Goal: Navigation & Orientation: Find specific page/section

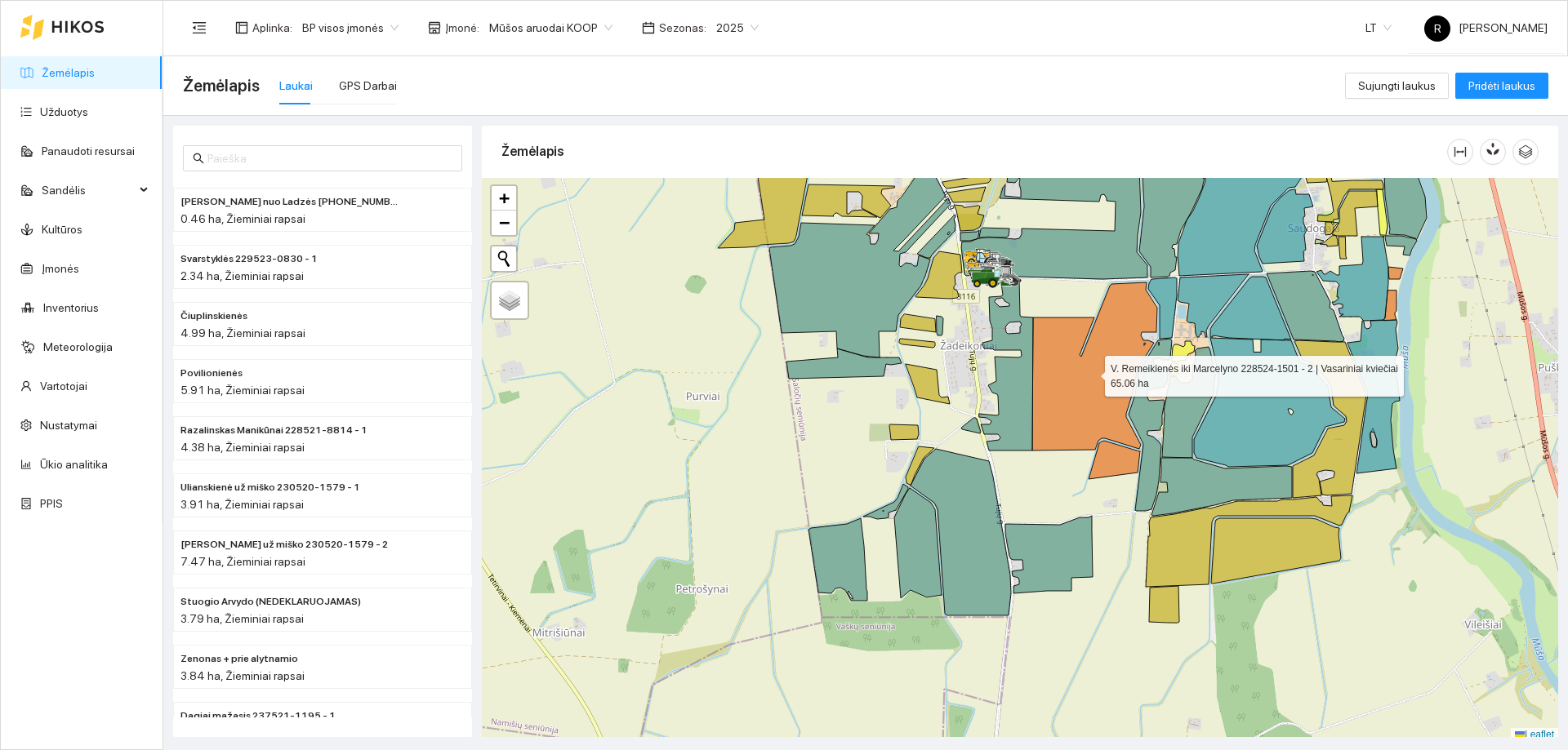
scroll to position [5, 0]
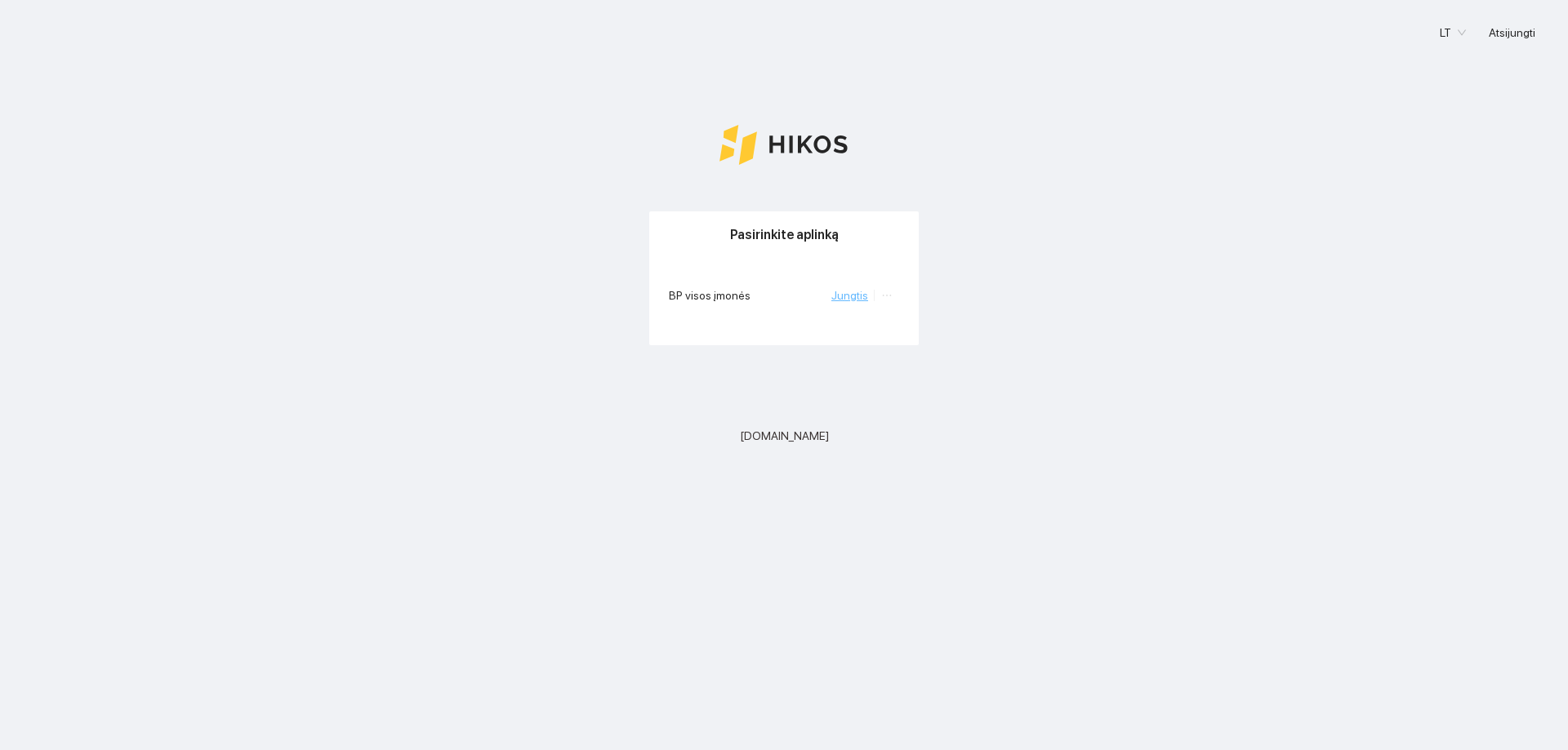
click at [861, 294] on link "Jungtis" at bounding box center [850, 295] width 37 height 14
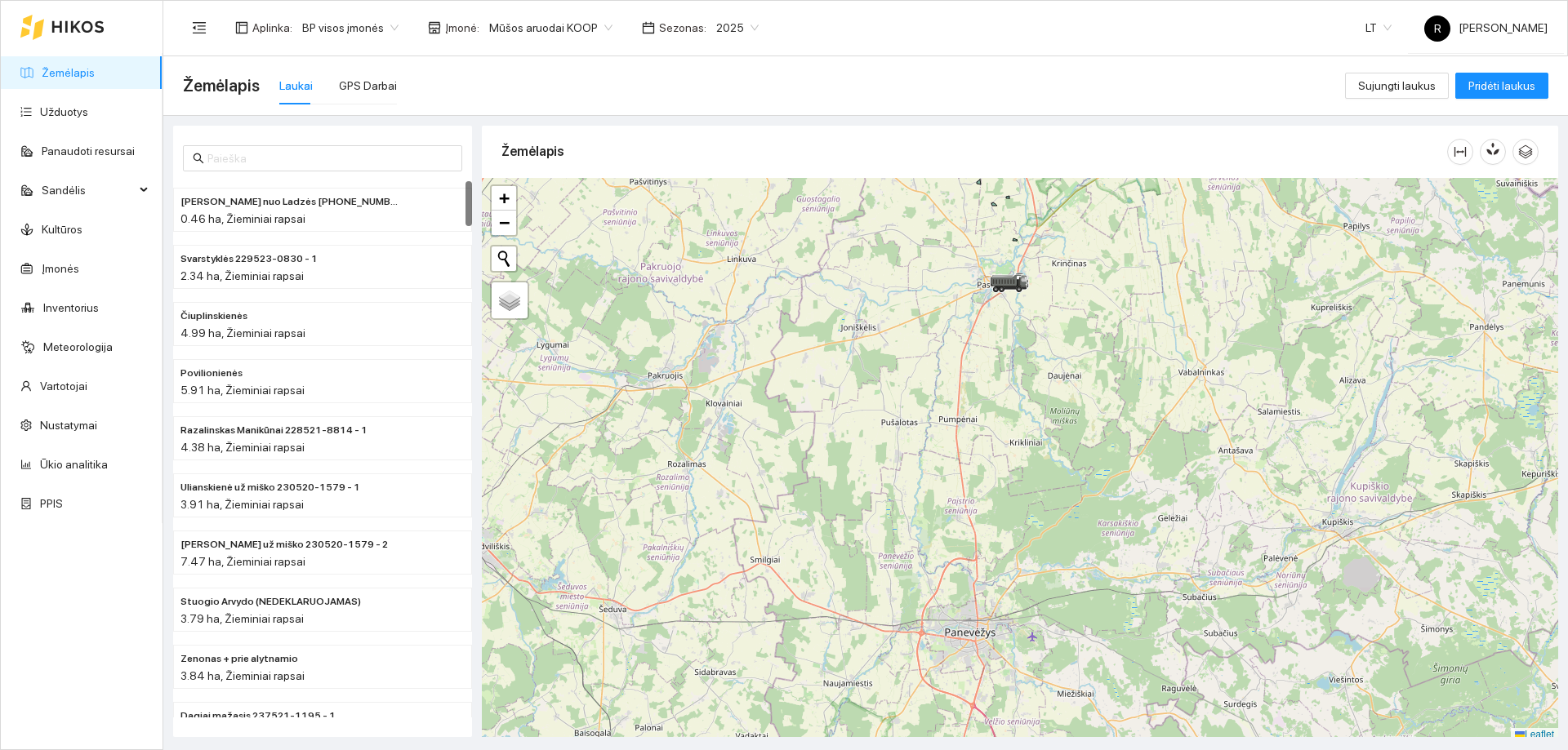
scroll to position [5, 0]
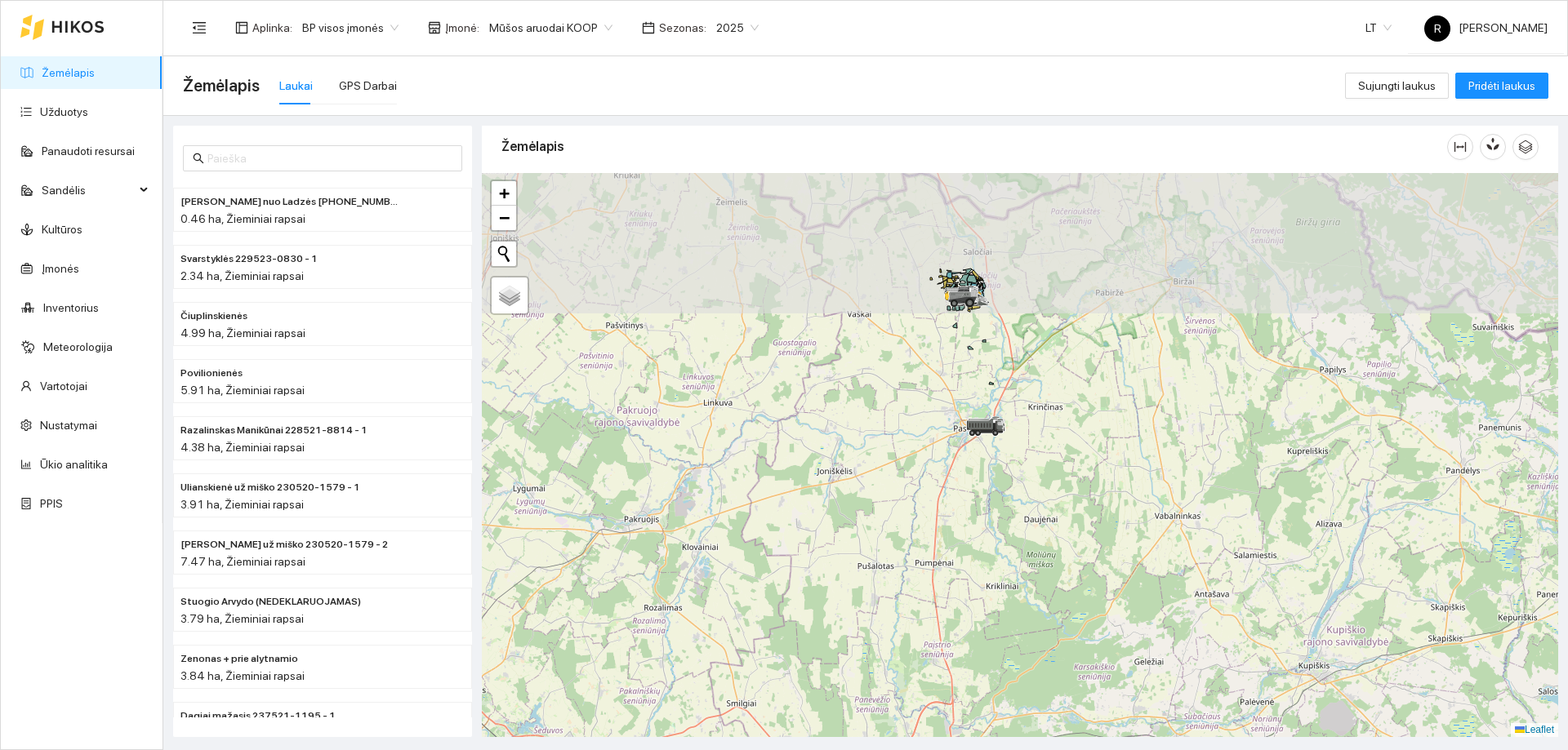
drag, startPoint x: 862, startPoint y: 347, endPoint x: 835, endPoint y: 468, distance: 124.0
click at [833, 475] on div at bounding box center [1020, 455] width 1077 height 565
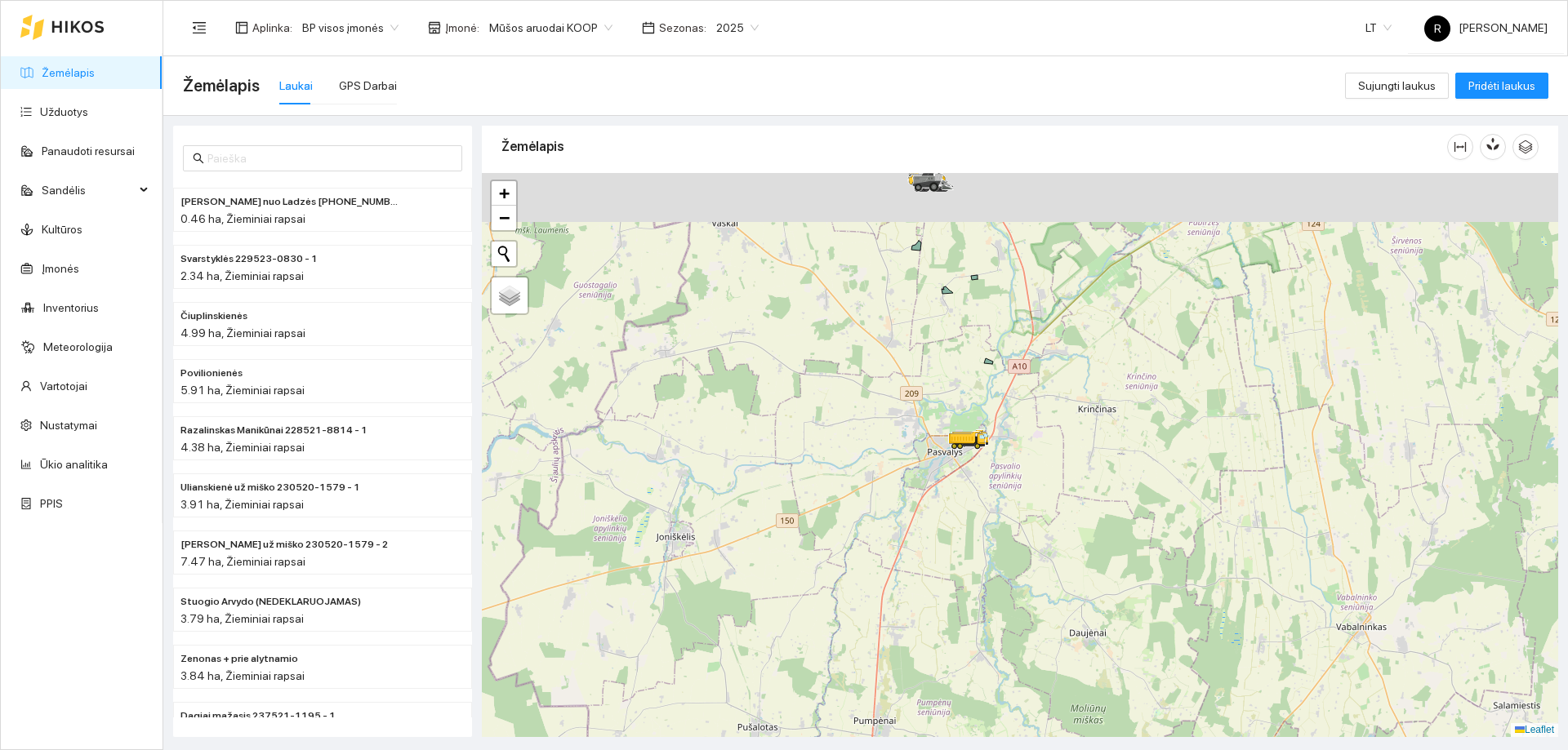
drag, startPoint x: 943, startPoint y: 353, endPoint x: 961, endPoint y: 419, distance: 68.4
click at [961, 419] on div at bounding box center [1020, 455] width 1077 height 565
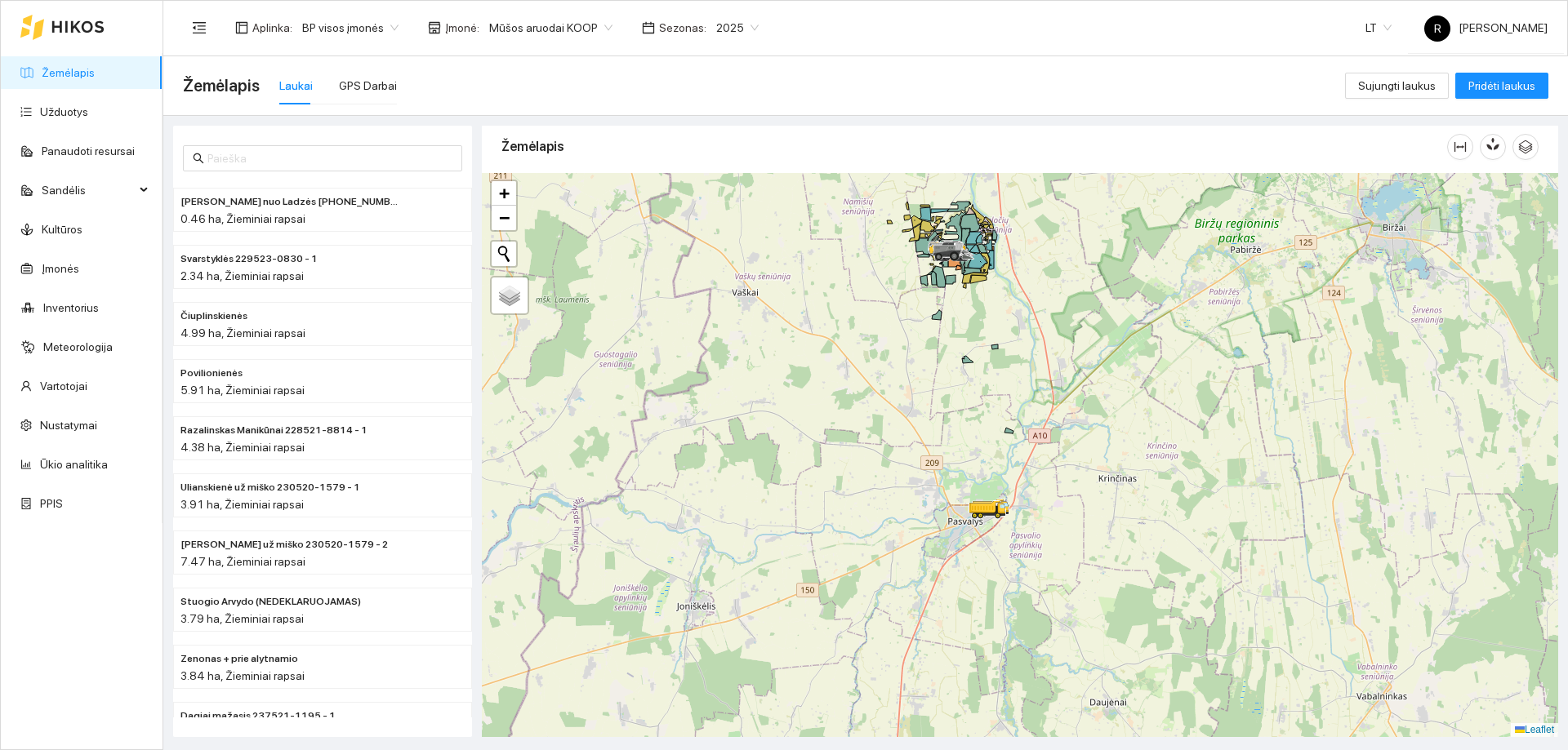
drag, startPoint x: 970, startPoint y: 426, endPoint x: 988, endPoint y: 471, distance: 48.5
click at [988, 471] on div at bounding box center [1020, 455] width 1077 height 565
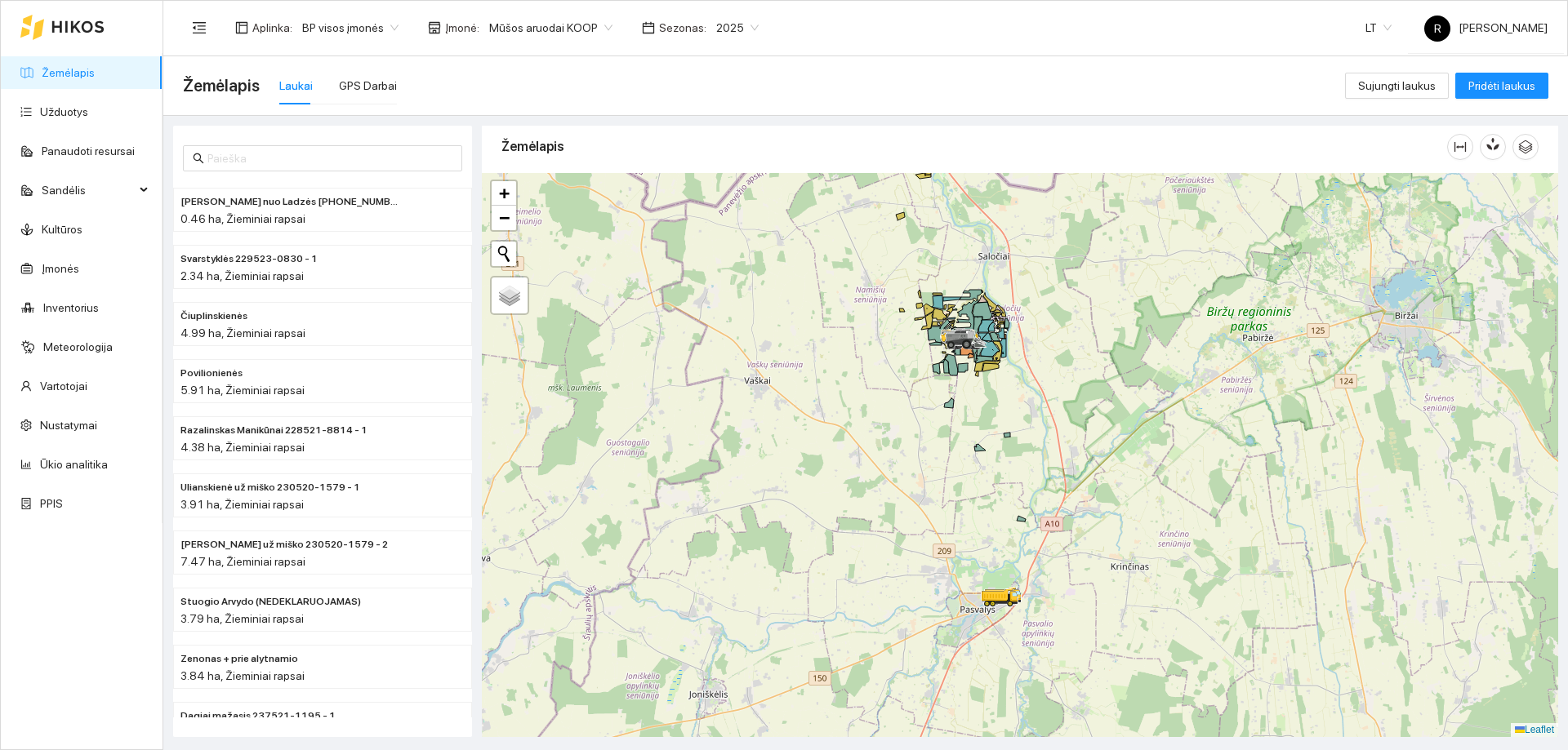
drag, startPoint x: 905, startPoint y: 354, endPoint x: 905, endPoint y: 463, distance: 109.0
click at [906, 463] on div at bounding box center [1020, 455] width 1077 height 565
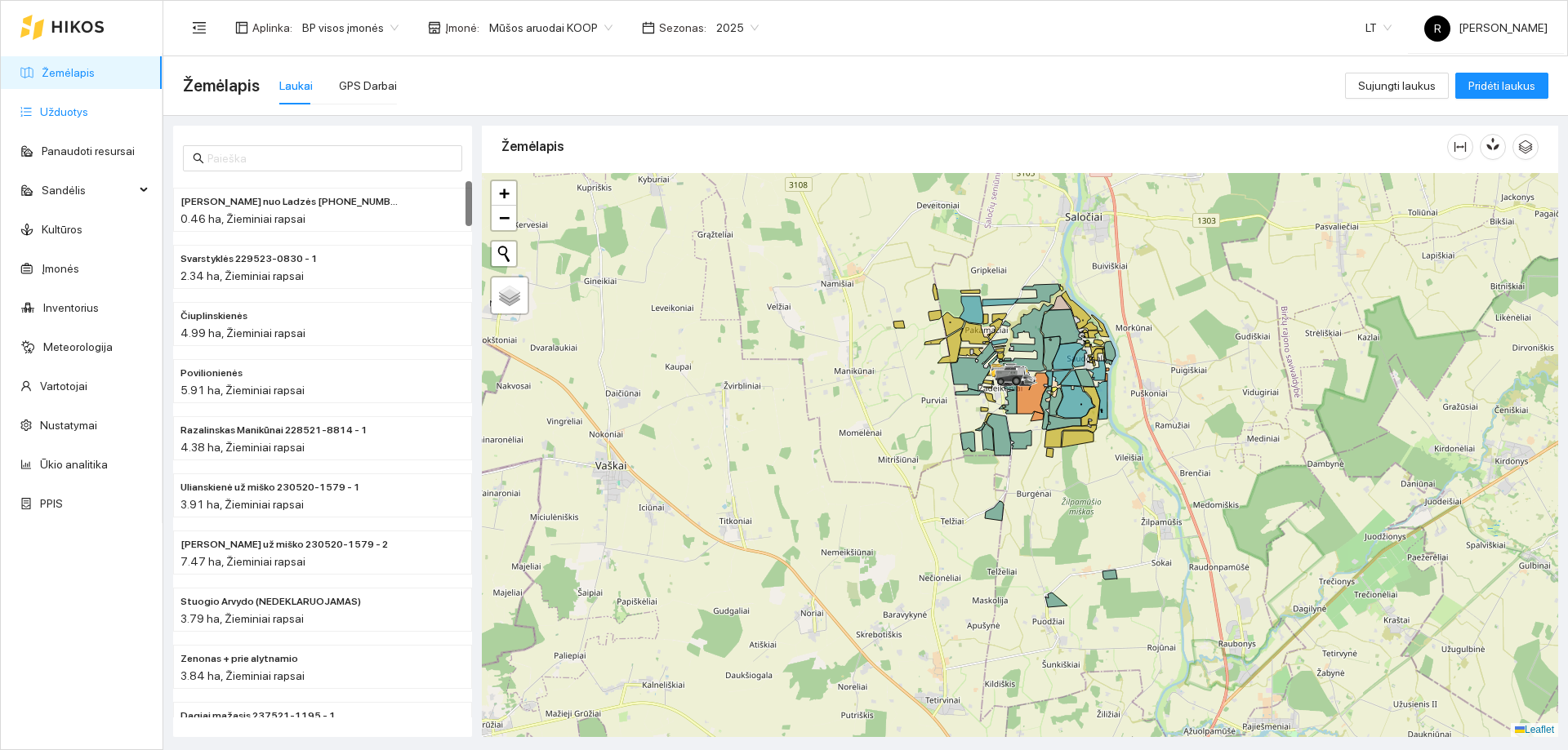
click at [59, 111] on link "Užduotys" at bounding box center [64, 112] width 48 height 14
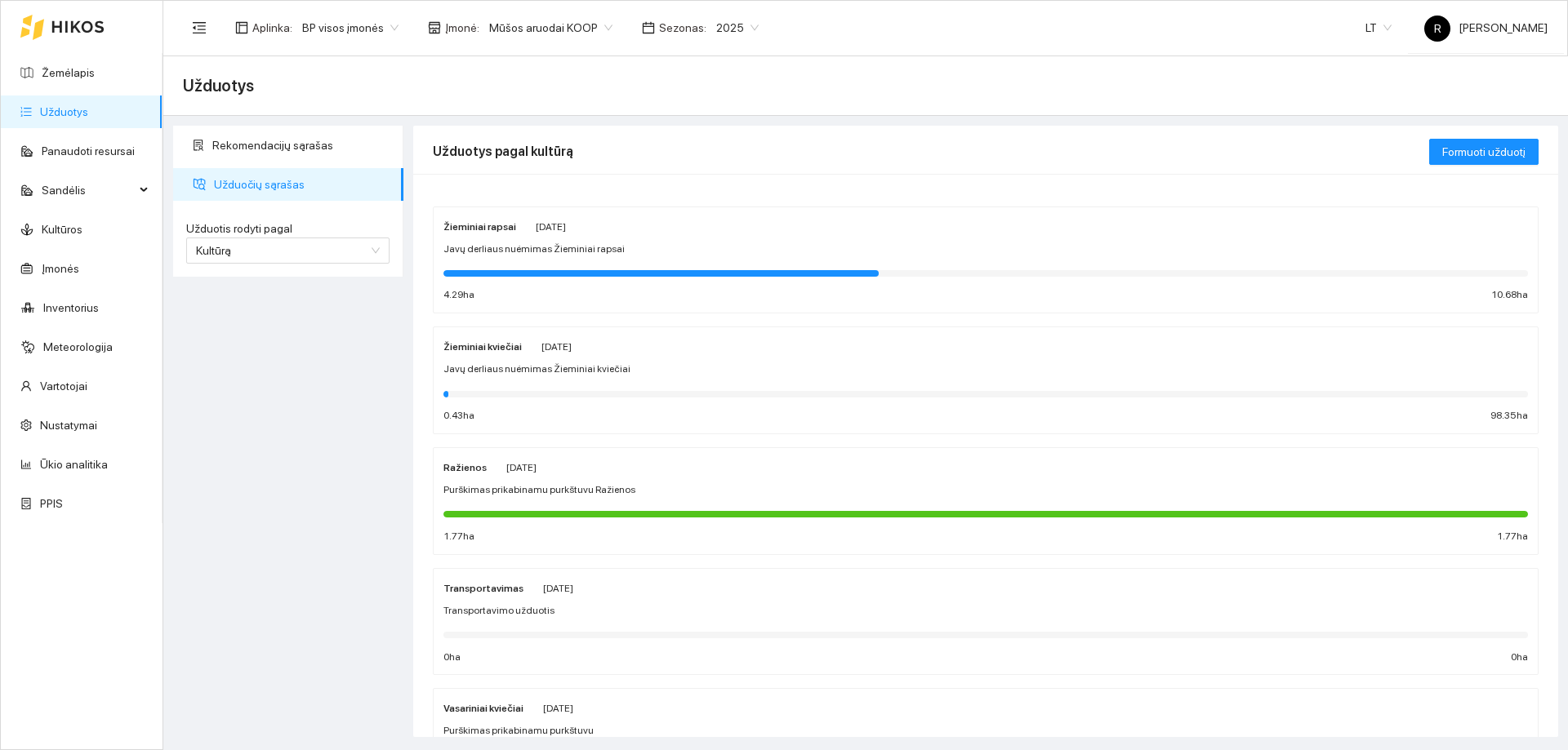
click at [483, 235] on div "Žieminiai rapsai" at bounding box center [479, 226] width 72 height 18
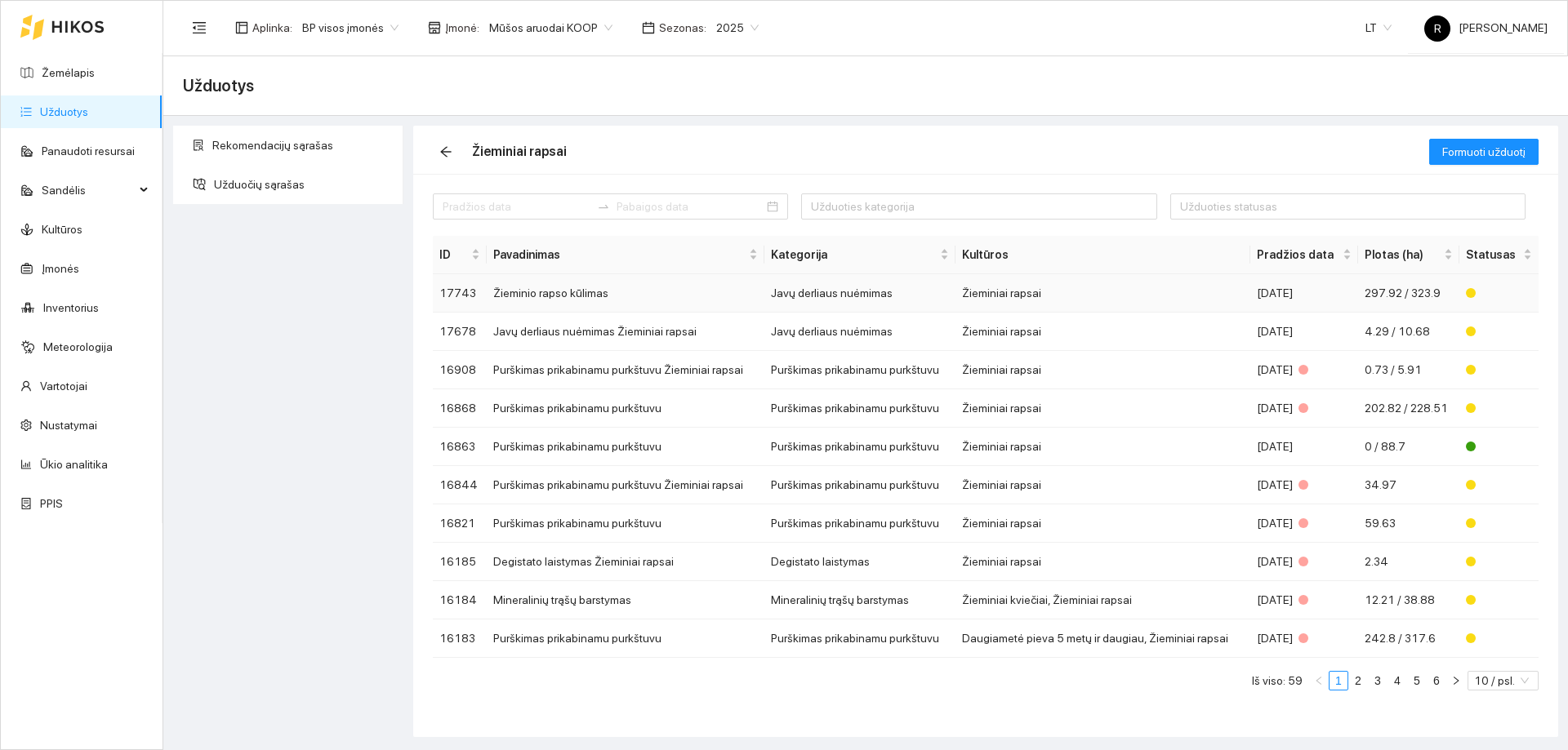
click at [862, 299] on td "Javų derliaus nuėmimas" at bounding box center [860, 293] width 191 height 39
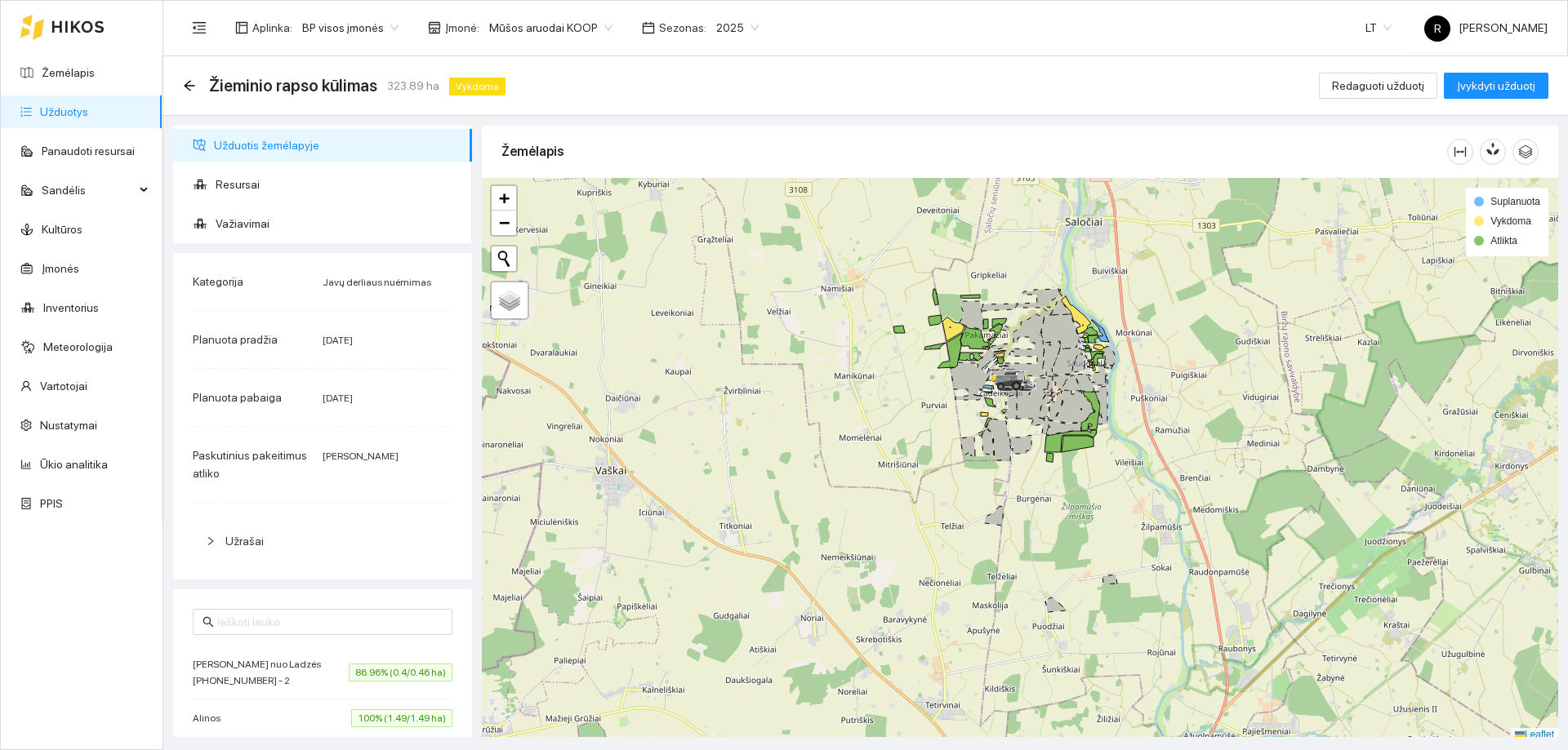
scroll to position [5, 0]
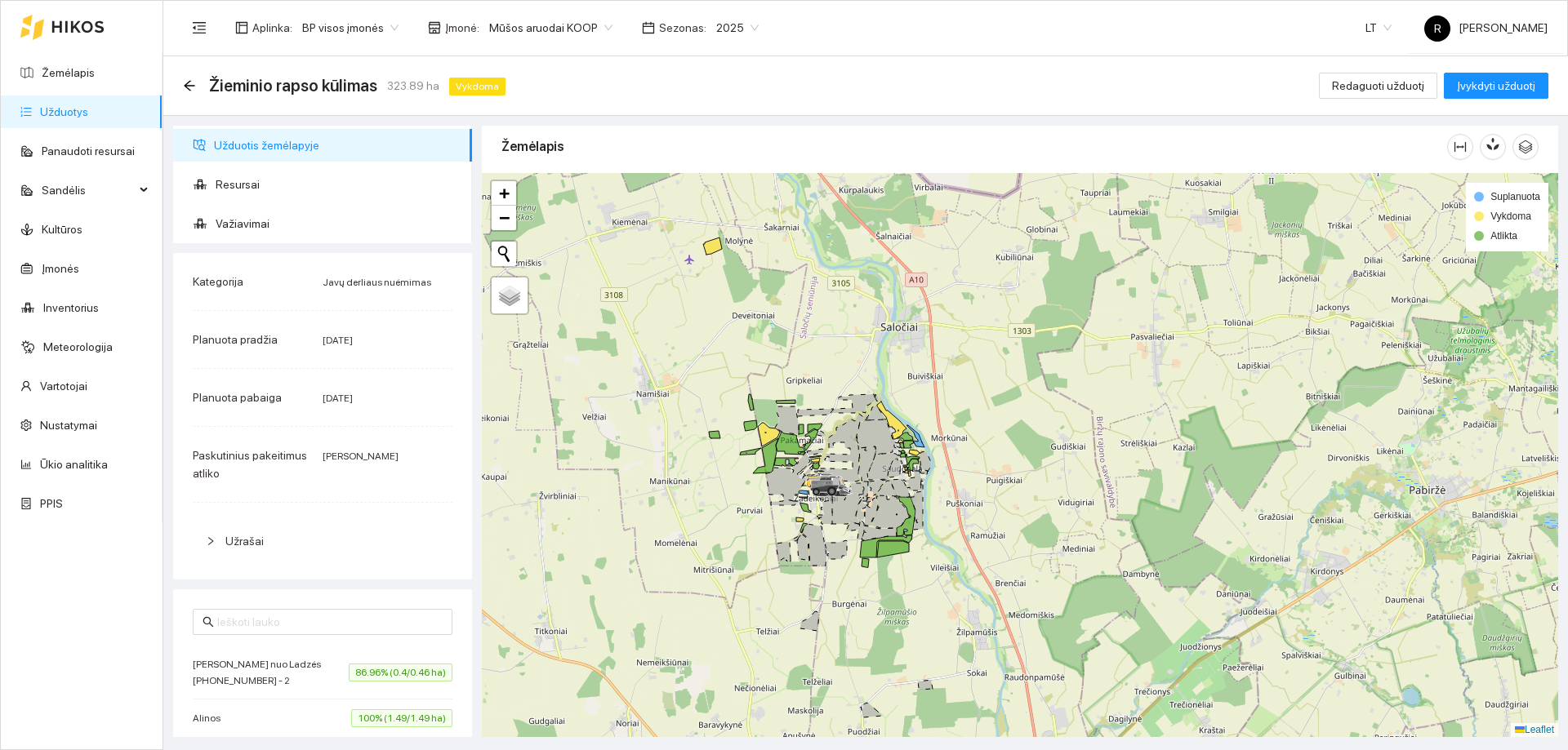
drag, startPoint x: 932, startPoint y: 500, endPoint x: 755, endPoint y: 548, distance: 183.4
click at [802, 561] on icon at bounding box center [814, 544] width 24 height 42
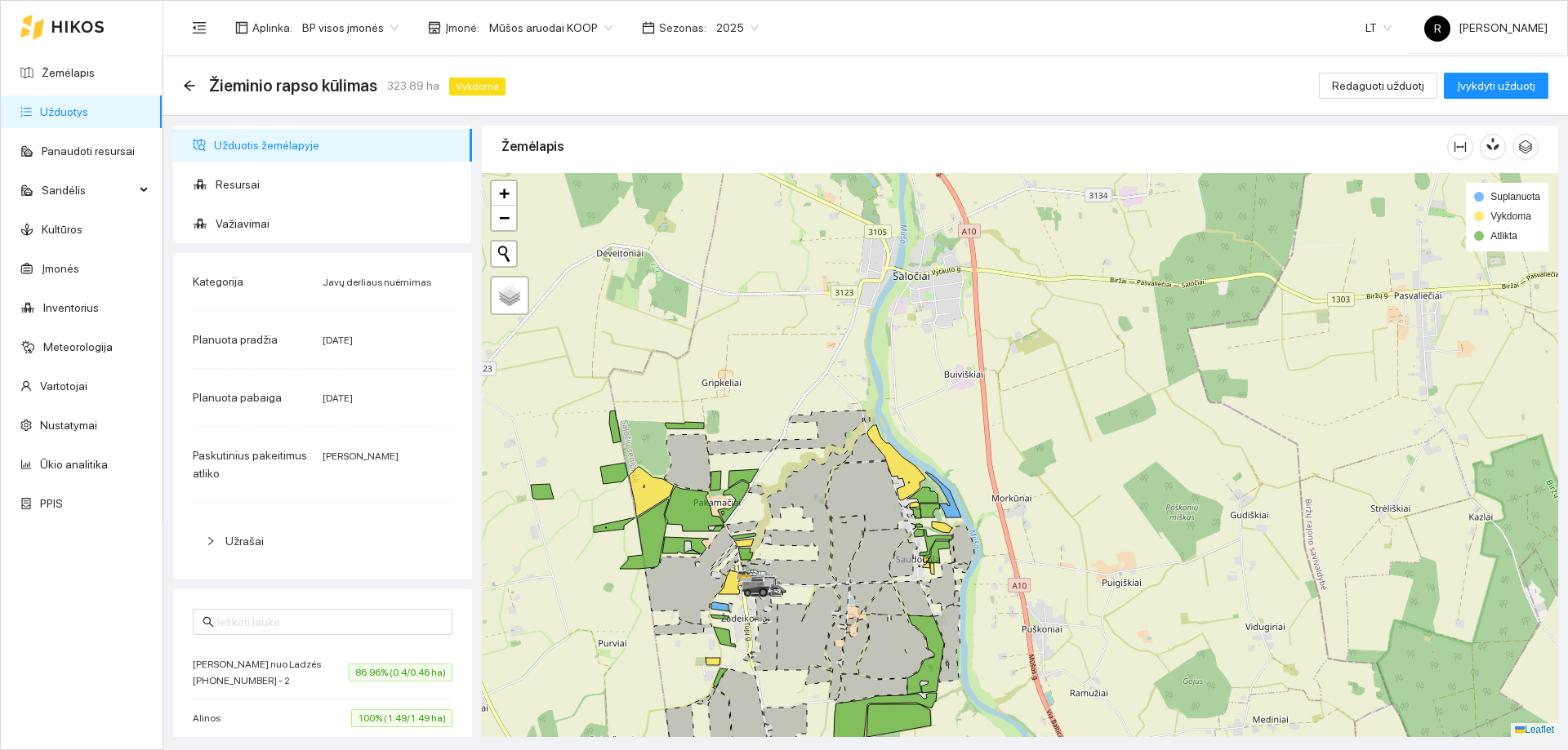
drag, startPoint x: 788, startPoint y: 381, endPoint x: 843, endPoint y: 515, distance: 144.8
click at [843, 515] on icon at bounding box center [796, 516] width 109 height 136
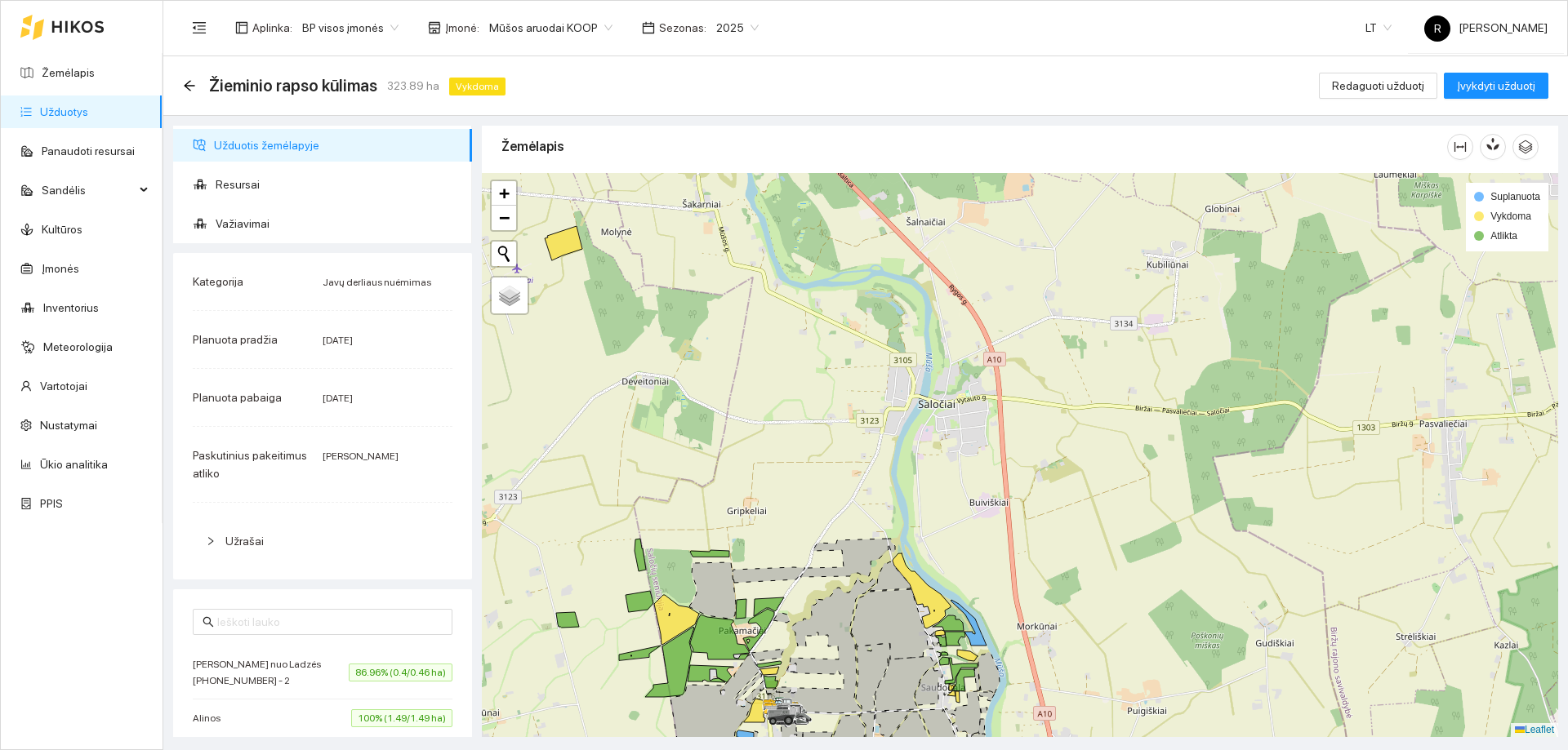
drag, startPoint x: 848, startPoint y: 404, endPoint x: 867, endPoint y: 473, distance: 71.6
click at [861, 539] on div at bounding box center [1020, 455] width 1077 height 565
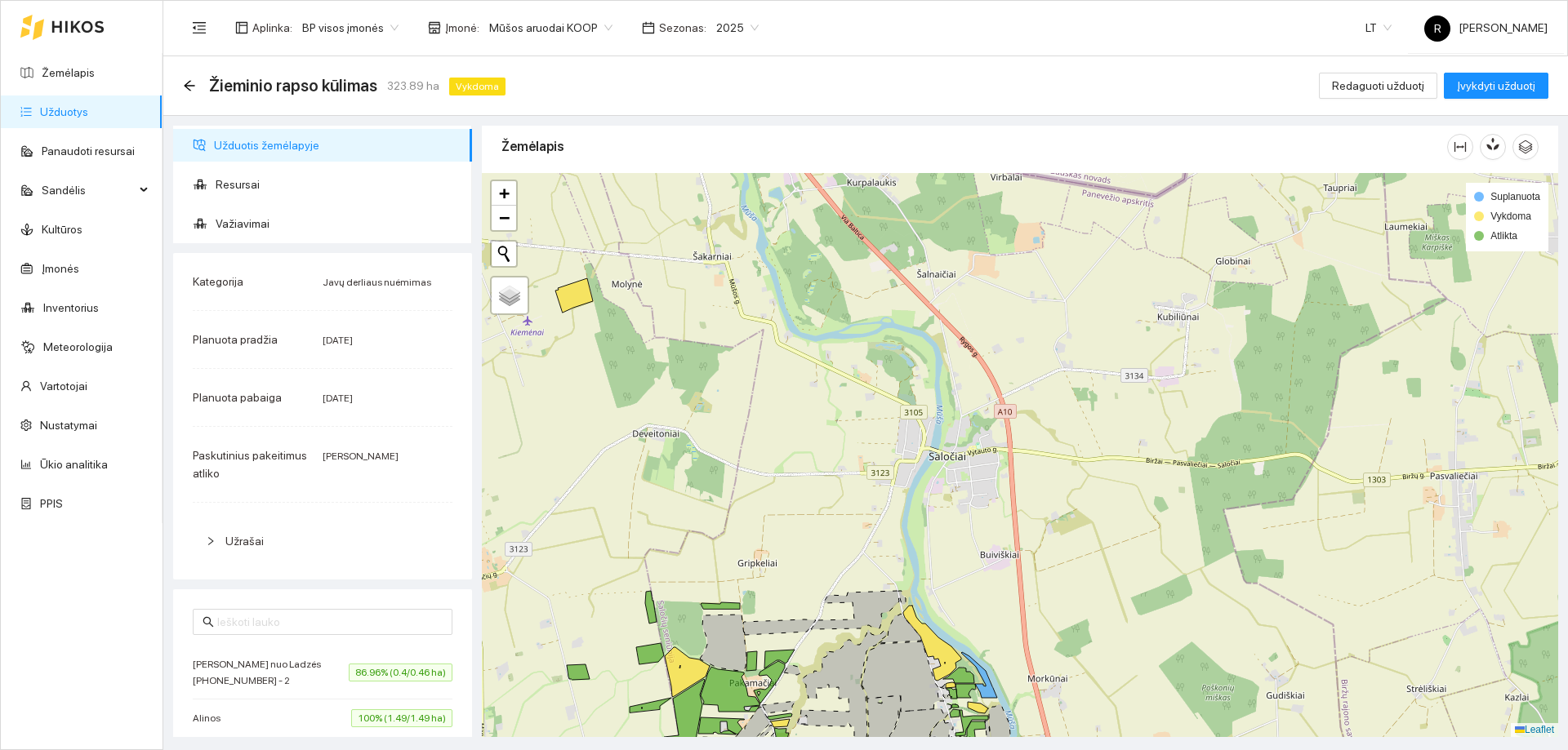
drag, startPoint x: 888, startPoint y: 389, endPoint x: 921, endPoint y: 494, distance: 110.1
click at [922, 517] on div at bounding box center [1020, 455] width 1077 height 565
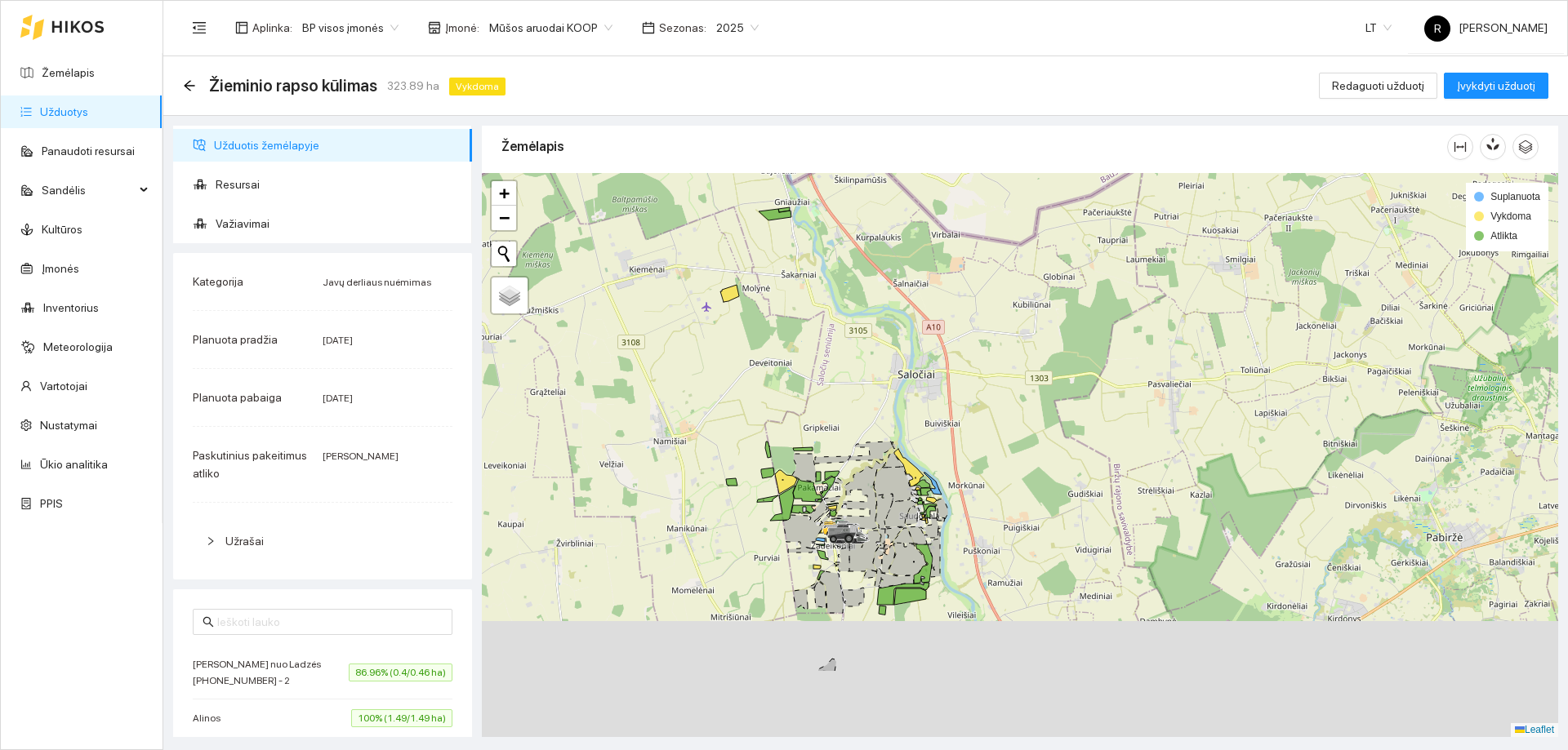
drag, startPoint x: 892, startPoint y: 559, endPoint x: 871, endPoint y: 383, distance: 177.2
click at [871, 383] on div at bounding box center [1020, 455] width 1077 height 565
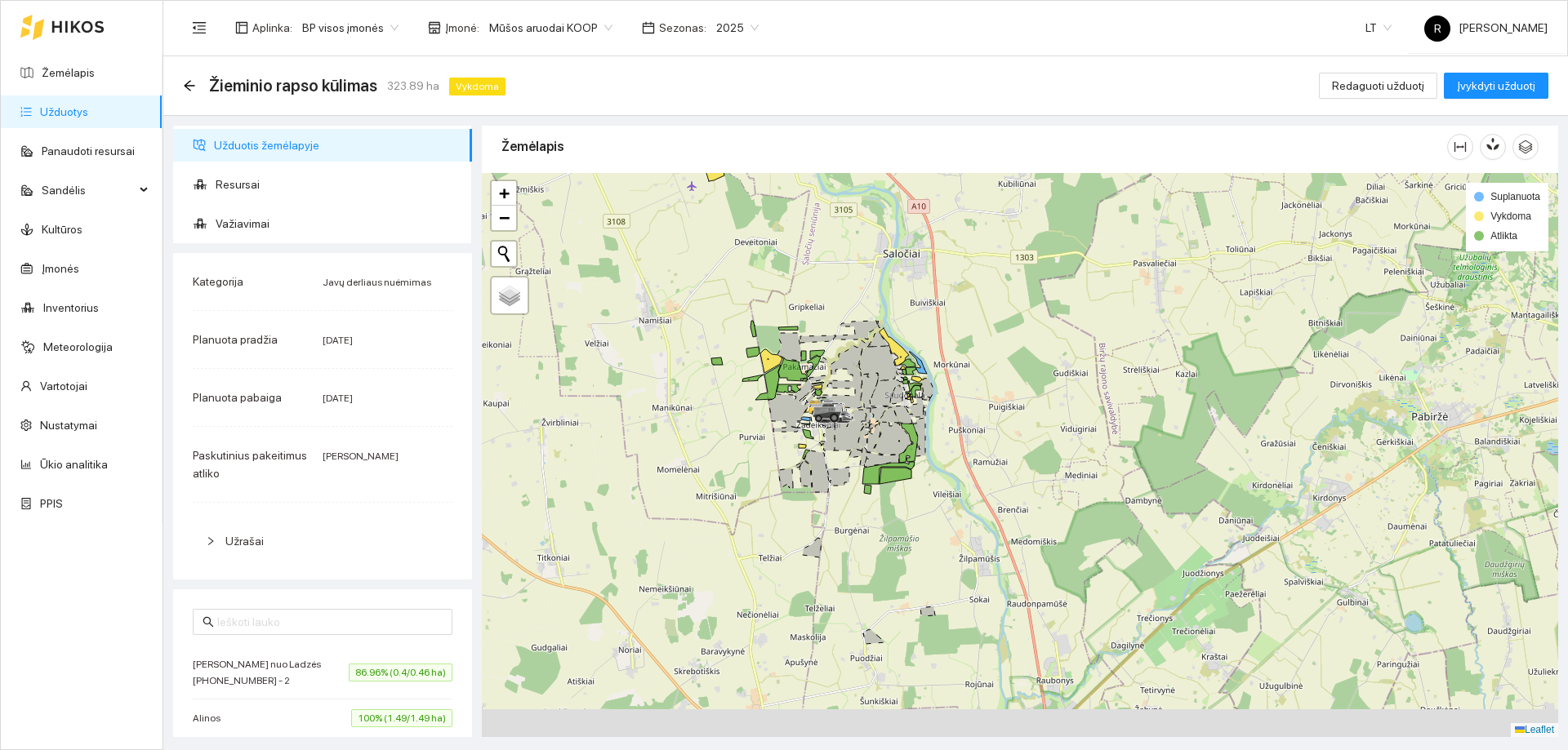
drag, startPoint x: 905, startPoint y: 514, endPoint x: 888, endPoint y: 432, distance: 83.7
click at [888, 432] on icon at bounding box center [893, 438] width 38 height 32
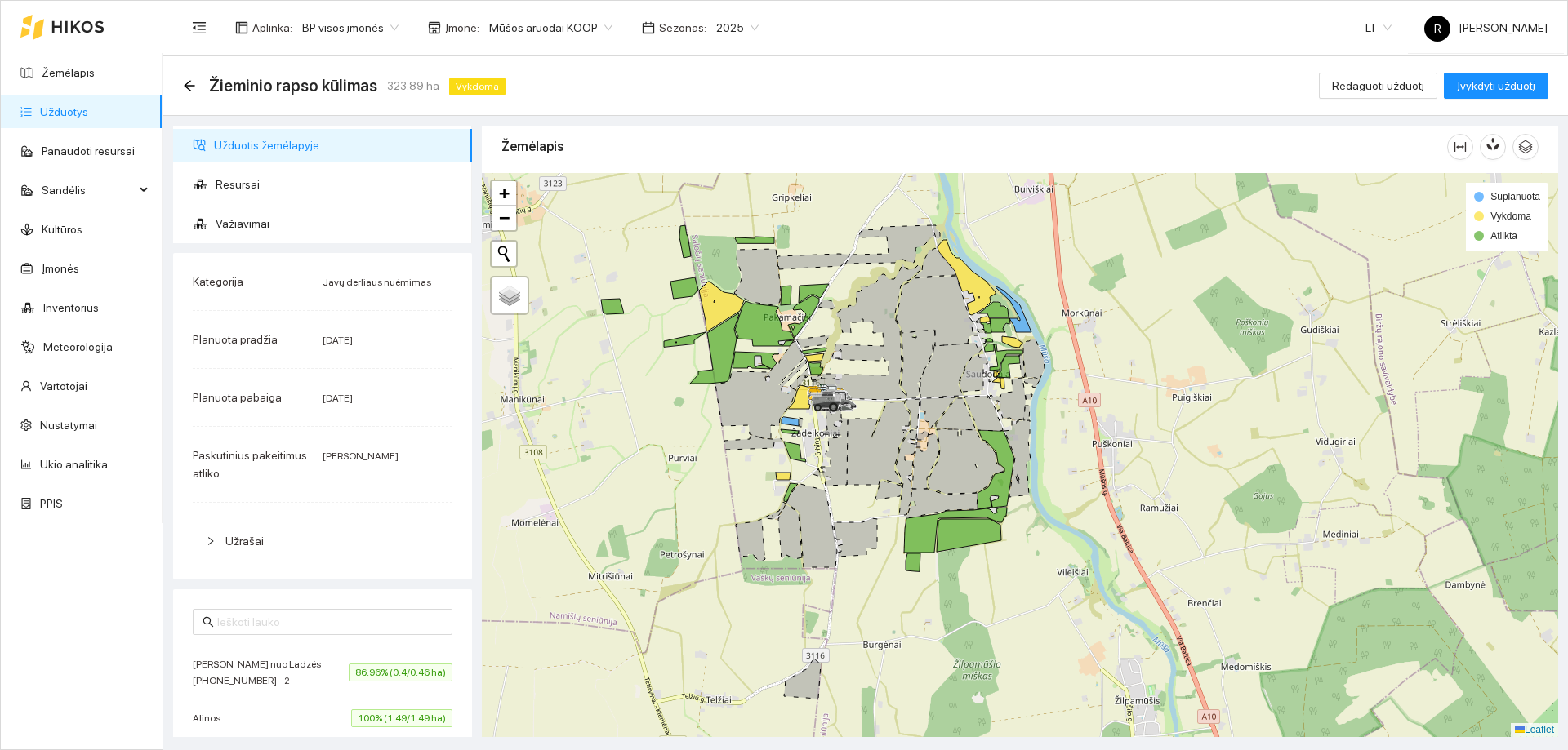
drag, startPoint x: 854, startPoint y: 348, endPoint x: 897, endPoint y: 483, distance: 141.7
click at [897, 486] on icon at bounding box center [878, 443] width 63 height 83
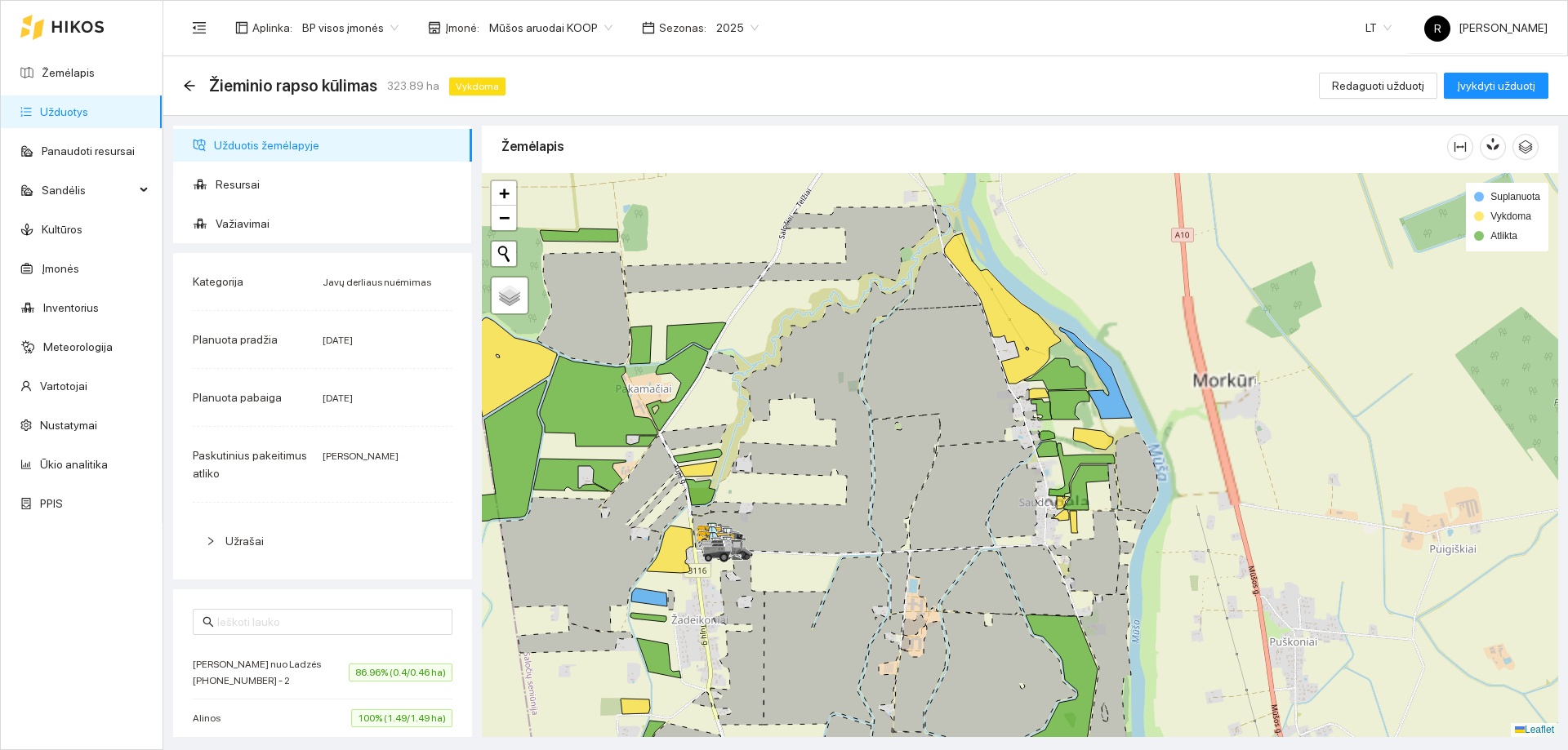
drag, startPoint x: 969, startPoint y: 378, endPoint x: 940, endPoint y: 448, distance: 75.8
click at [940, 448] on icon at bounding box center [971, 495] width 125 height 110
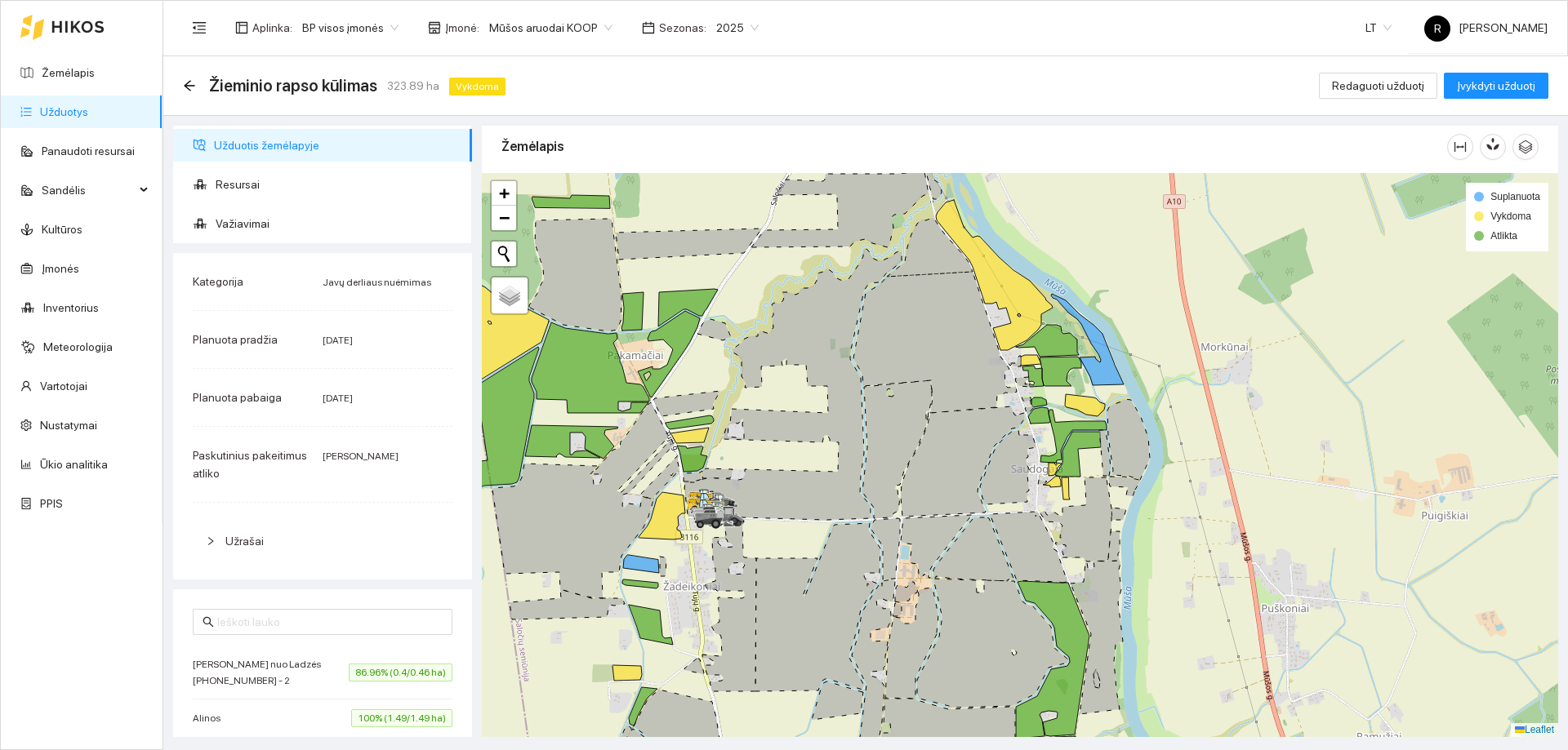
drag, startPoint x: 775, startPoint y: 520, endPoint x: 850, endPoint y: 481, distance: 84.5
click at [850, 481] on icon at bounding box center [793, 384] width 217 height 271
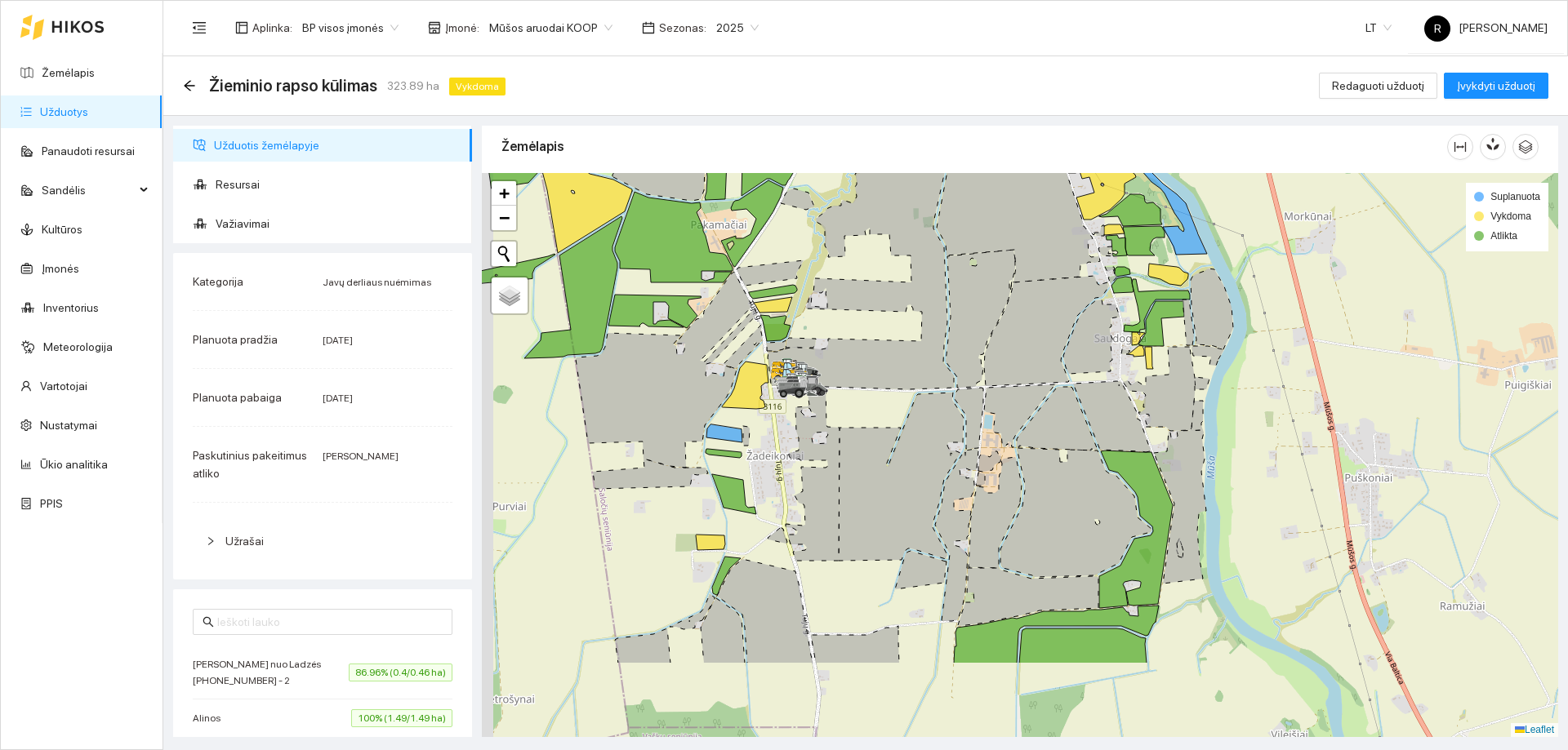
drag, startPoint x: 757, startPoint y: 610, endPoint x: 886, endPoint y: 406, distance: 241.4
click at [883, 410] on icon at bounding box center [901, 477] width 125 height 168
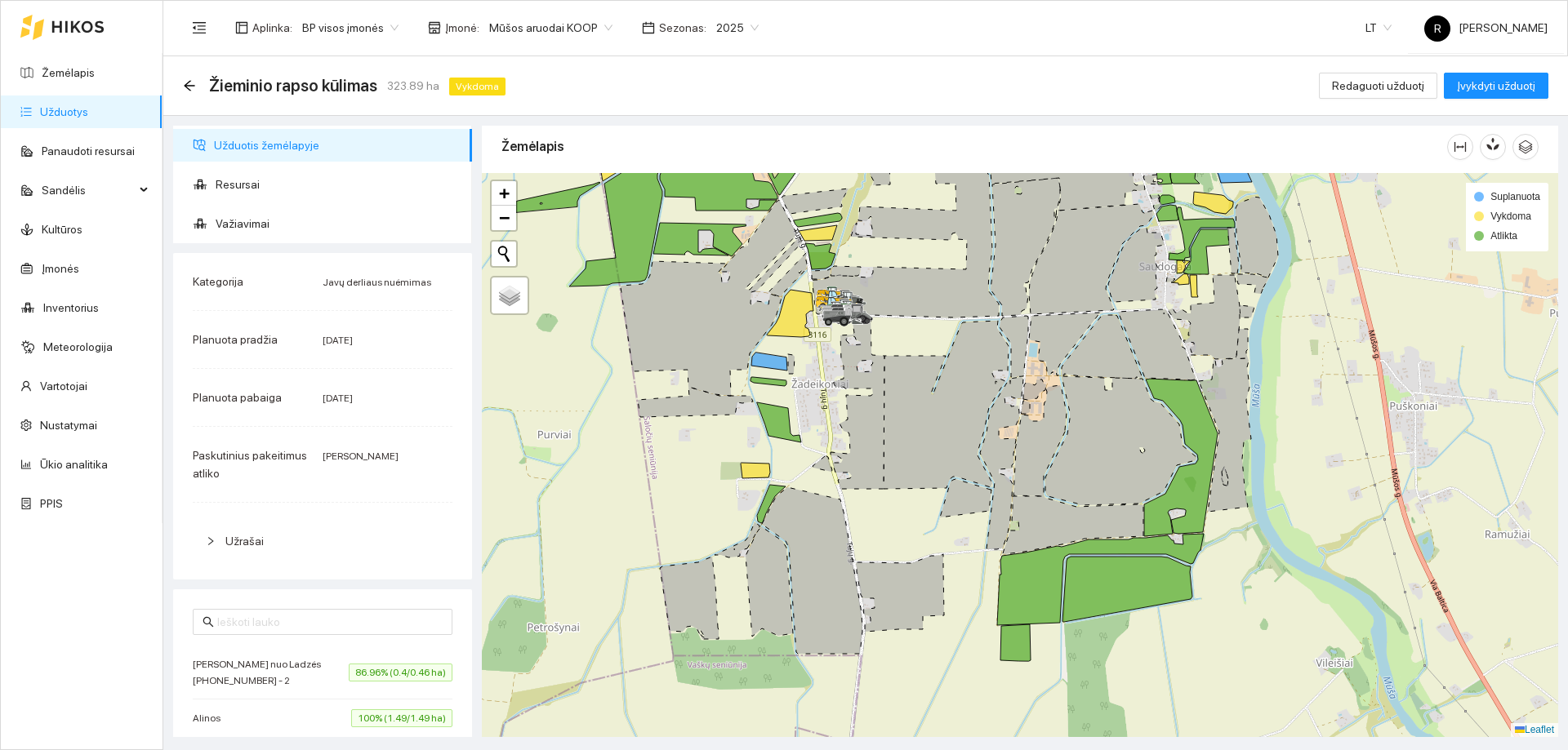
drag, startPoint x: 500, startPoint y: 570, endPoint x: 707, endPoint y: 275, distance: 360.4
click at [707, 275] on div "Žemėlapis" at bounding box center [1020, 431] width 1086 height 612
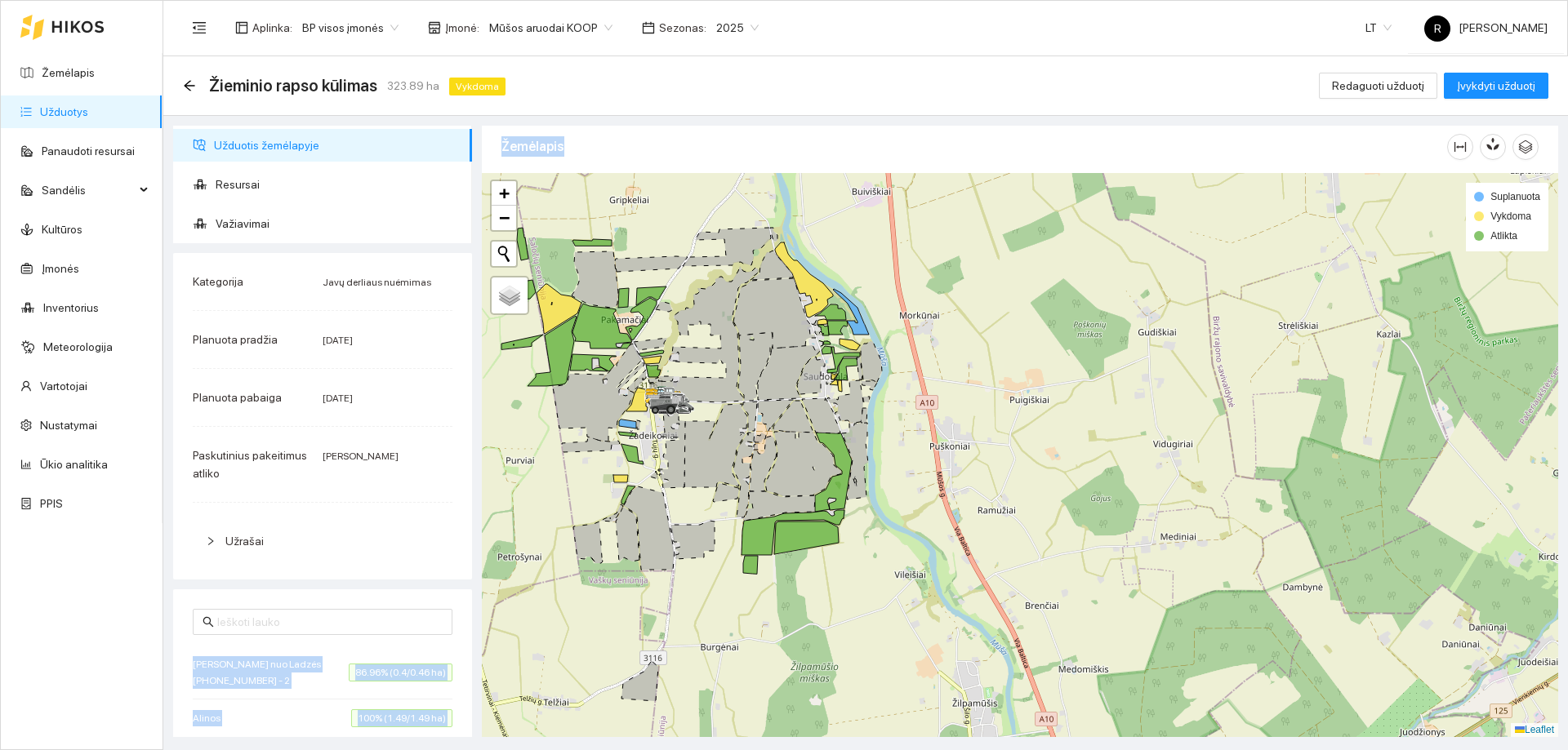
drag, startPoint x: 428, startPoint y: 547, endPoint x: 514, endPoint y: 461, distance: 121.6
click at [535, 439] on div "Užduotis žemėlapyje Resursai Važiavimai Kategorija Javų derliaus nuėmimas Planu…" at bounding box center [860, 427] width 1405 height 622
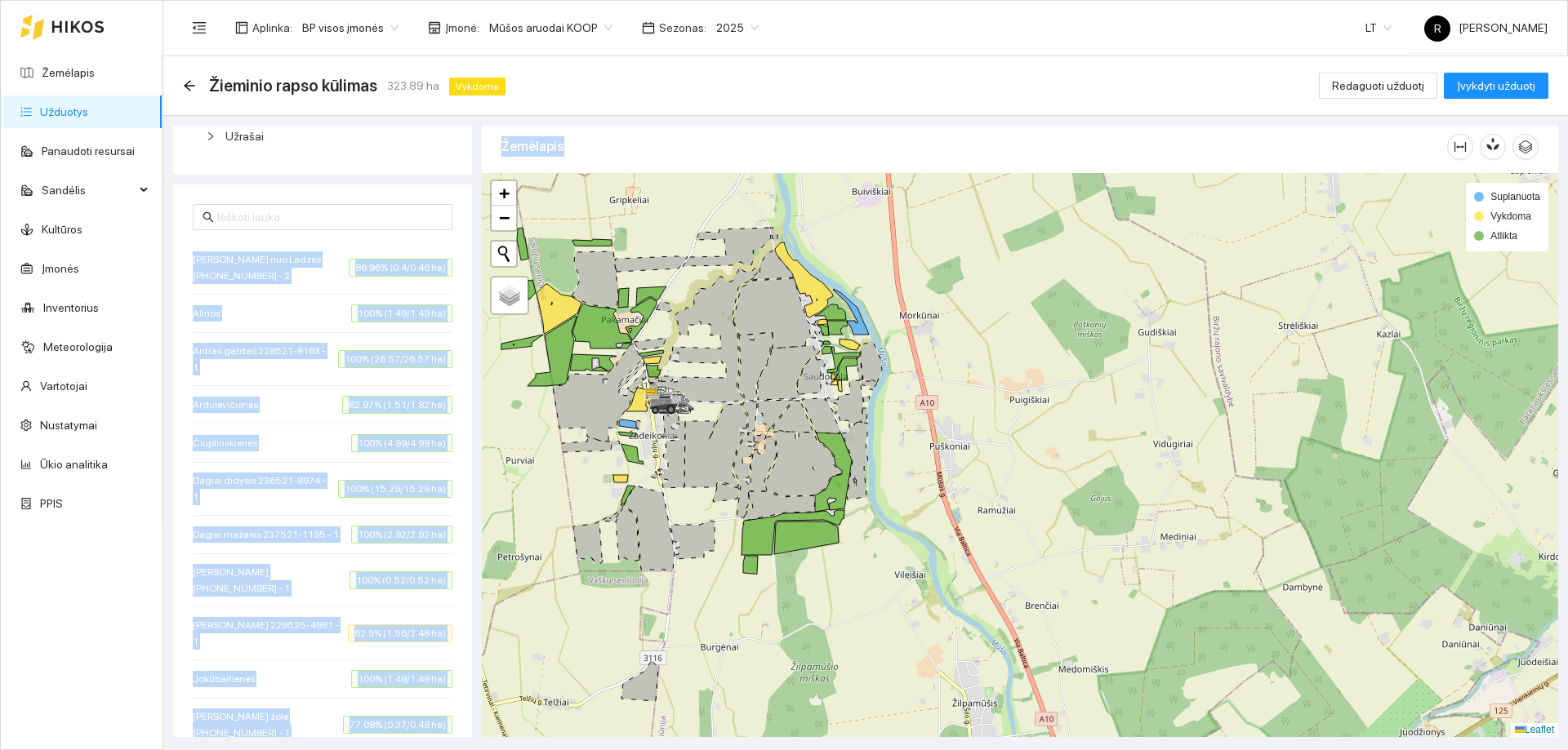
scroll to position [408, 0]
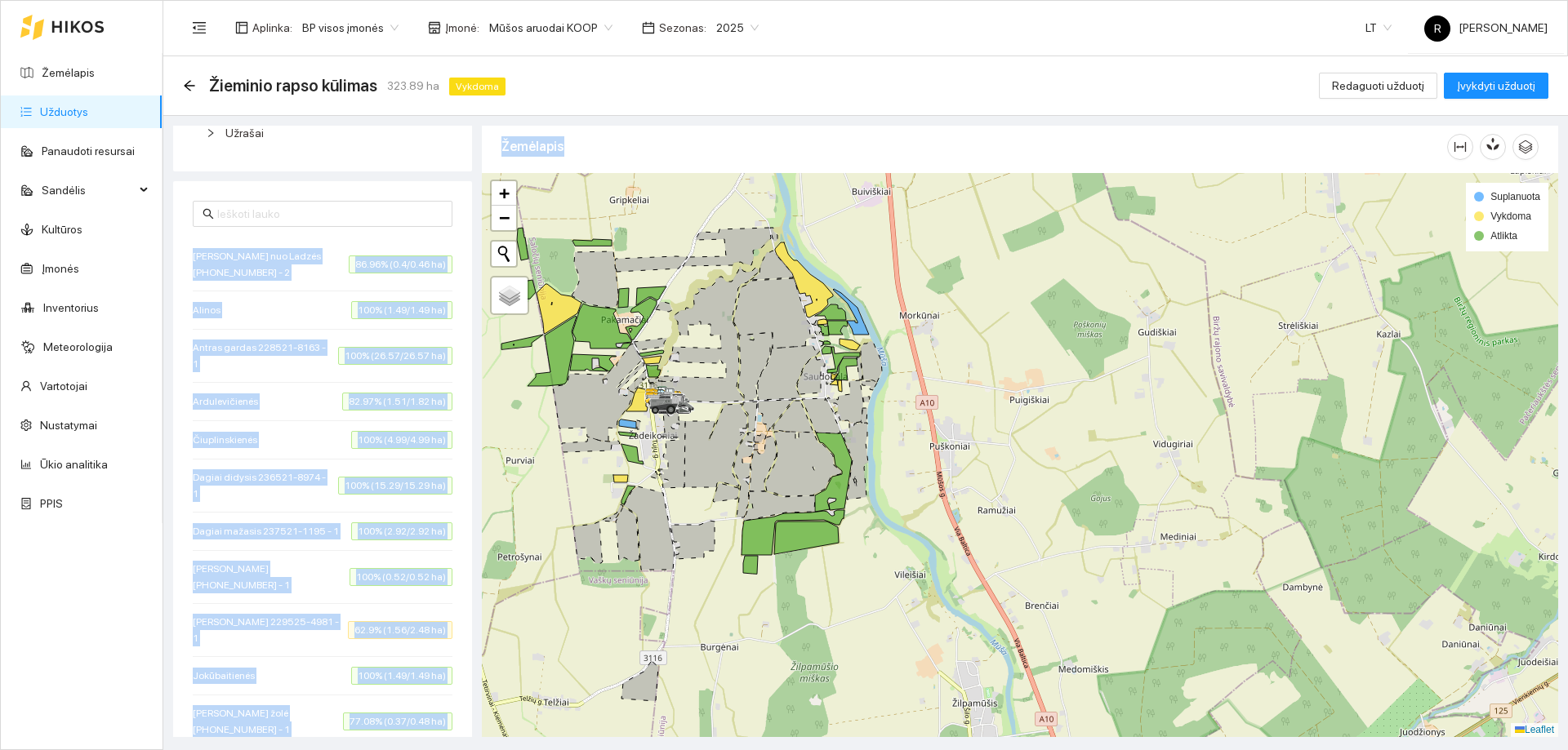
click at [668, 513] on div at bounding box center [1020, 455] width 1077 height 565
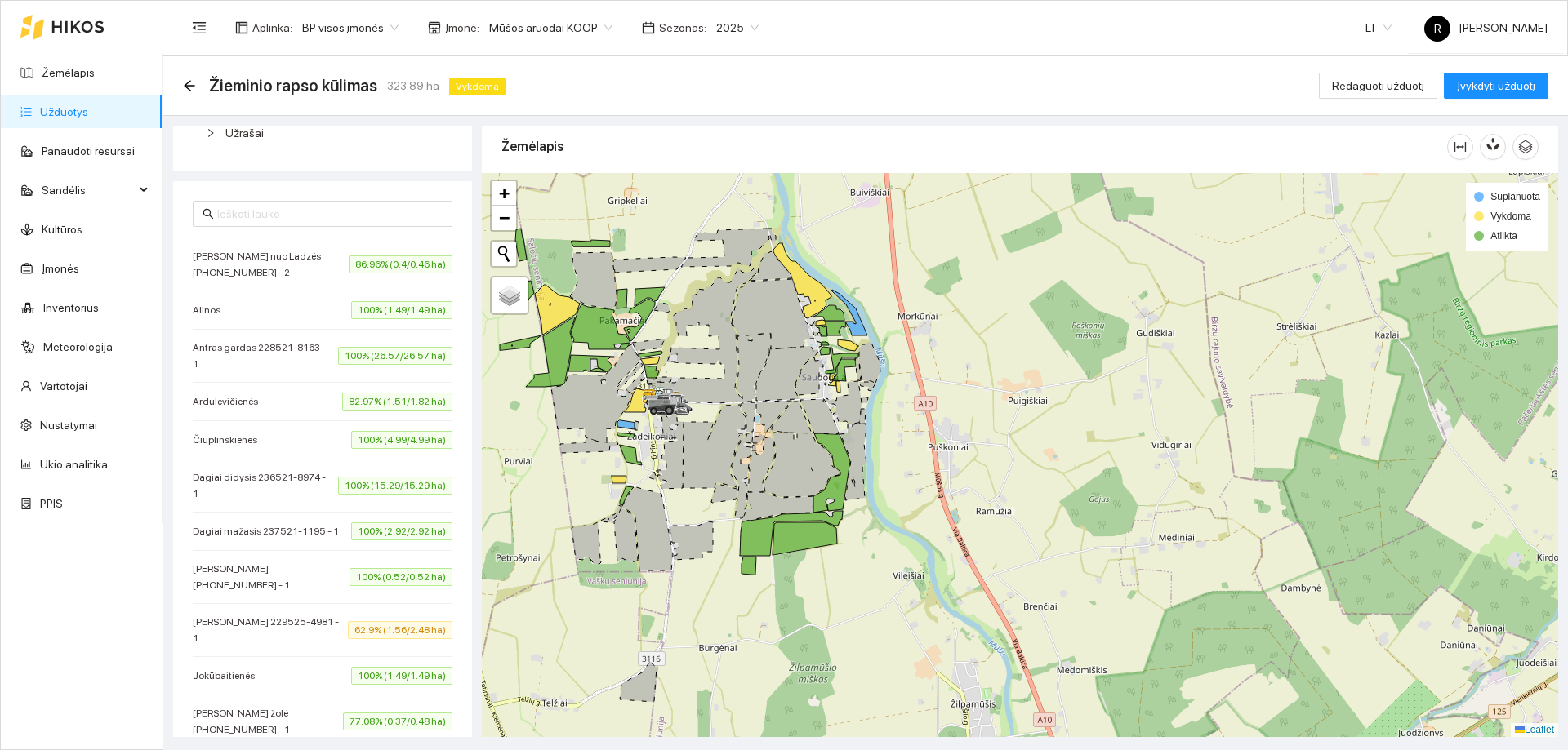
click at [677, 109] on div "Žieminio rapso kūlimas 323.89 ha Vykdoma Redaguoti užduotį Įvykdyti užduotį" at bounding box center [865, 86] width 1405 height 60
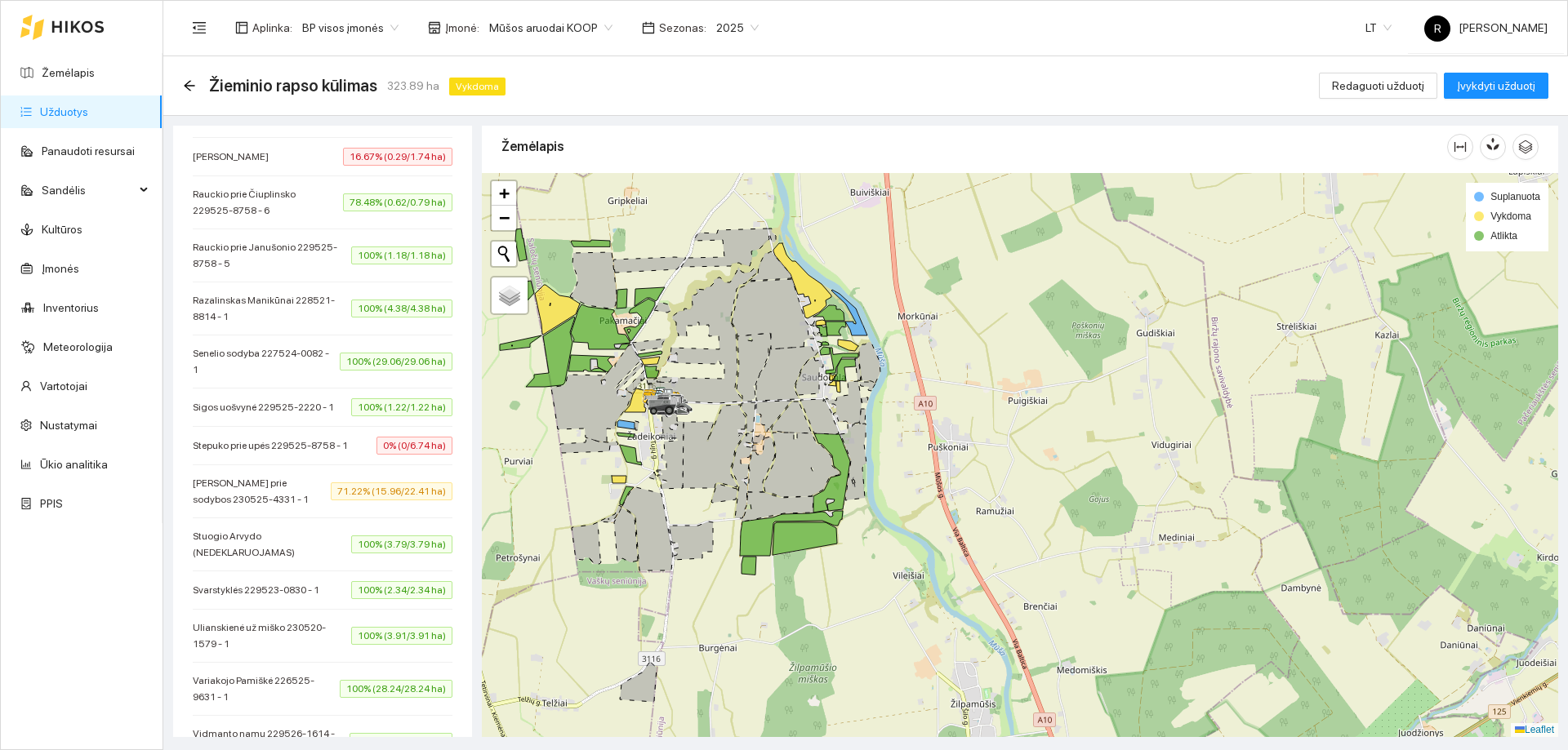
scroll to position [1749, 0]
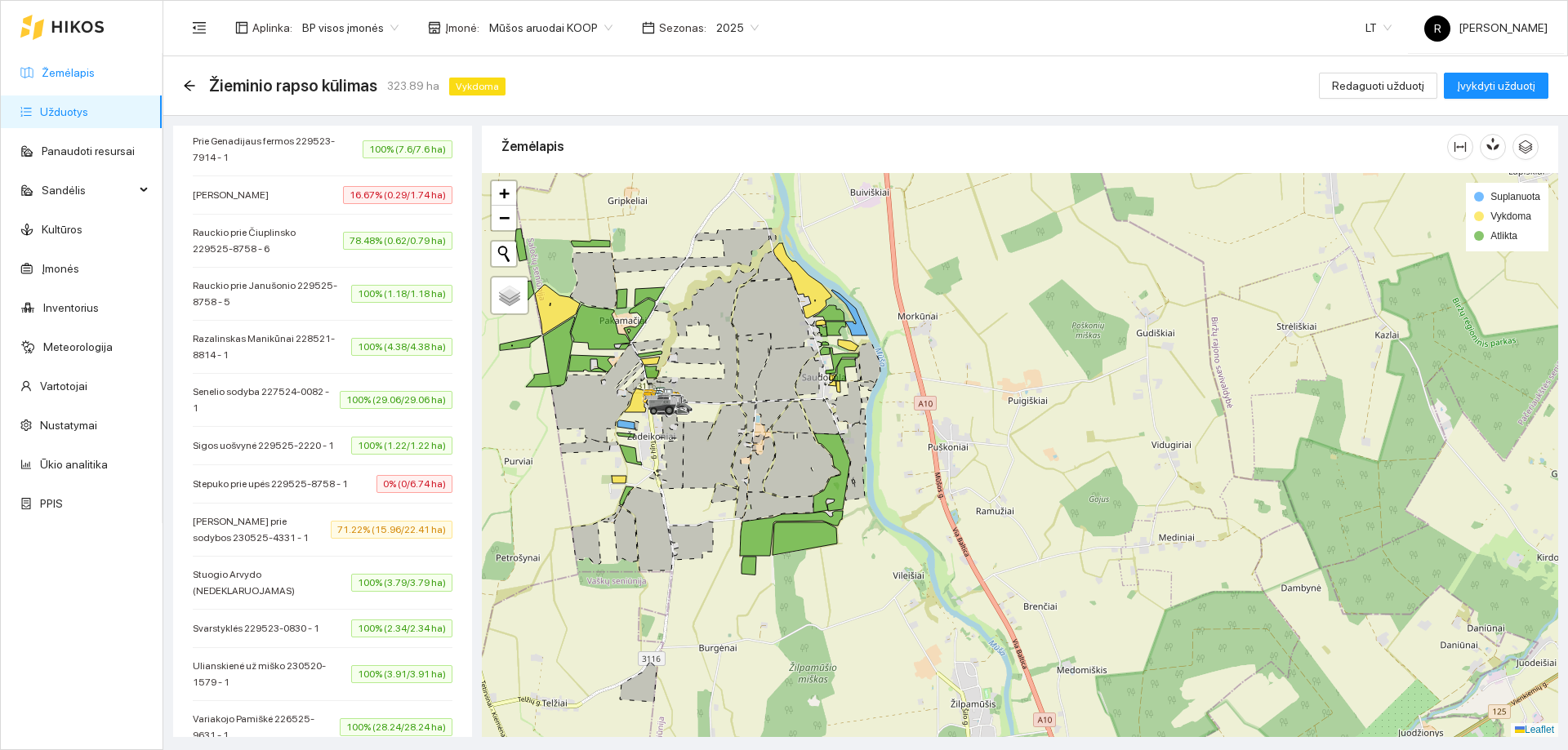
click at [49, 67] on link "Žemėlapis" at bounding box center [68, 73] width 53 height 14
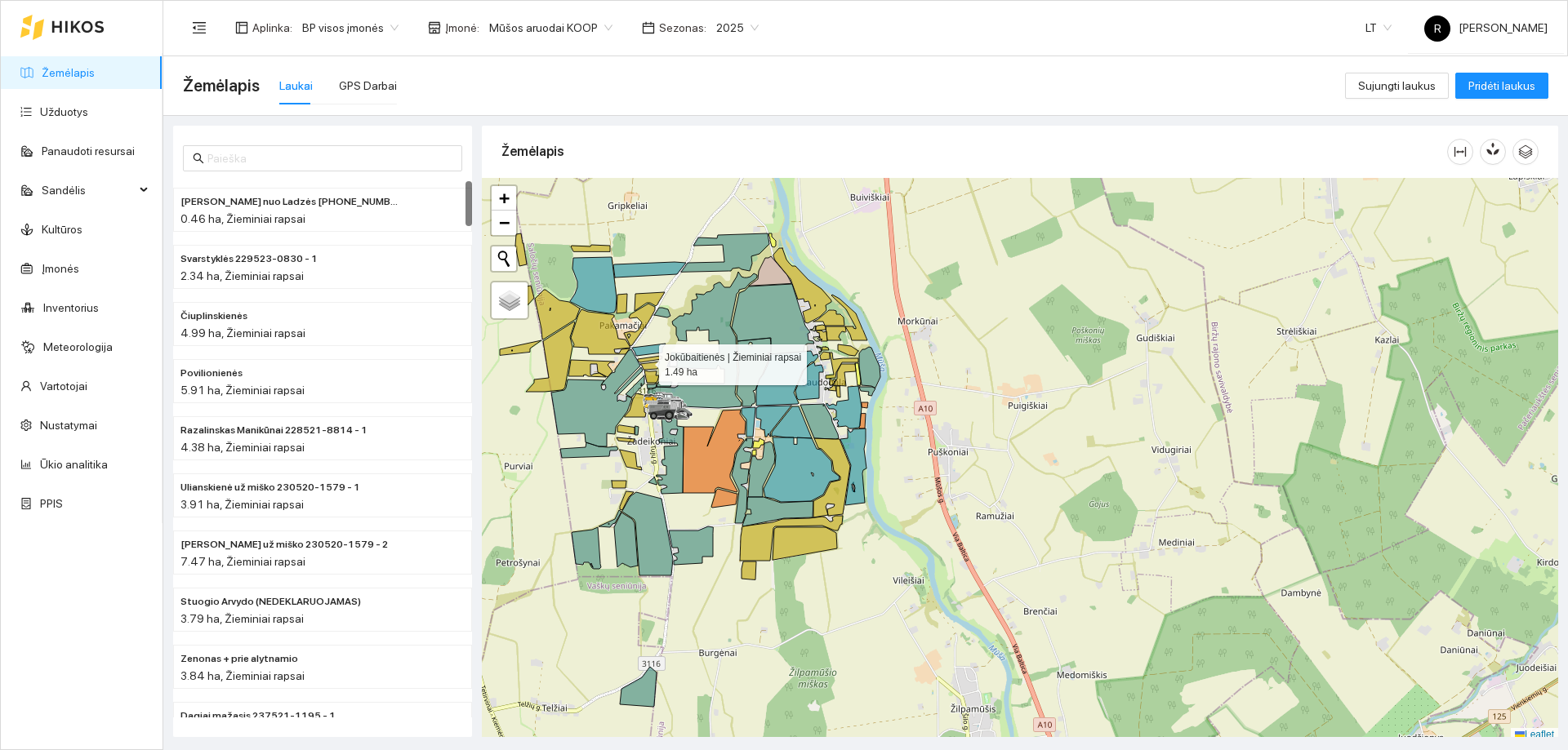
scroll to position [5, 0]
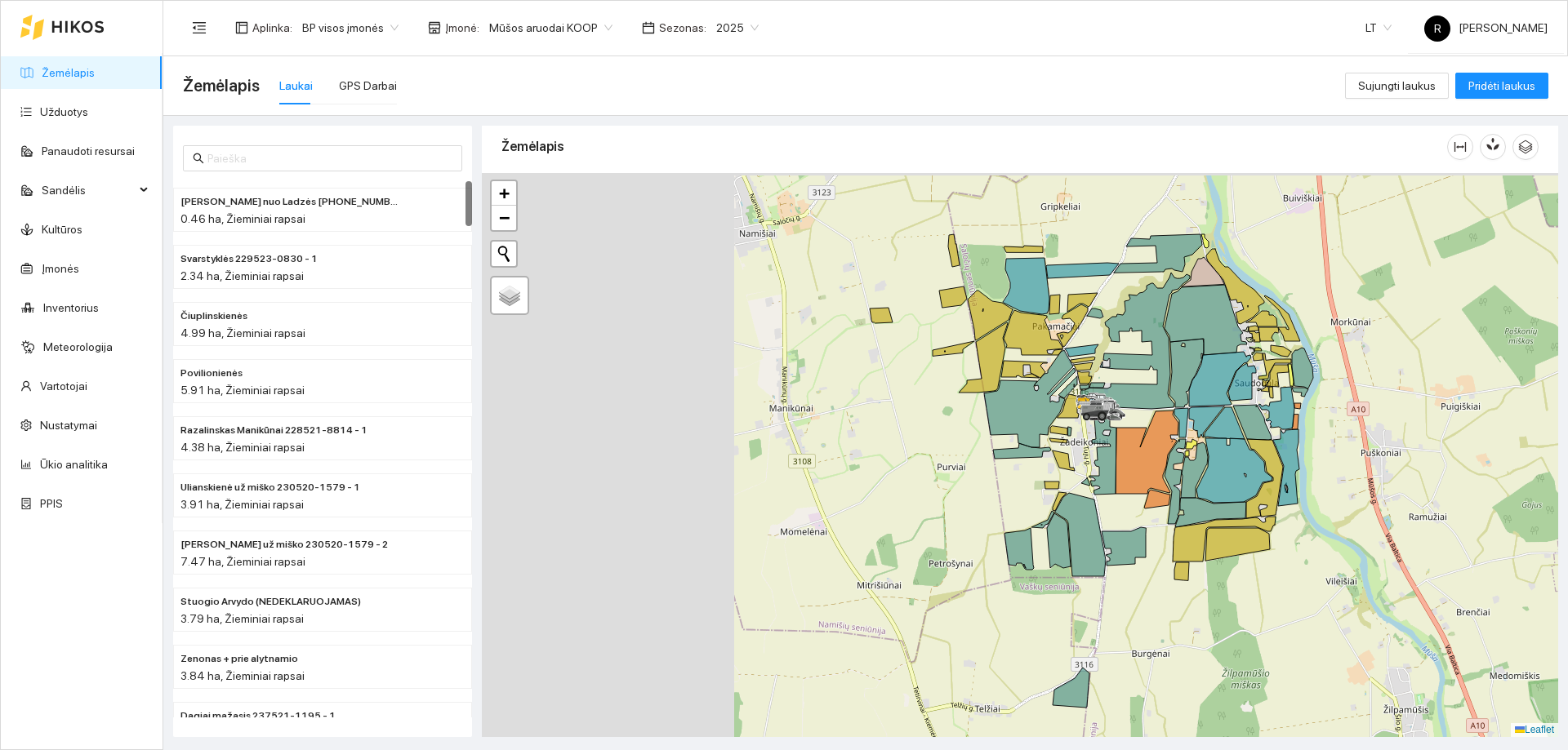
drag, startPoint x: 645, startPoint y: 361, endPoint x: 1072, endPoint y: 362, distance: 427.0
click at [1074, 363] on g at bounding box center [1091, 443] width 443 height 529
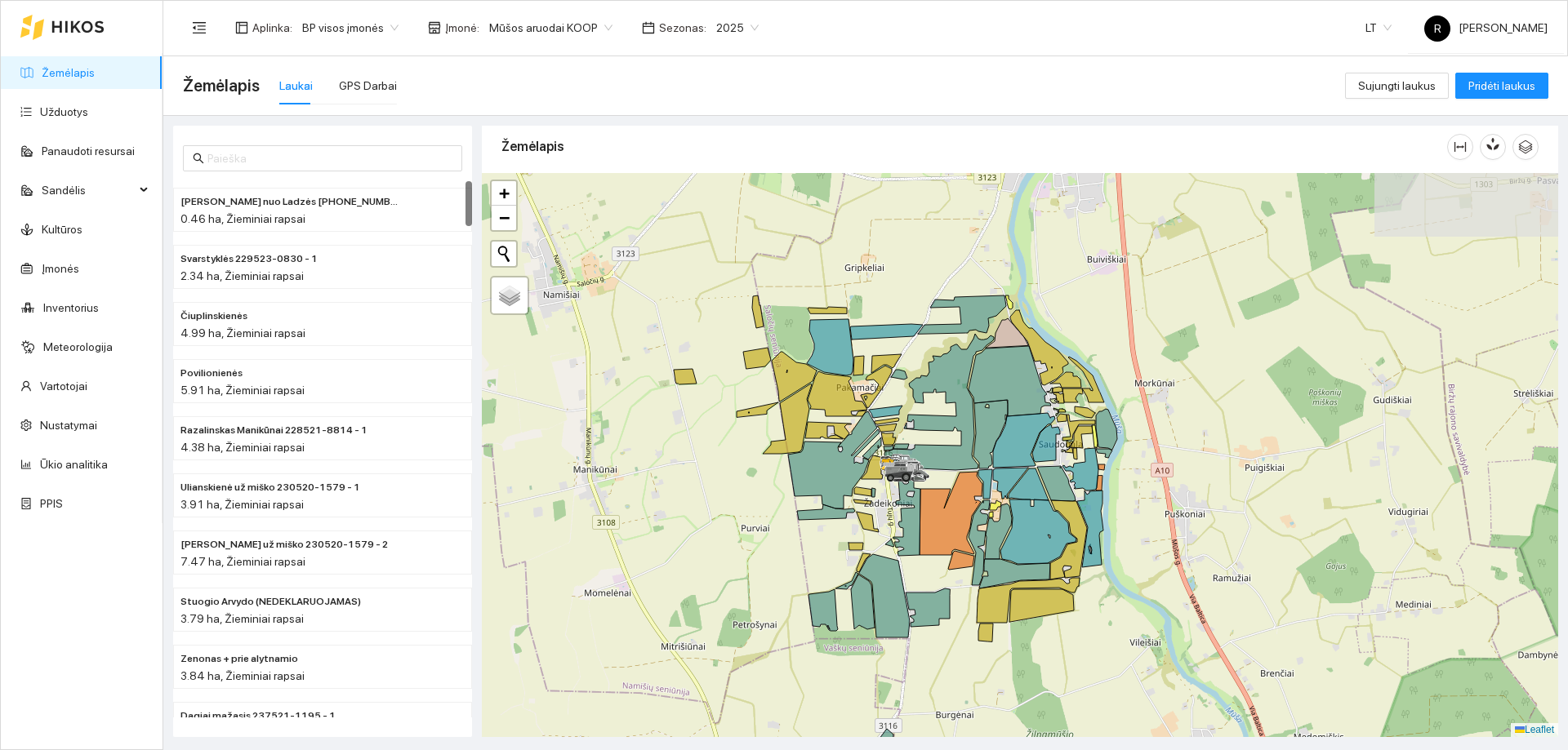
drag, startPoint x: 942, startPoint y: 356, endPoint x: 739, endPoint y: 399, distance: 207.5
click at [754, 421] on div at bounding box center [1020, 455] width 1077 height 565
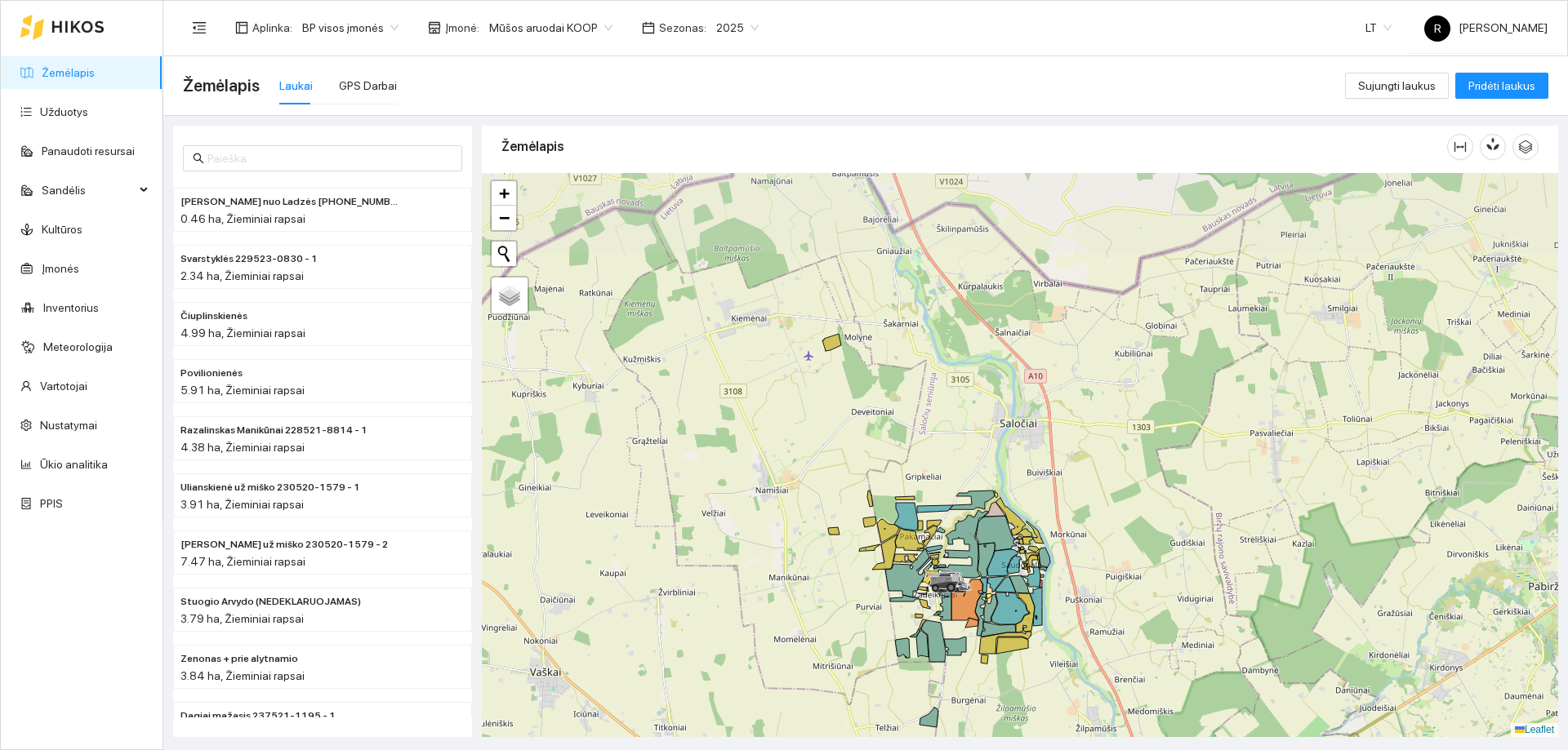
drag, startPoint x: 865, startPoint y: 385, endPoint x: 828, endPoint y: 495, distance: 116.1
click at [828, 495] on div at bounding box center [1020, 455] width 1077 height 565
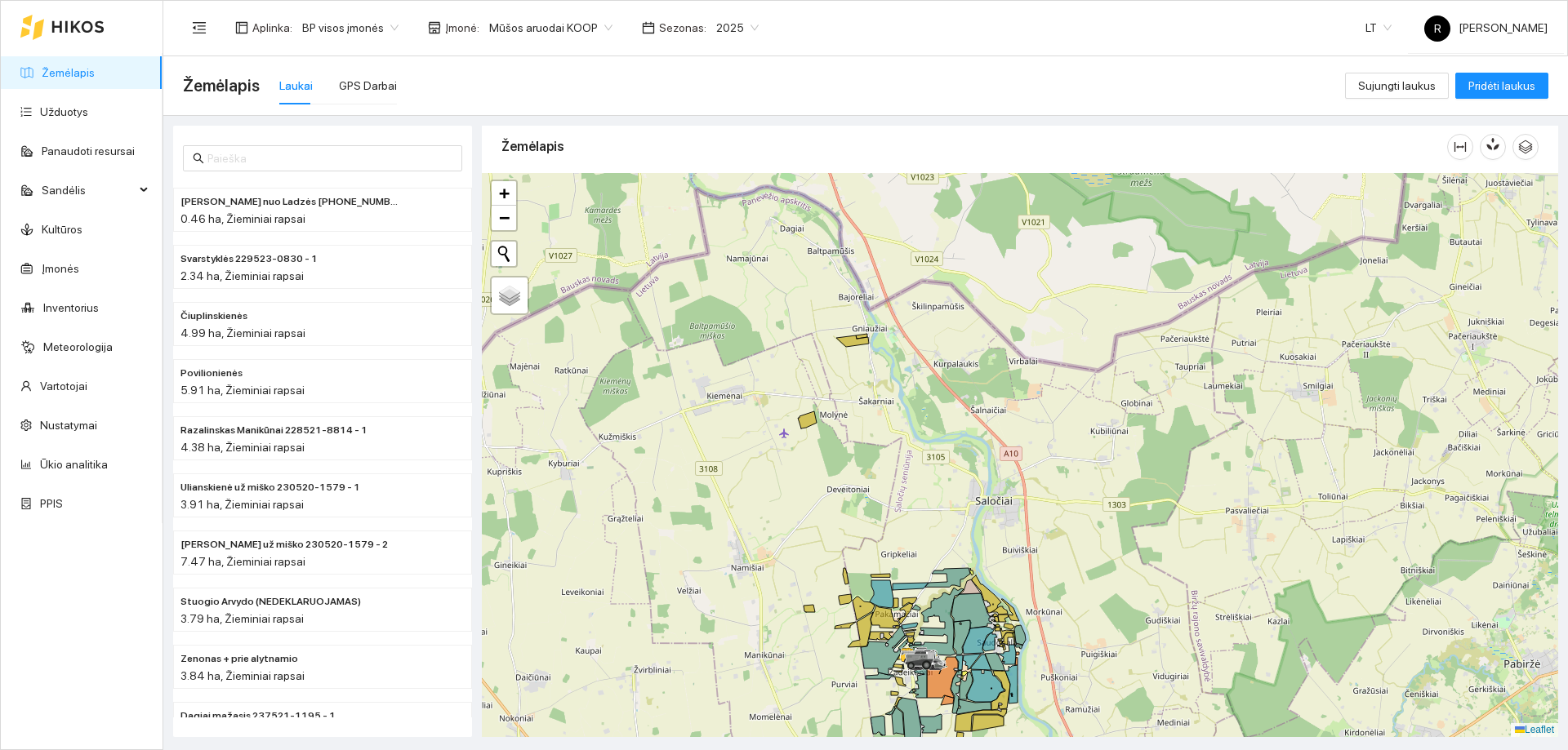
drag, startPoint x: 914, startPoint y: 367, endPoint x: 904, endPoint y: 392, distance: 26.9
click at [890, 434] on div at bounding box center [1020, 455] width 1077 height 565
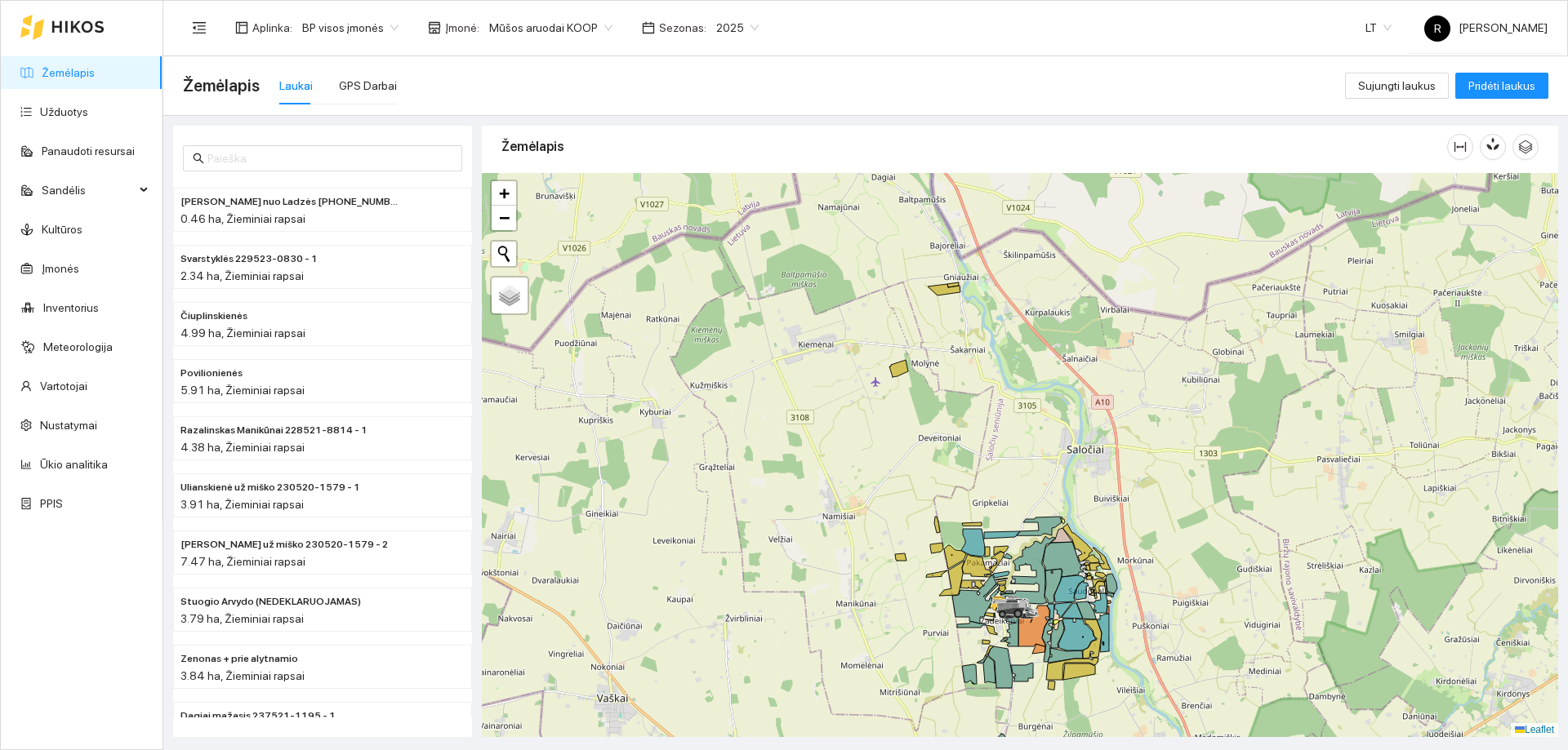
drag, startPoint x: 1073, startPoint y: 438, endPoint x: 1094, endPoint y: 302, distance: 137.6
click at [1091, 312] on div at bounding box center [1020, 455] width 1077 height 565
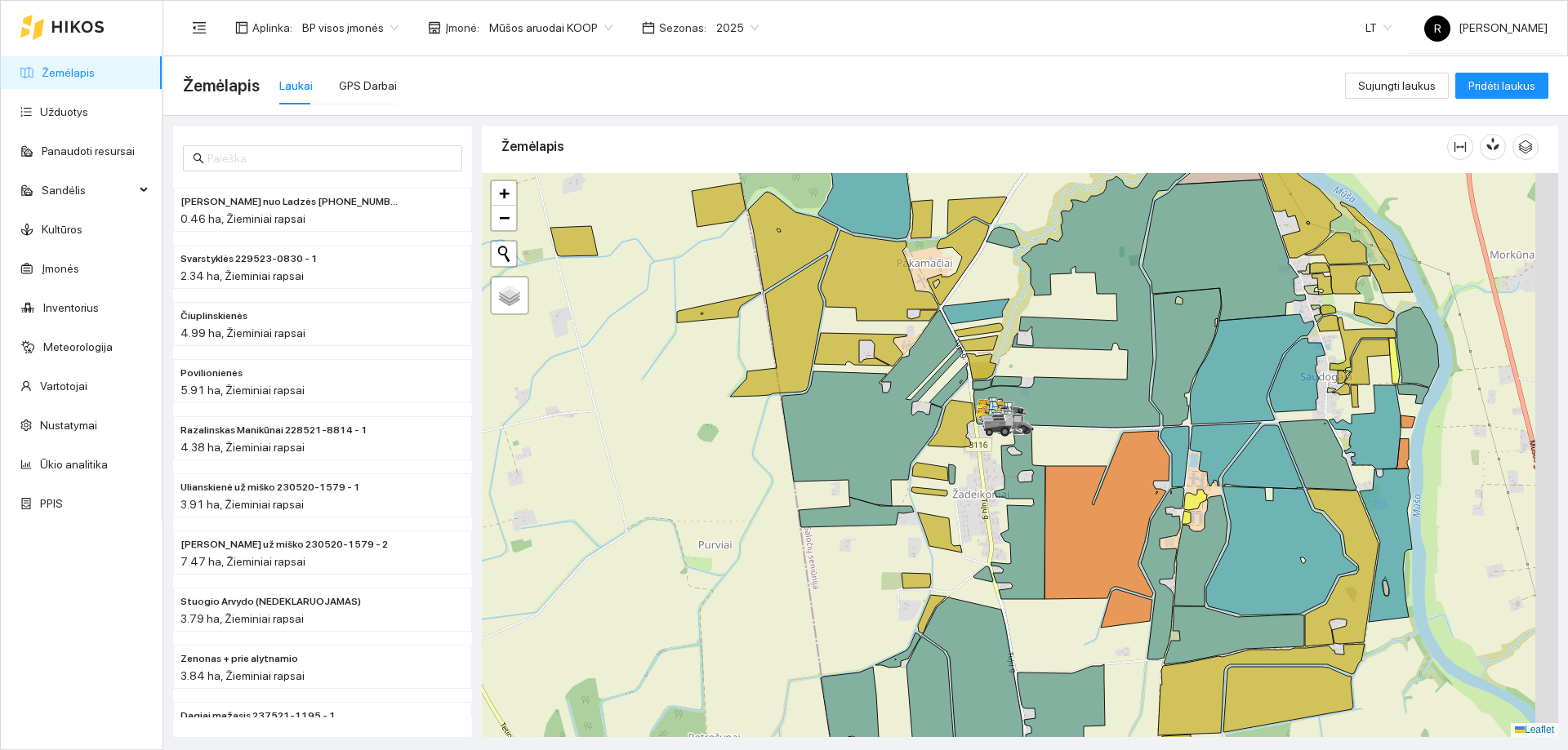
drag, startPoint x: 952, startPoint y: 401, endPoint x: 830, endPoint y: 390, distance: 122.5
click at [830, 390] on icon at bounding box center [873, 407] width 182 height 196
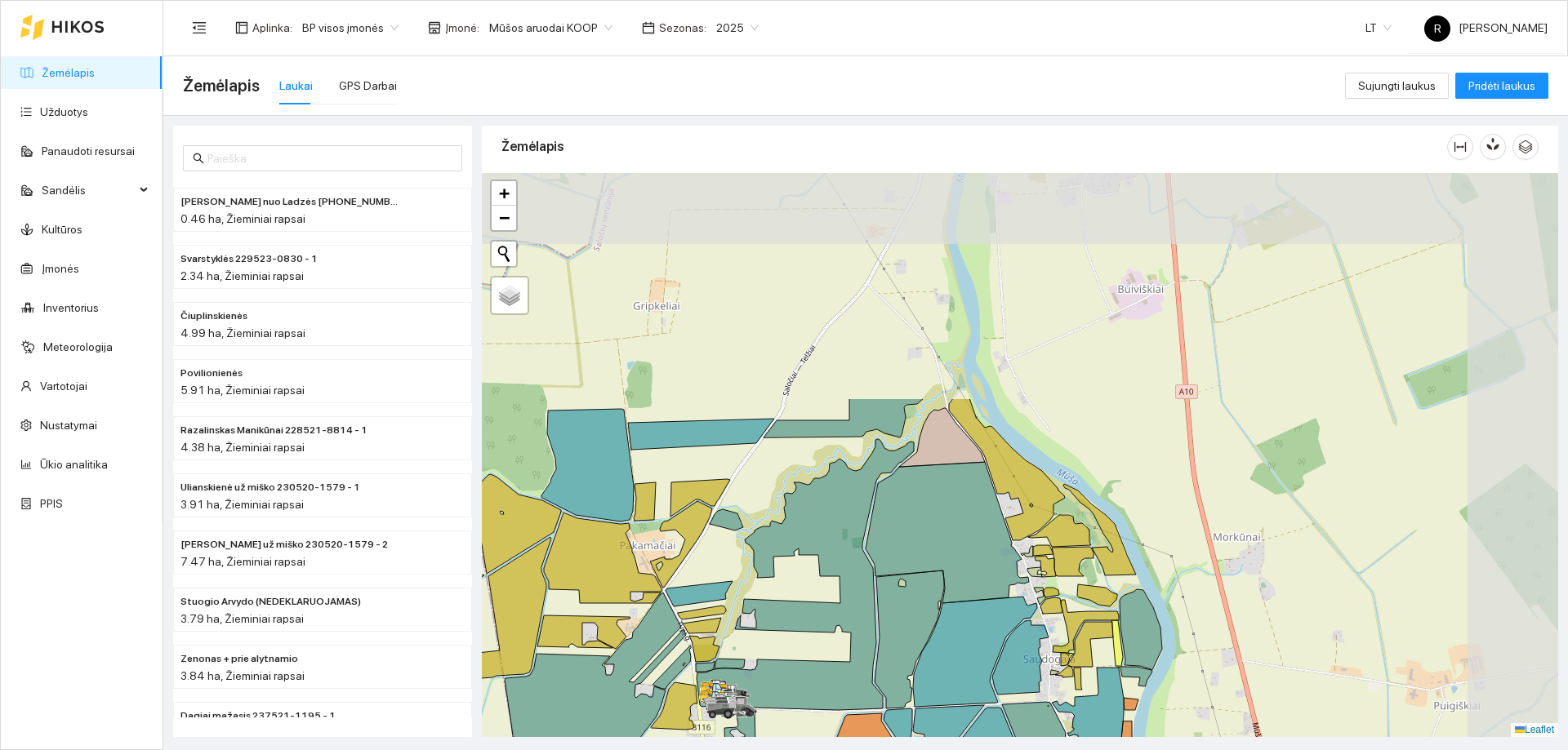
drag, startPoint x: 1313, startPoint y: 590, endPoint x: 1085, endPoint y: 782, distance: 298.1
click at [1085, 750] on html "Žemėlapis Užduotys Panaudoti resursai Sandėlis Kultūros Įmonės Inventorius Mete…" at bounding box center [784, 375] width 1568 height 750
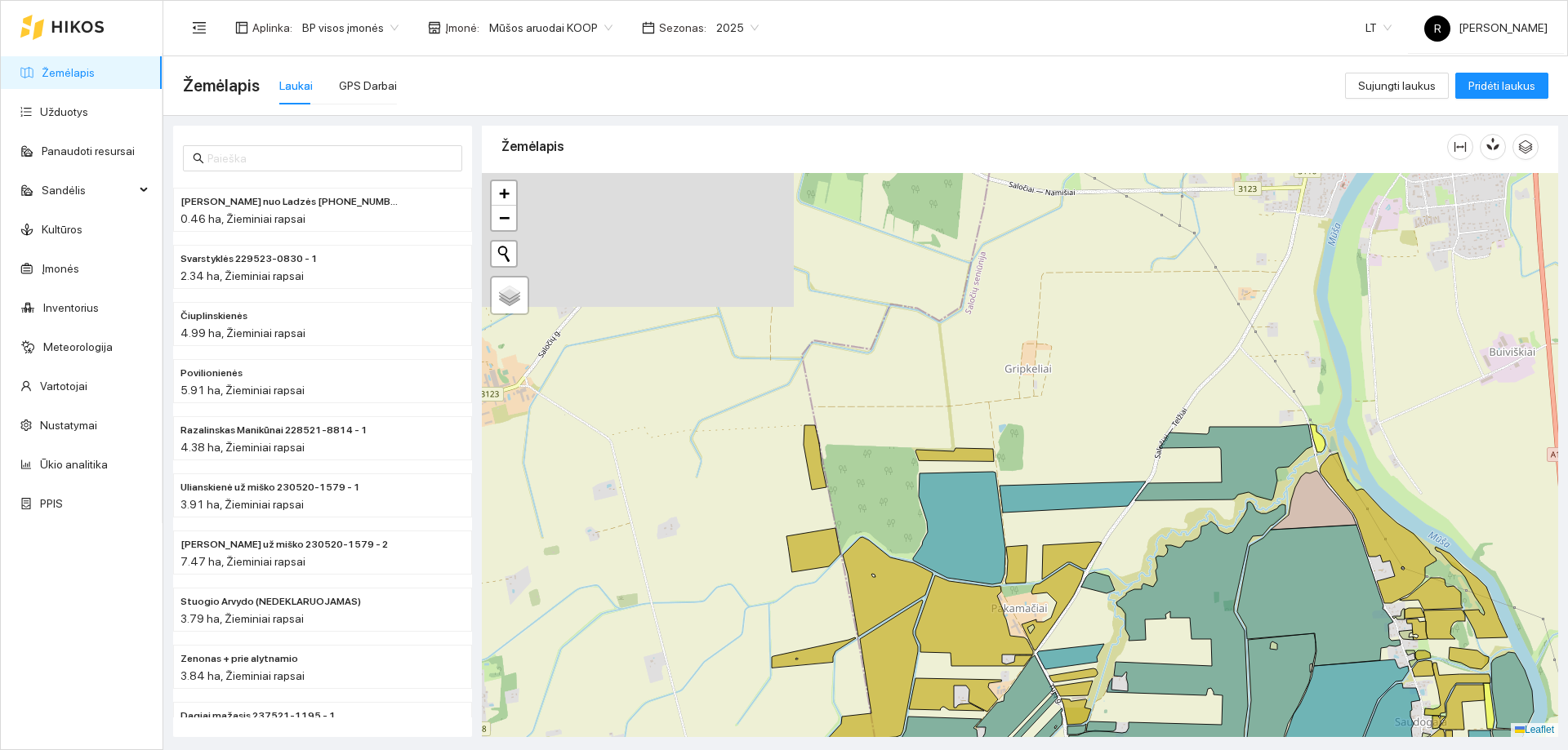
drag, startPoint x: 1105, startPoint y: 719, endPoint x: 1568, endPoint y: 769, distance: 465.7
click at [1568, 750] on html "Žemėlapis Užduotys Panaudoti resursai Sandėlis Kultūros Įmonės Inventorius Mete…" at bounding box center [784, 375] width 1568 height 750
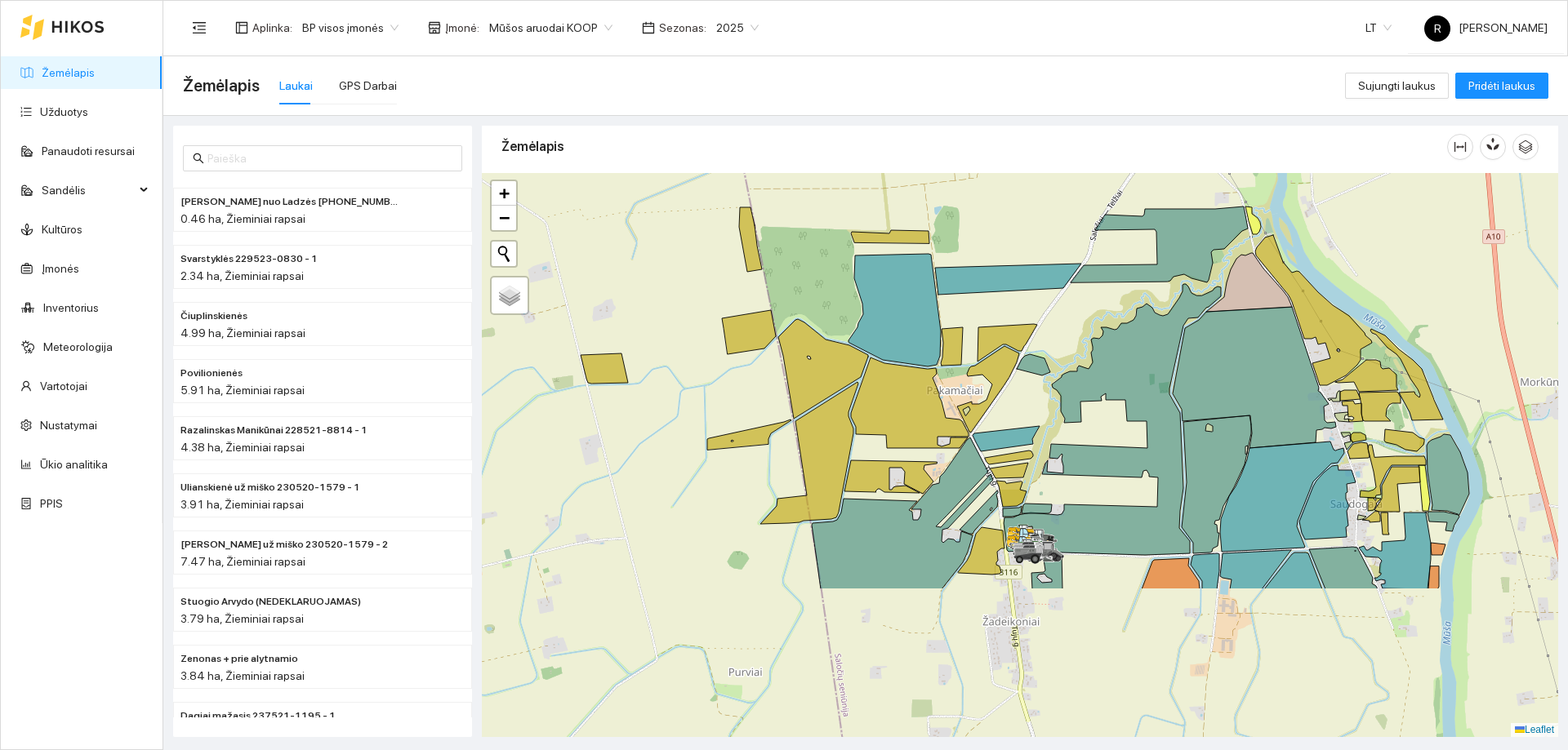
drag, startPoint x: 1021, startPoint y: 387, endPoint x: 895, endPoint y: 263, distance: 176.8
click at [895, 263] on div at bounding box center [1020, 455] width 1077 height 565
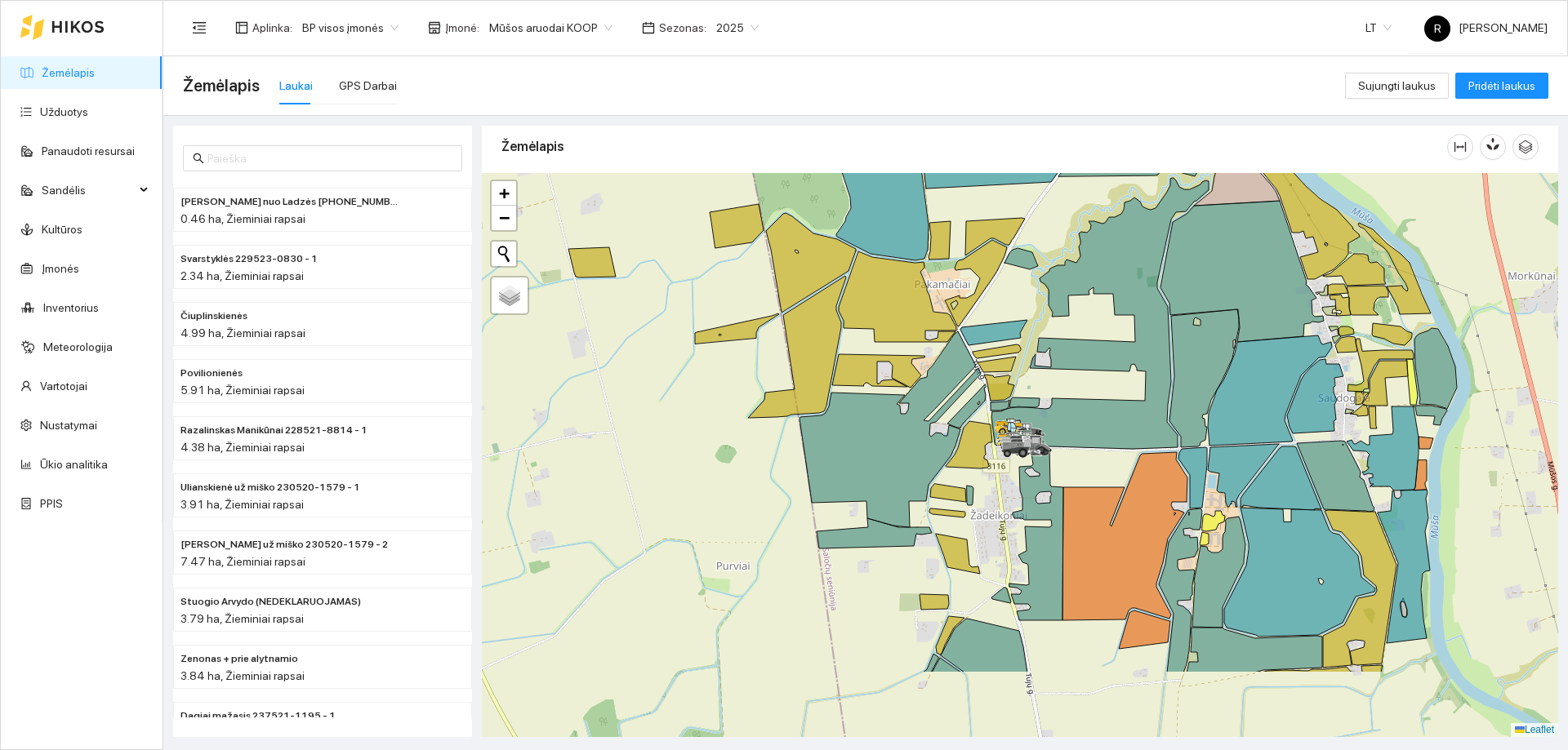
drag, startPoint x: 941, startPoint y: 671, endPoint x: 901, endPoint y: 442, distance: 232.5
click at [908, 448] on div at bounding box center [1020, 455] width 1077 height 565
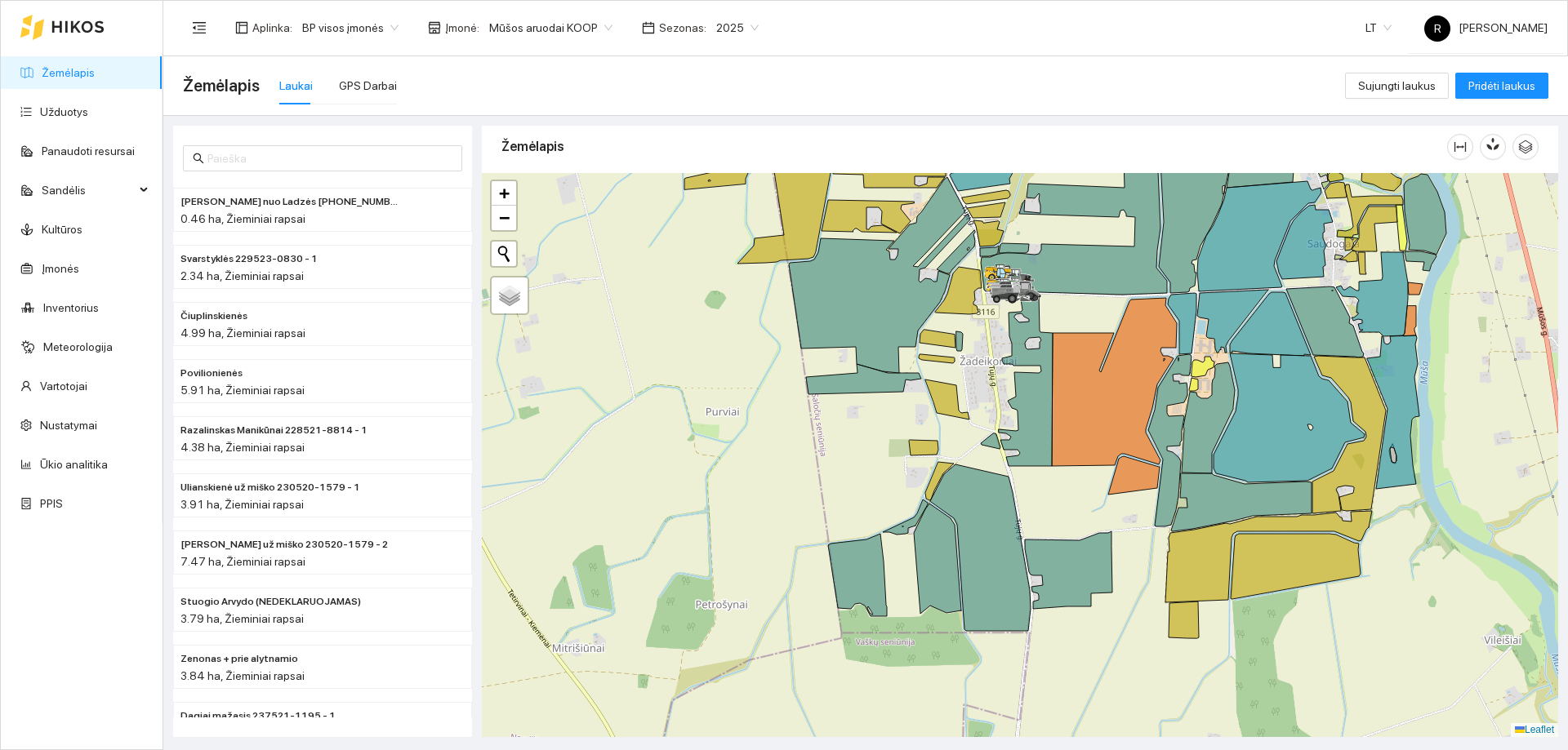
drag, startPoint x: 900, startPoint y: 427, endPoint x: 846, endPoint y: 177, distance: 255.8
click at [848, 181] on div at bounding box center [1020, 455] width 1077 height 565
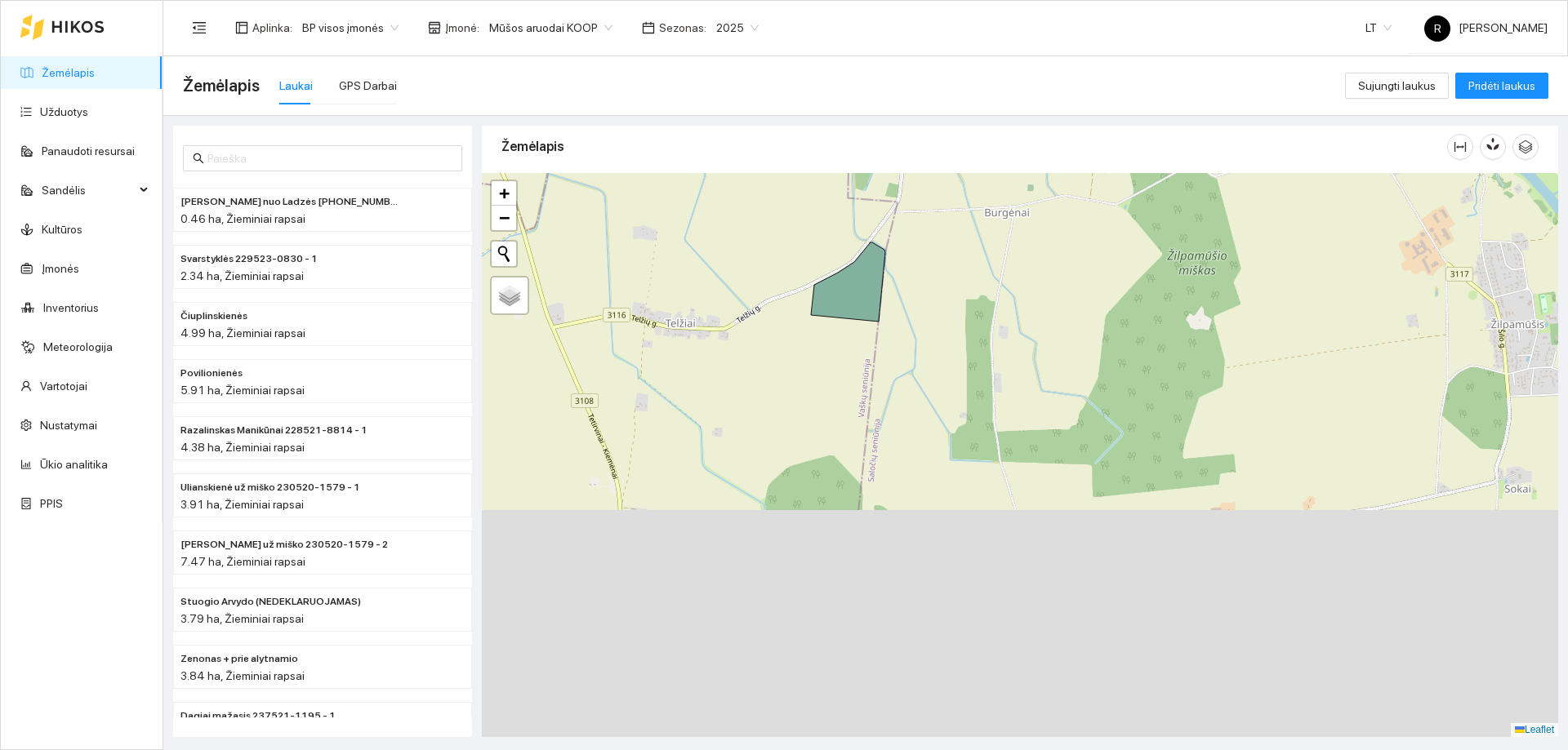
drag, startPoint x: 918, startPoint y: 273, endPoint x: 854, endPoint y: -37, distance: 316.5
click at [854, 0] on html "Žemėlapis Užduotys Panaudoti resursai Sandėlis Kultūros Įmonės Inventorius Mete…" at bounding box center [784, 375] width 1568 height 750
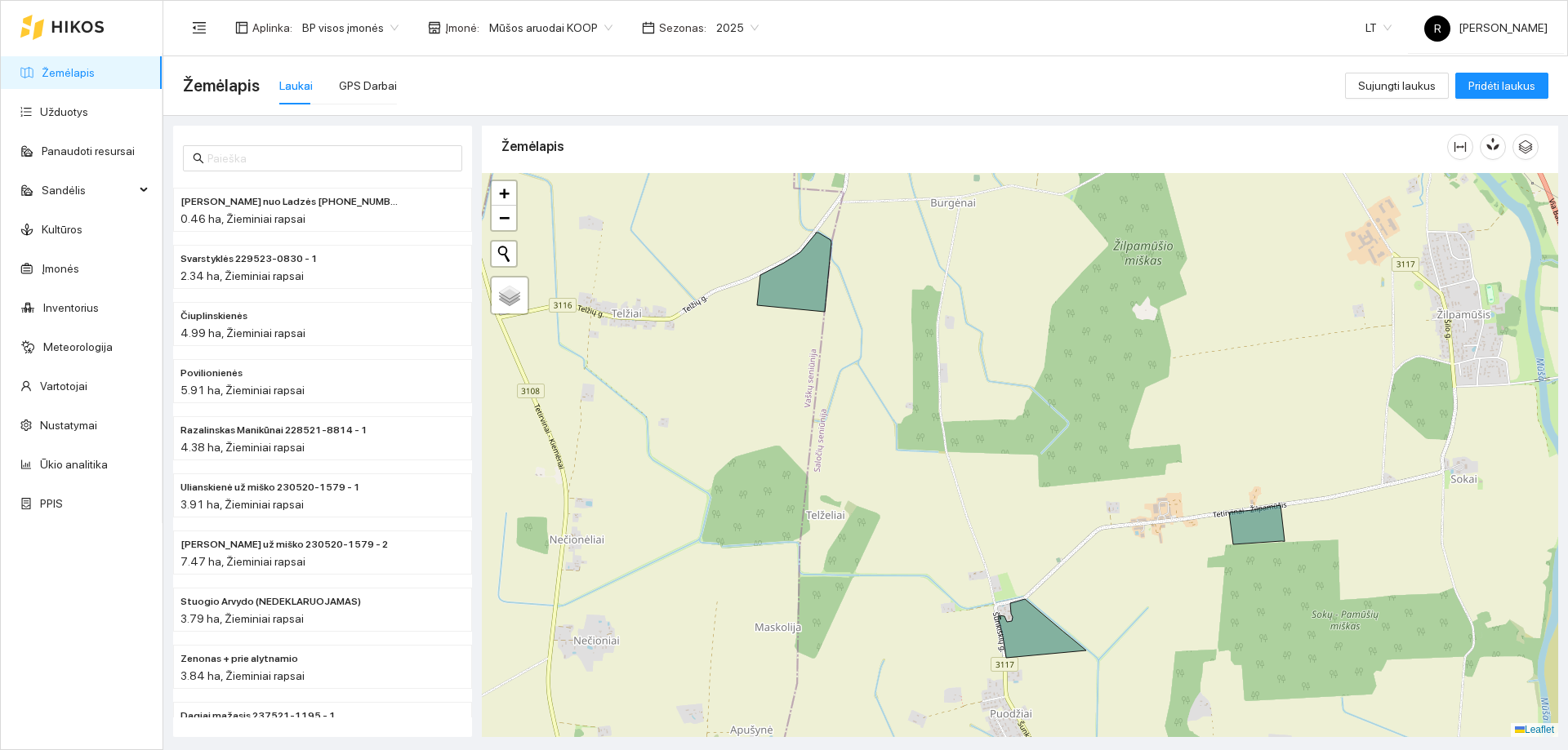
drag, startPoint x: 1191, startPoint y: 405, endPoint x: 1166, endPoint y: 782, distance: 377.8
click at [1166, 750] on html "Žemėlapis Užduotys Panaudoti resursai Sandėlis Kultūros Įmonės Inventorius Mete…" at bounding box center [784, 375] width 1568 height 750
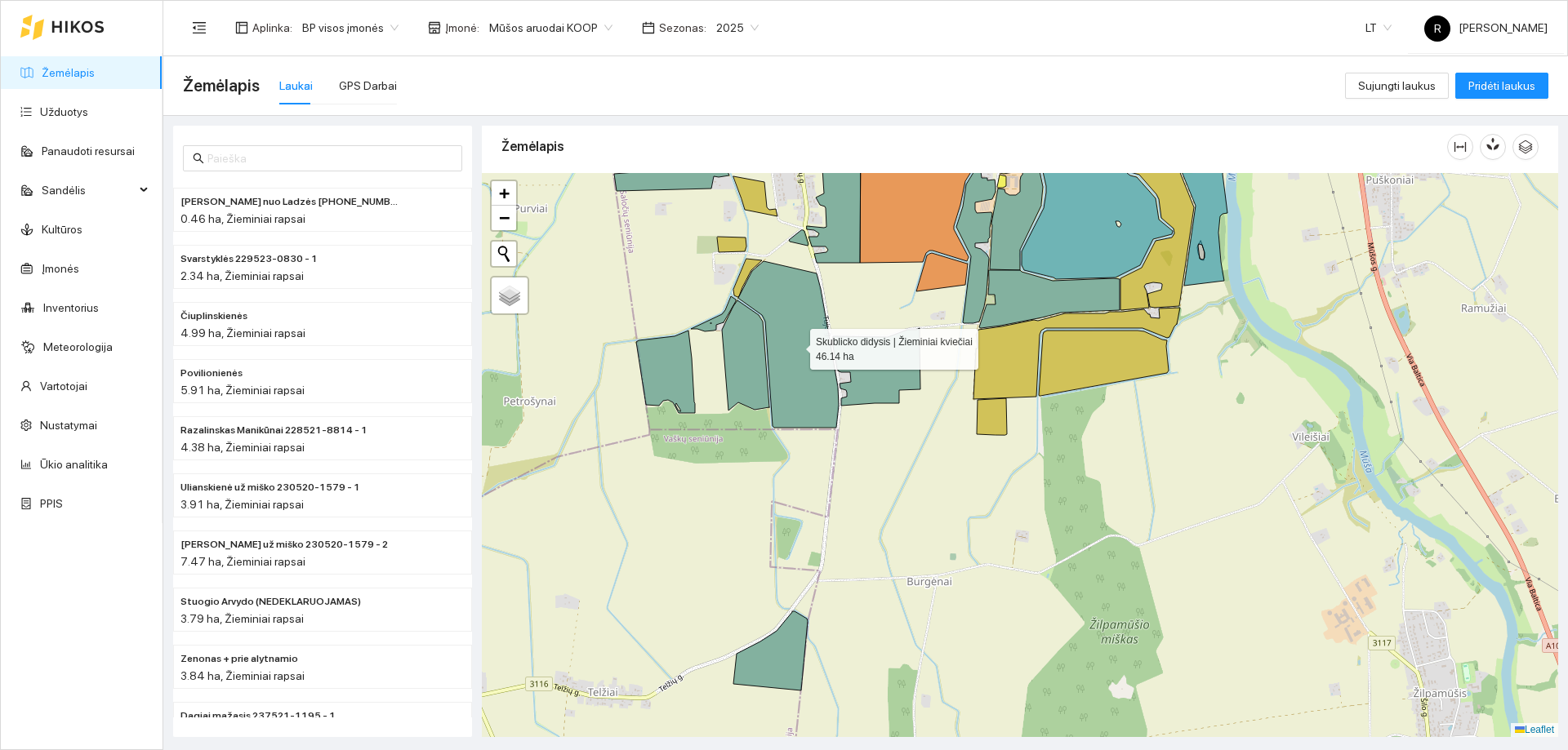
drag, startPoint x: 802, startPoint y: 334, endPoint x: 984, endPoint y: 732, distance: 437.6
click at [839, 428] on icon at bounding box center [789, 345] width 100 height 167
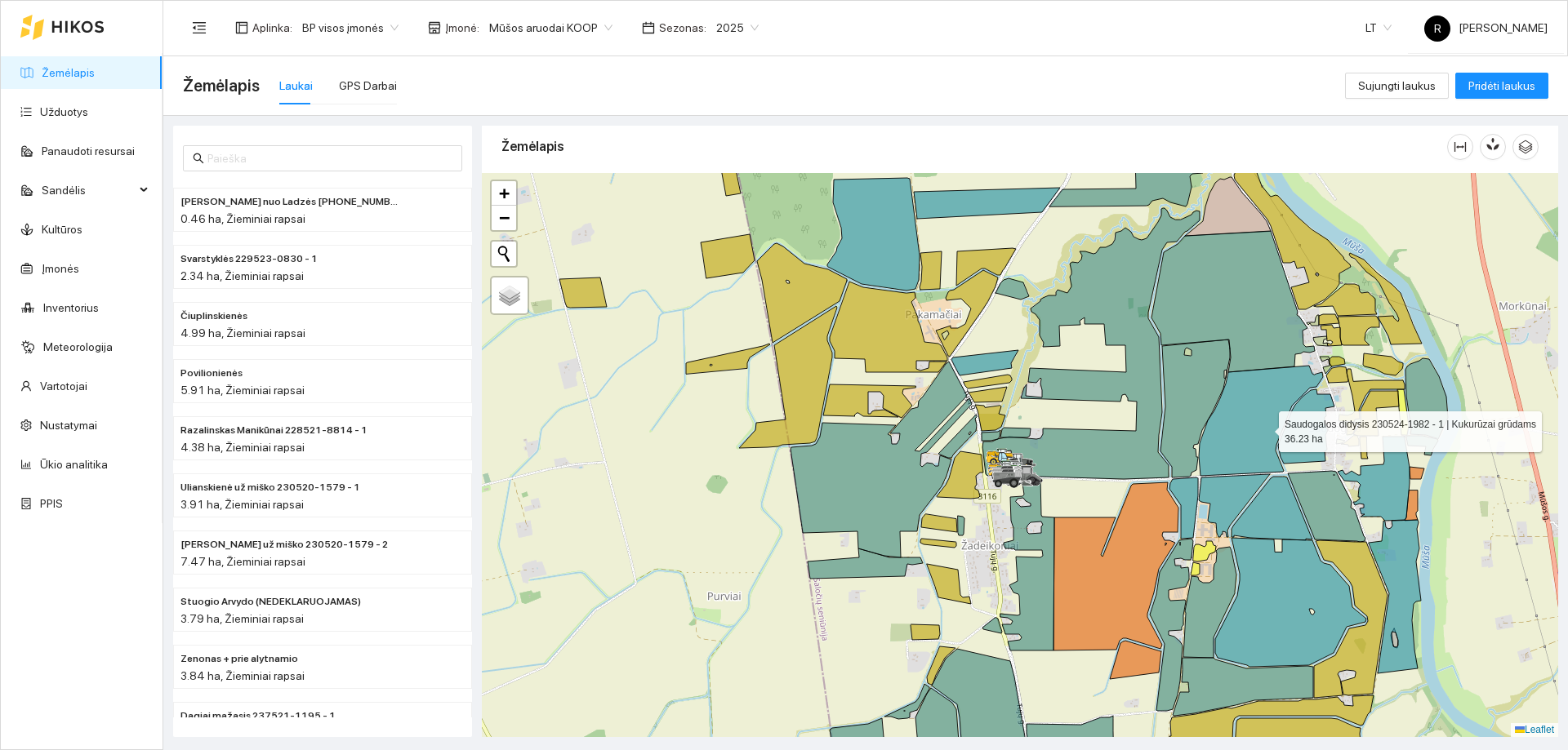
drag, startPoint x: 1265, startPoint y: 451, endPoint x: 1177, endPoint y: 326, distance: 152.9
click at [1199, 366] on icon at bounding box center [1261, 421] width 125 height 110
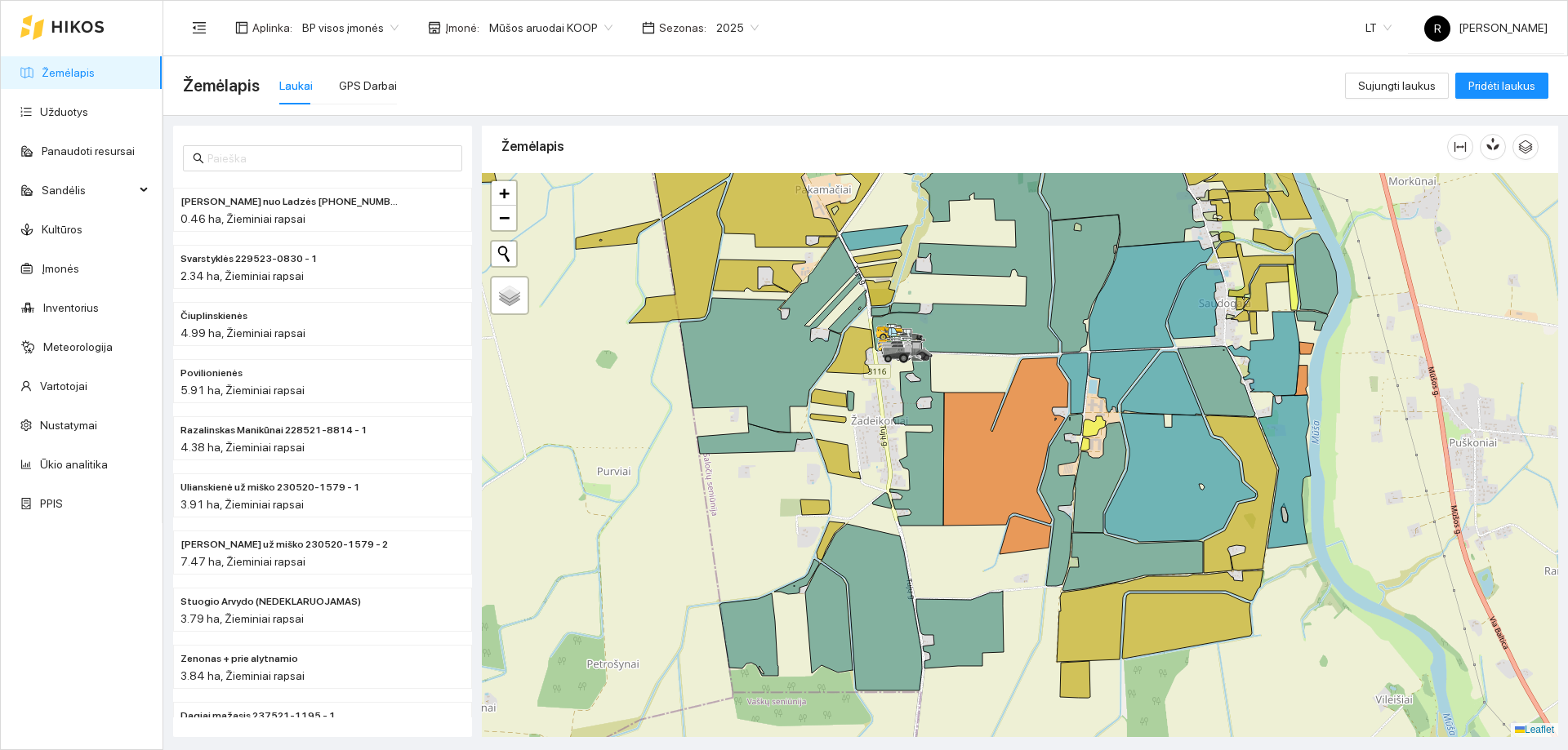
click at [1117, 411] on icon at bounding box center [1125, 380] width 71 height 63
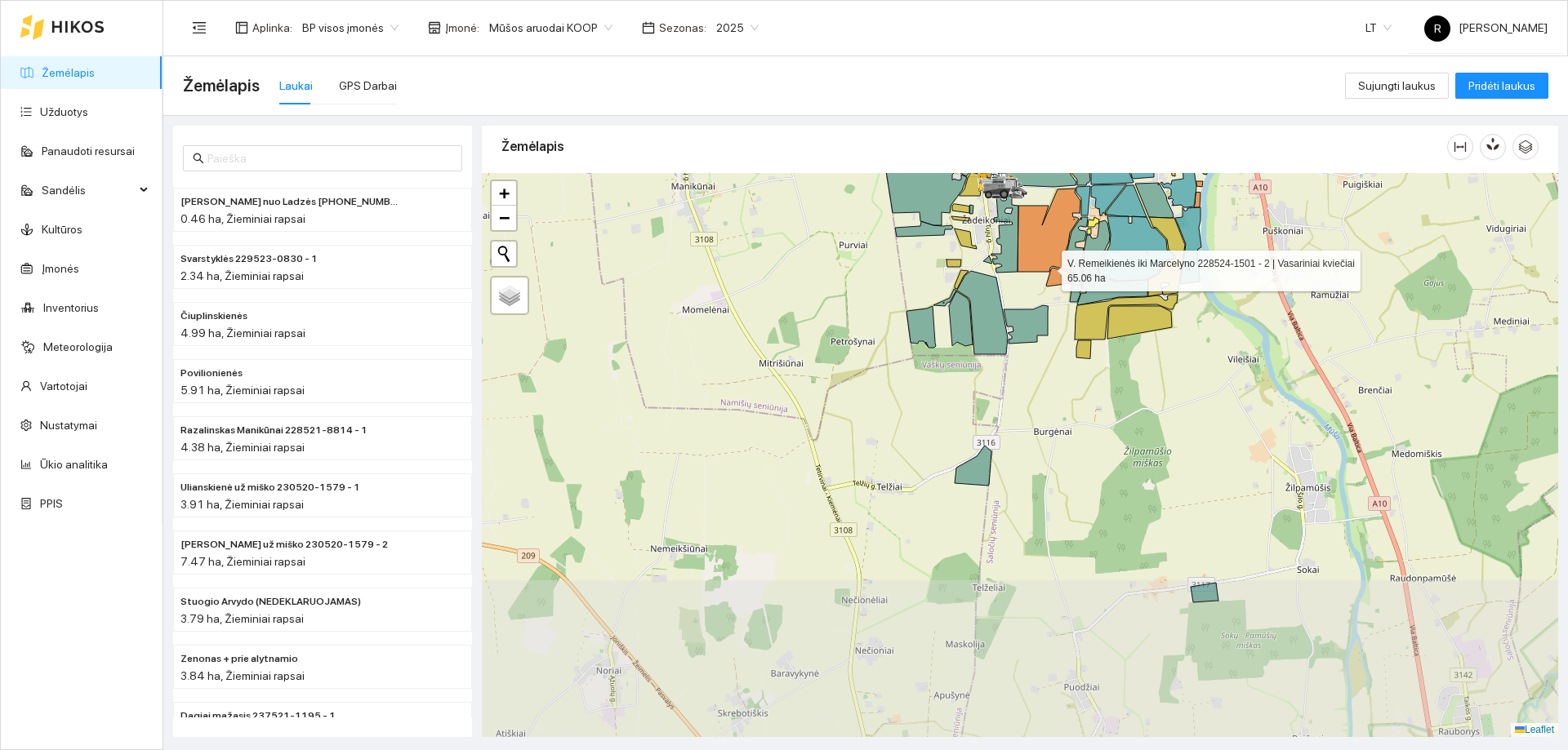
drag, startPoint x: 1066, startPoint y: 408, endPoint x: 1047, endPoint y: 214, distance: 194.9
click at [1048, 214] on icon at bounding box center [1049, 230] width 63 height 83
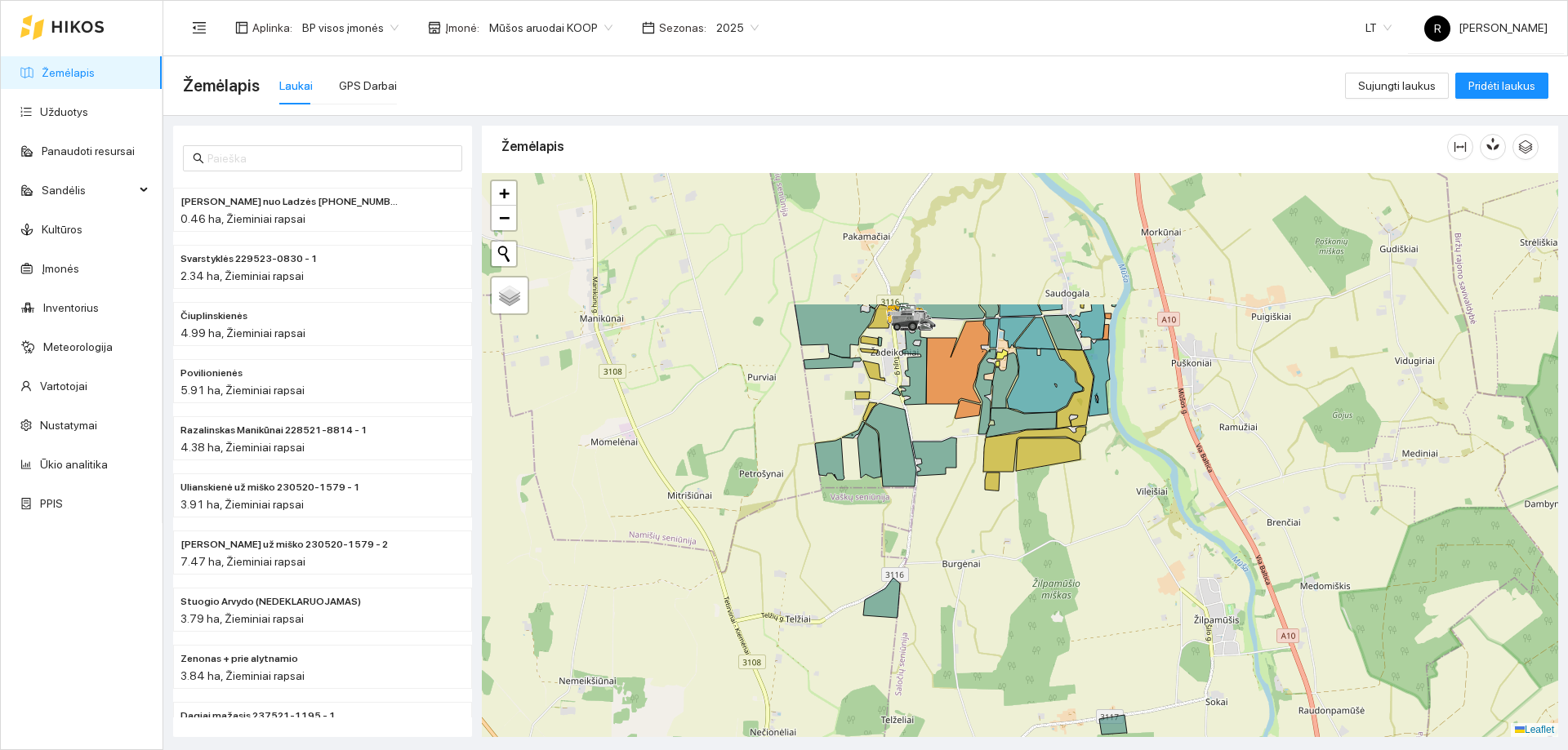
drag, startPoint x: 966, startPoint y: 348, endPoint x: 866, endPoint y: 533, distance: 210.3
click at [862, 546] on div at bounding box center [1020, 455] width 1077 height 565
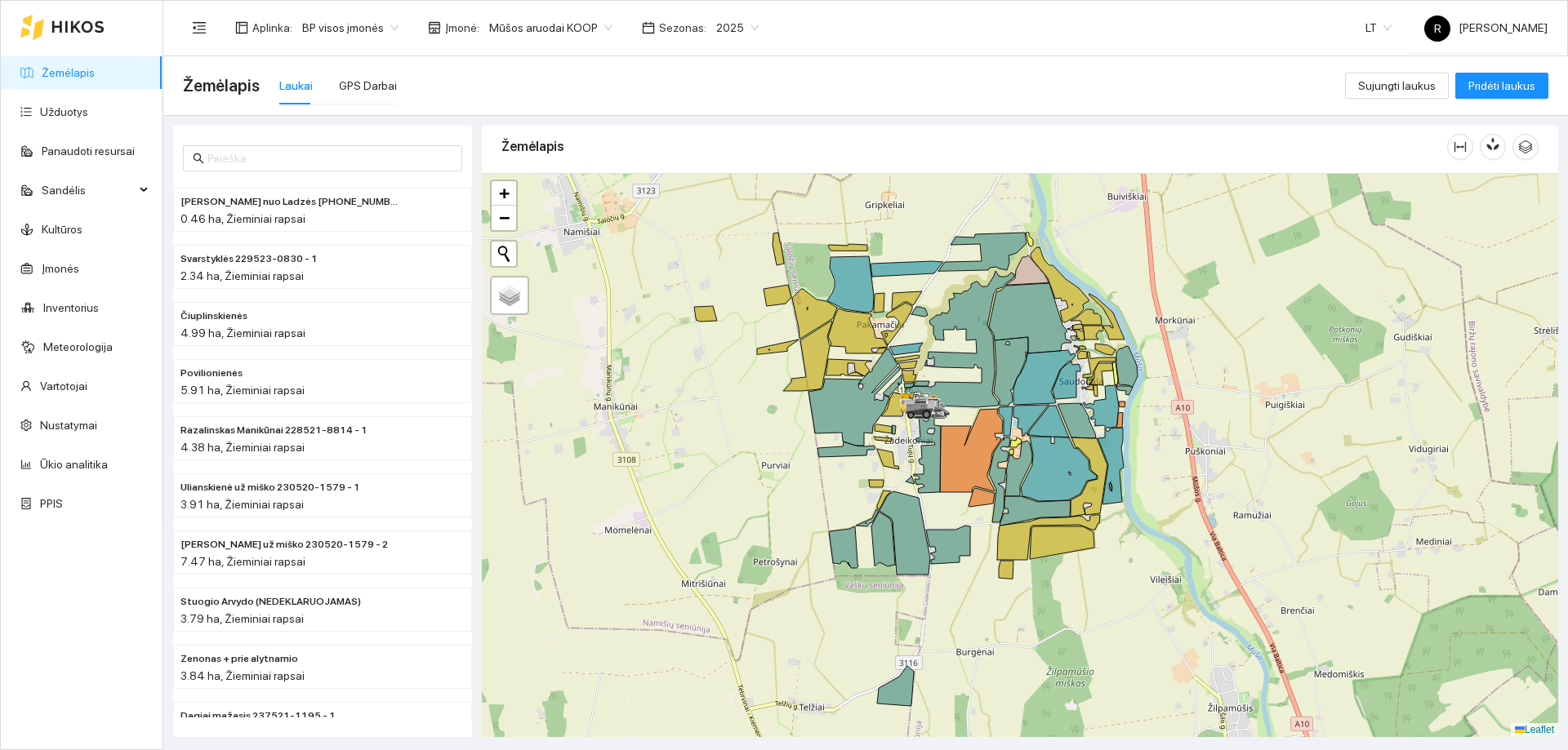
drag, startPoint x: 894, startPoint y: 427, endPoint x: 922, endPoint y: 501, distance: 79.1
click at [926, 502] on div at bounding box center [1020, 455] width 1077 height 565
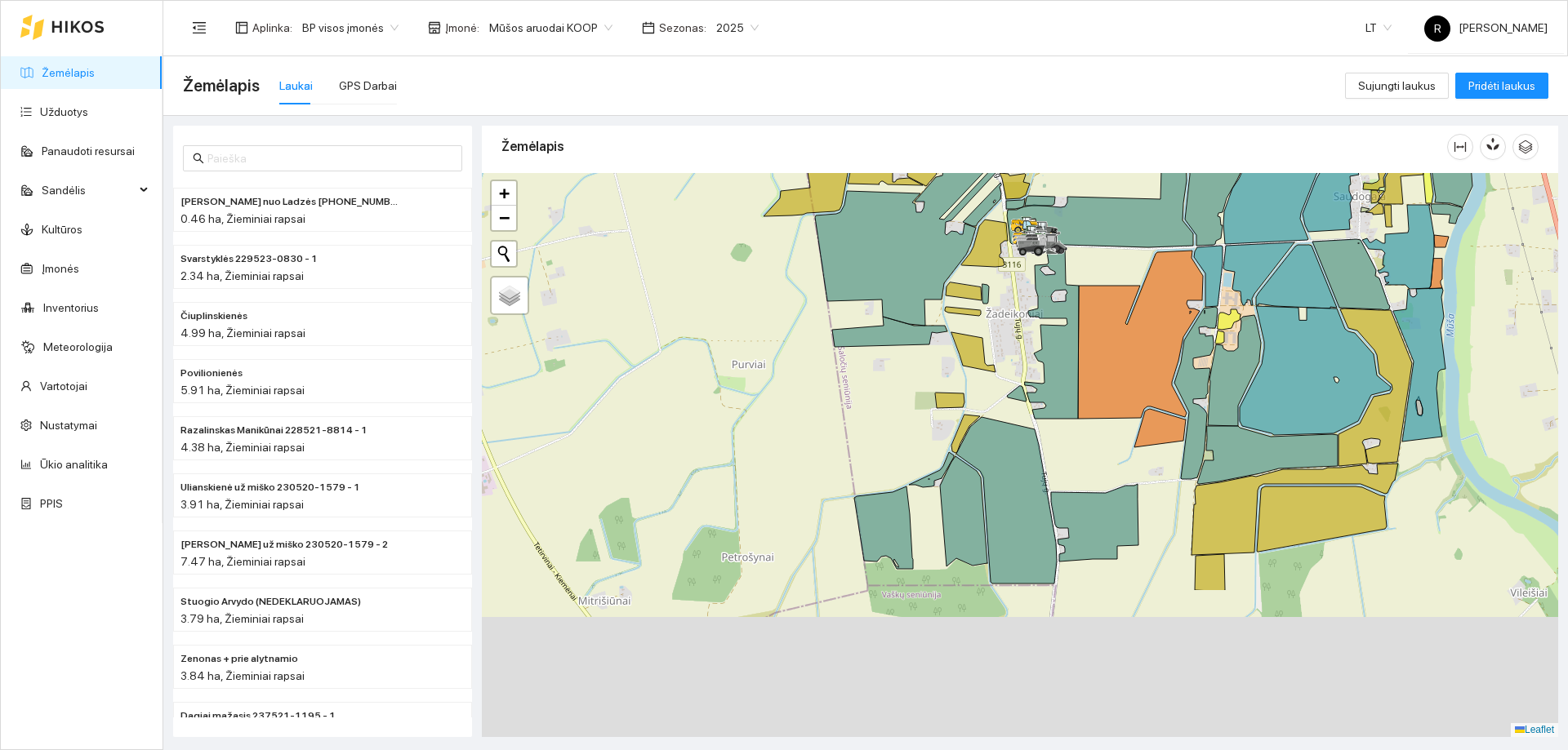
drag, startPoint x: 968, startPoint y: 641, endPoint x: 947, endPoint y: 363, distance: 278.8
click at [957, 417] on icon at bounding box center [1007, 500] width 100 height 167
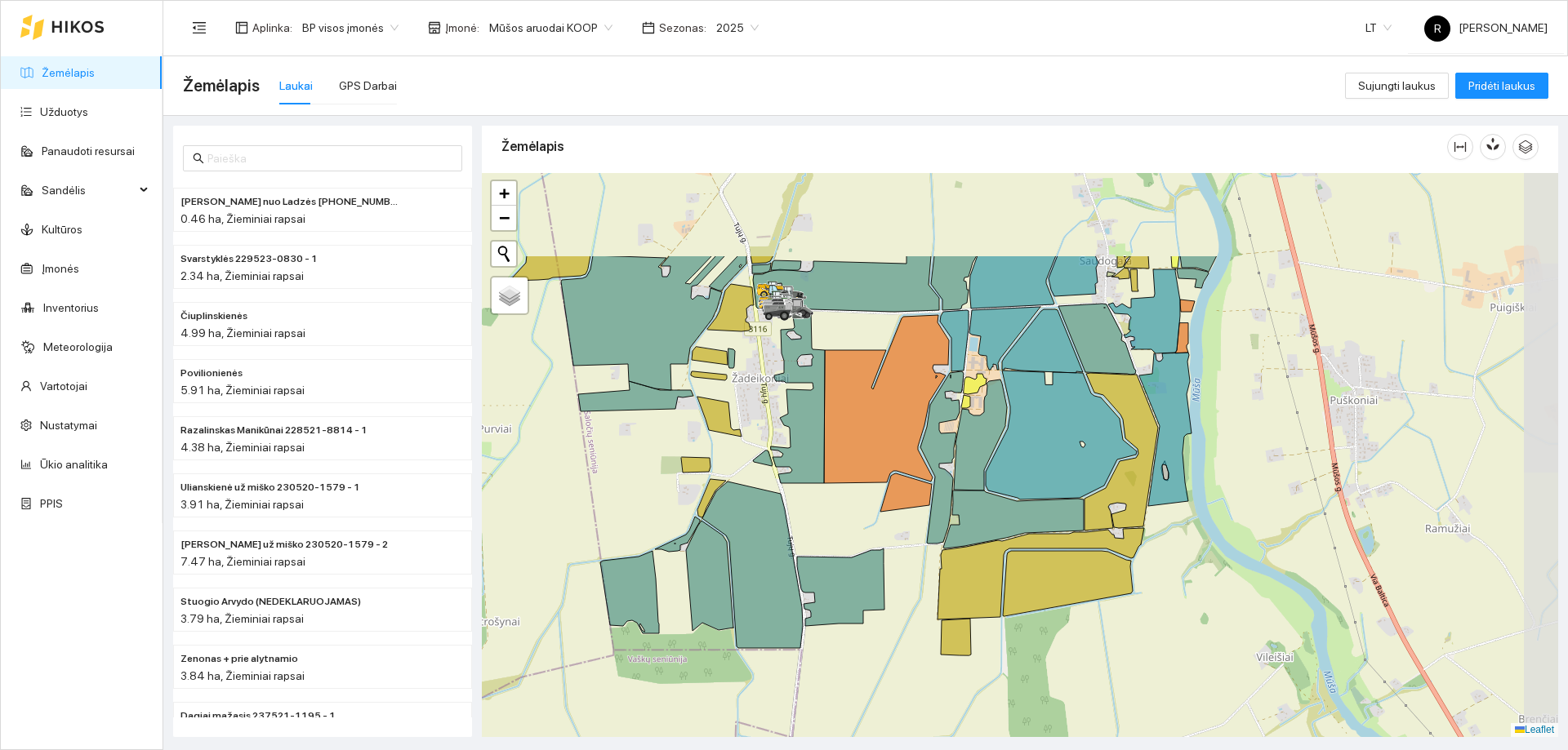
drag, startPoint x: 1242, startPoint y: 467, endPoint x: 1011, endPoint y: 607, distance: 270.1
click at [1011, 607] on icon at bounding box center [1068, 584] width 130 height 66
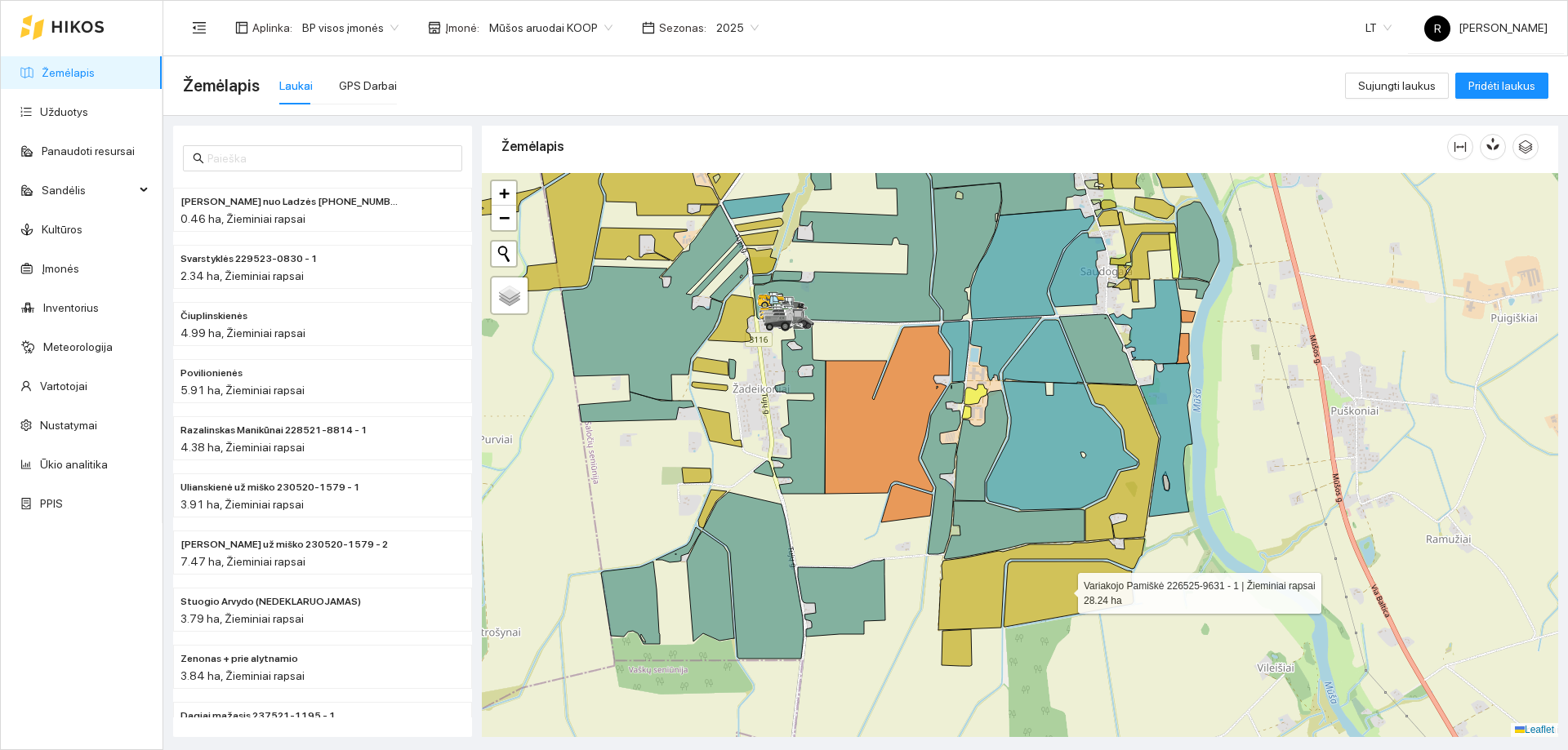
click at [1038, 601] on icon at bounding box center [1069, 595] width 130 height 66
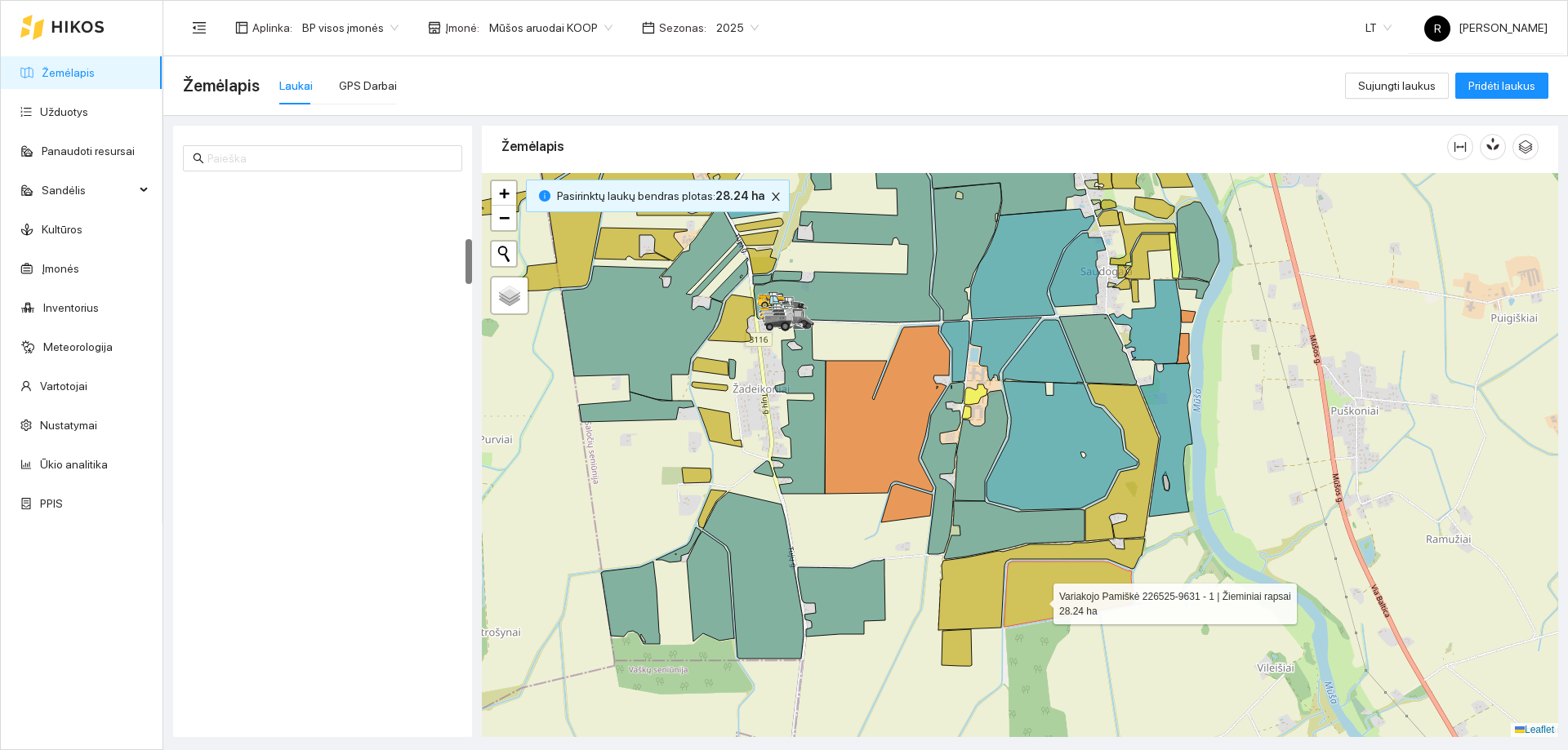
scroll to position [686, 0]
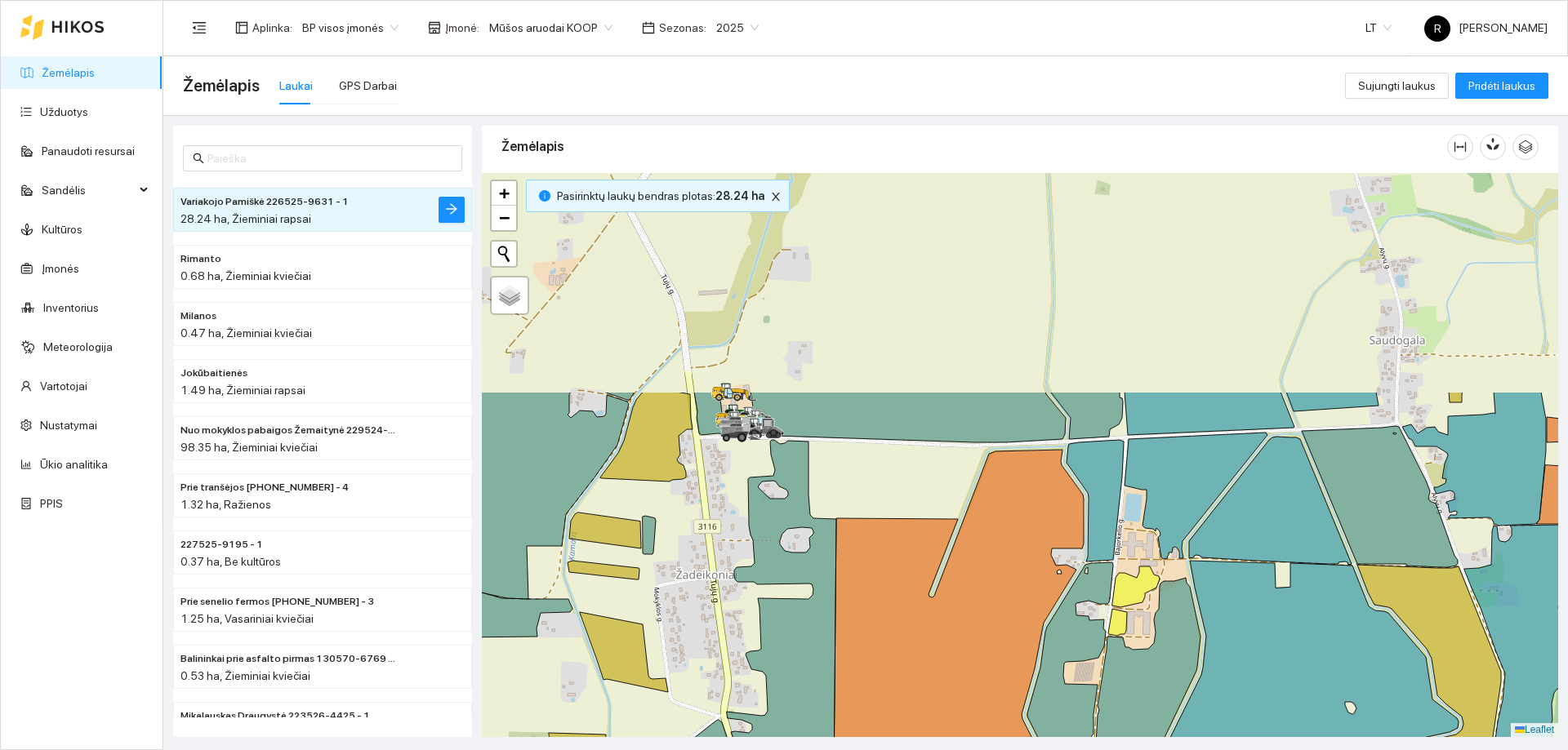
drag, startPoint x: 806, startPoint y: 471, endPoint x: 845, endPoint y: 698, distance: 230.3
click at [836, 735] on icon at bounding box center [781, 613] width 109 height 346
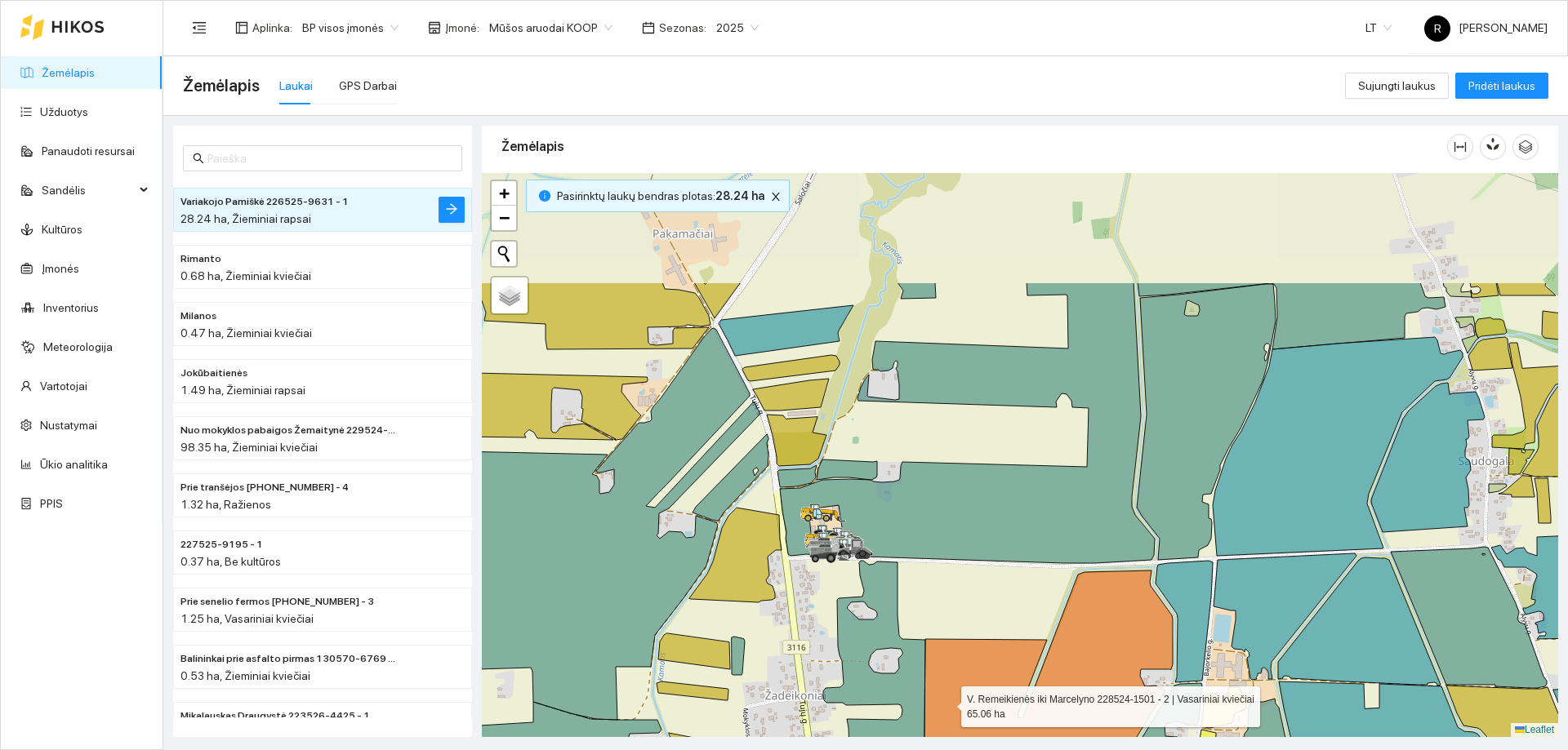
drag, startPoint x: 867, startPoint y: 535, endPoint x: 947, endPoint y: 704, distance: 187.0
click at [947, 704] on icon at bounding box center [1048, 737] width 250 height 335
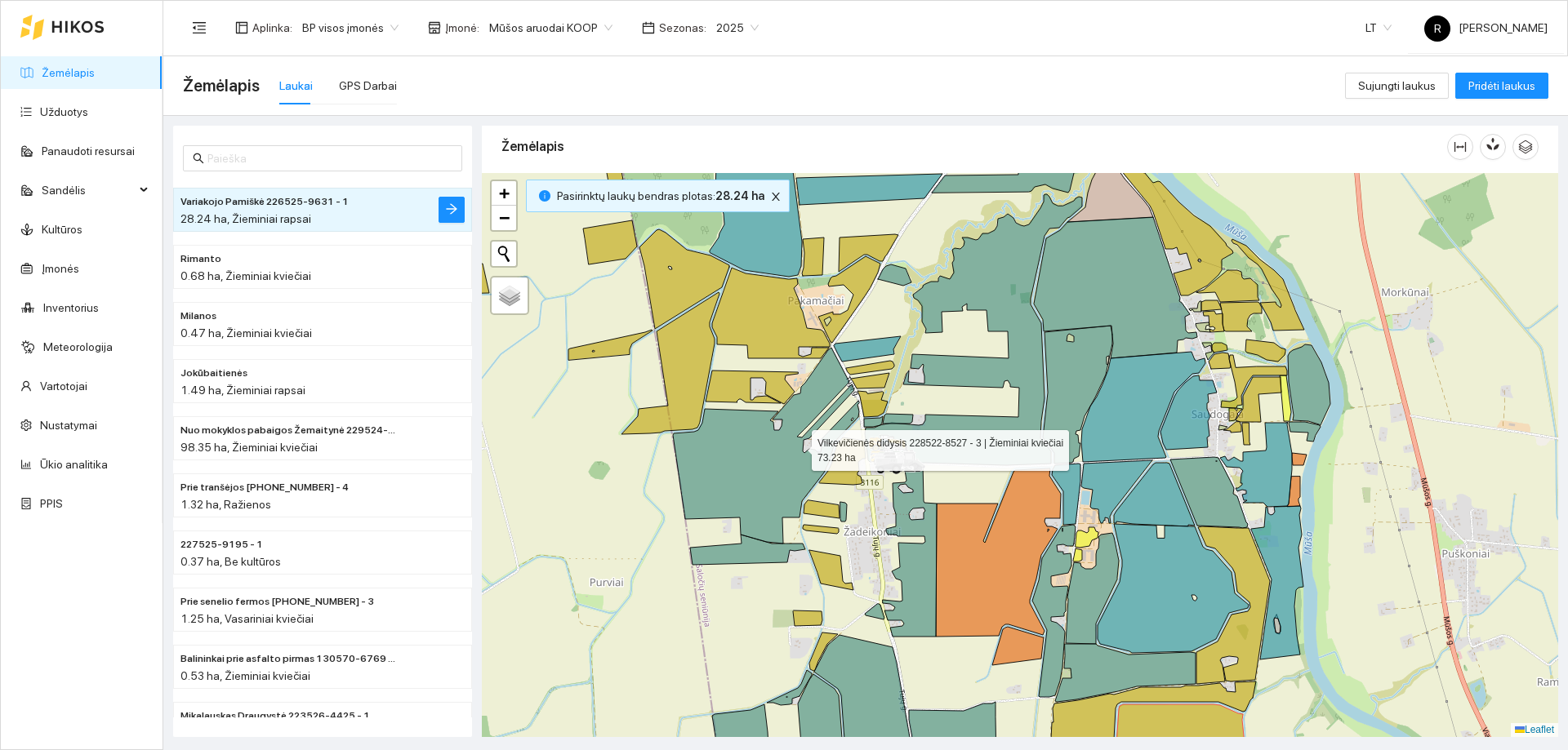
click at [801, 487] on icon at bounding box center [764, 445] width 182 height 196
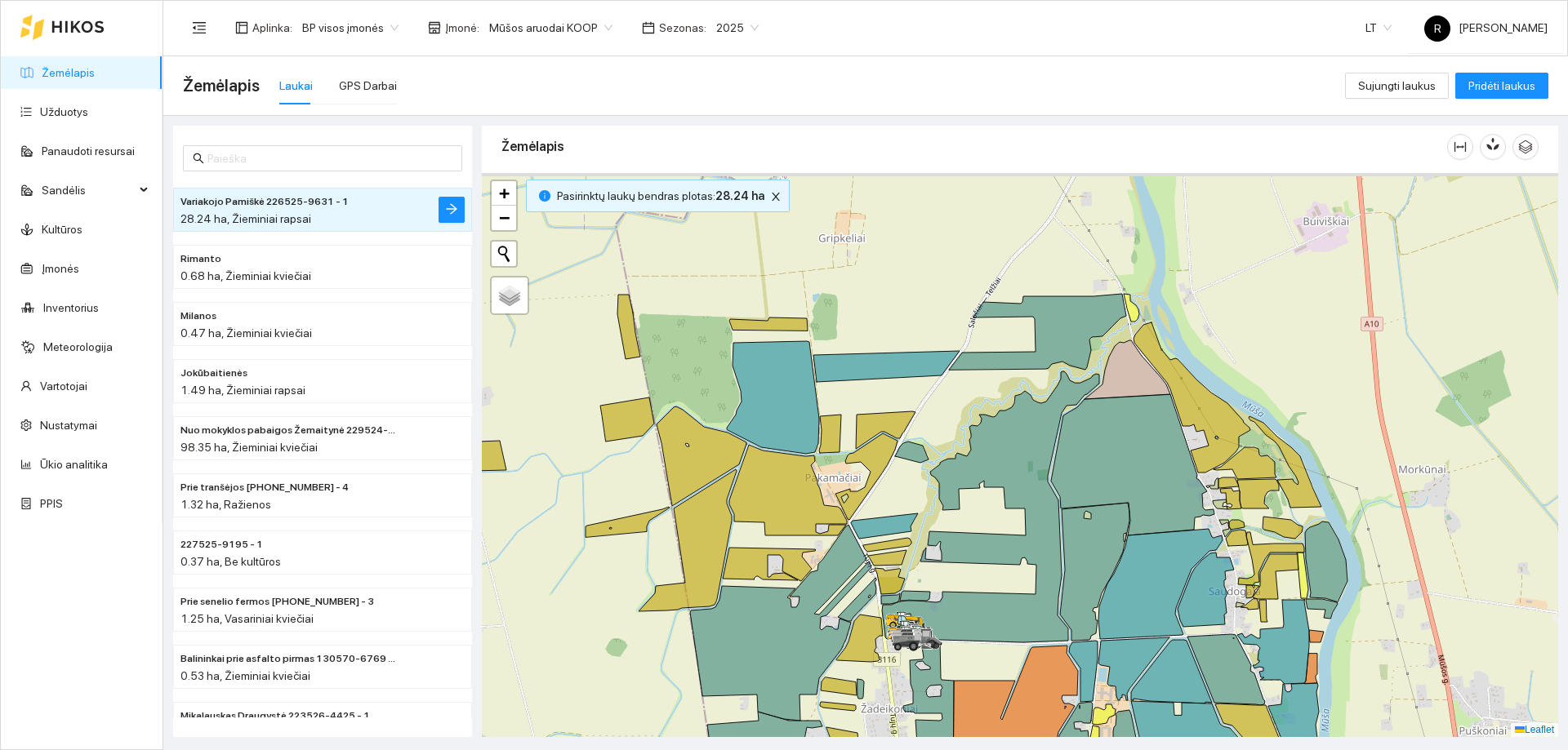
drag, startPoint x: 820, startPoint y: 342, endPoint x: 858, endPoint y: 553, distance: 214.4
click at [841, 454] on icon at bounding box center [830, 434] width 22 height 39
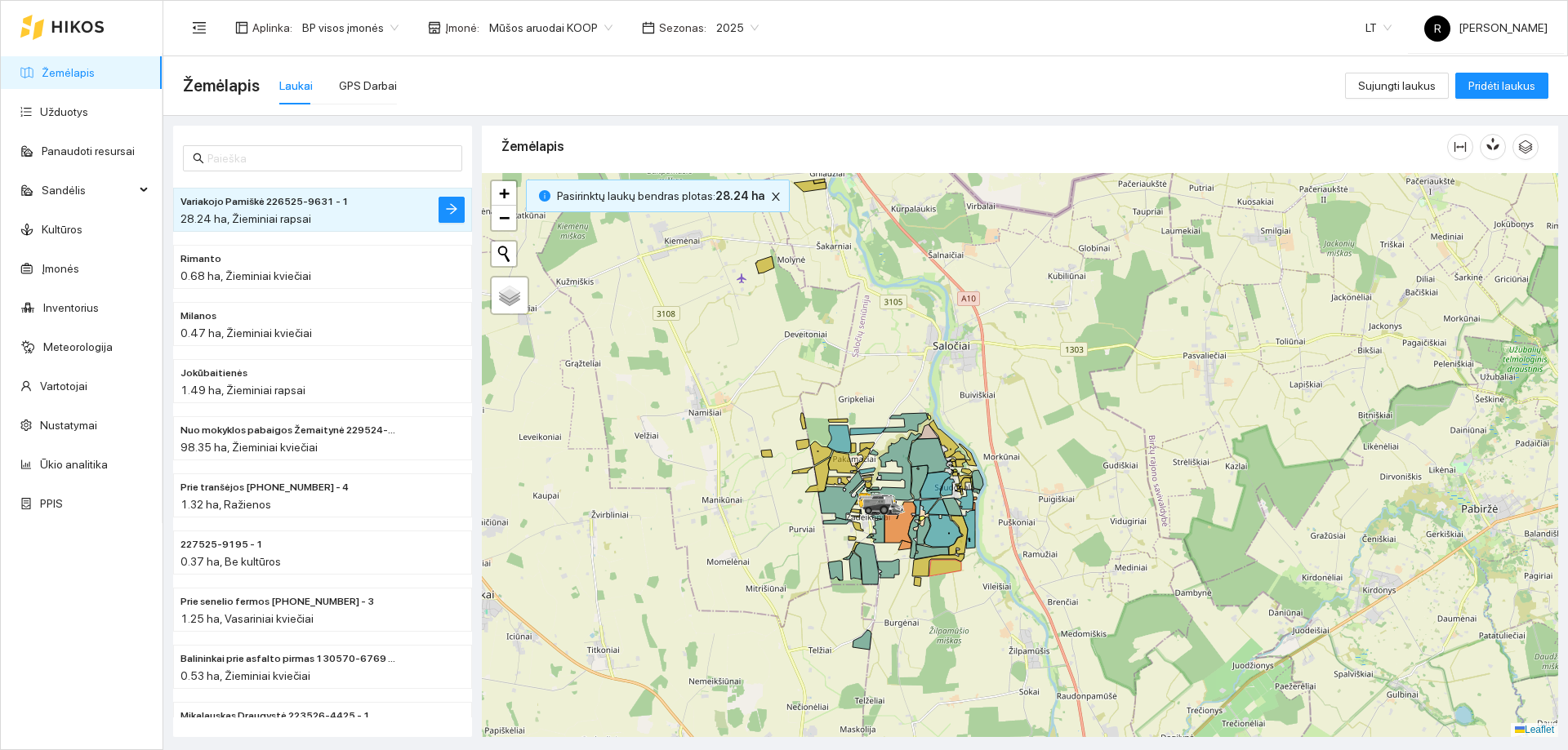
drag, startPoint x: 902, startPoint y: 615, endPoint x: 885, endPoint y: 404, distance: 211.7
click at [893, 509] on icon at bounding box center [899, 511] width 12 height 5
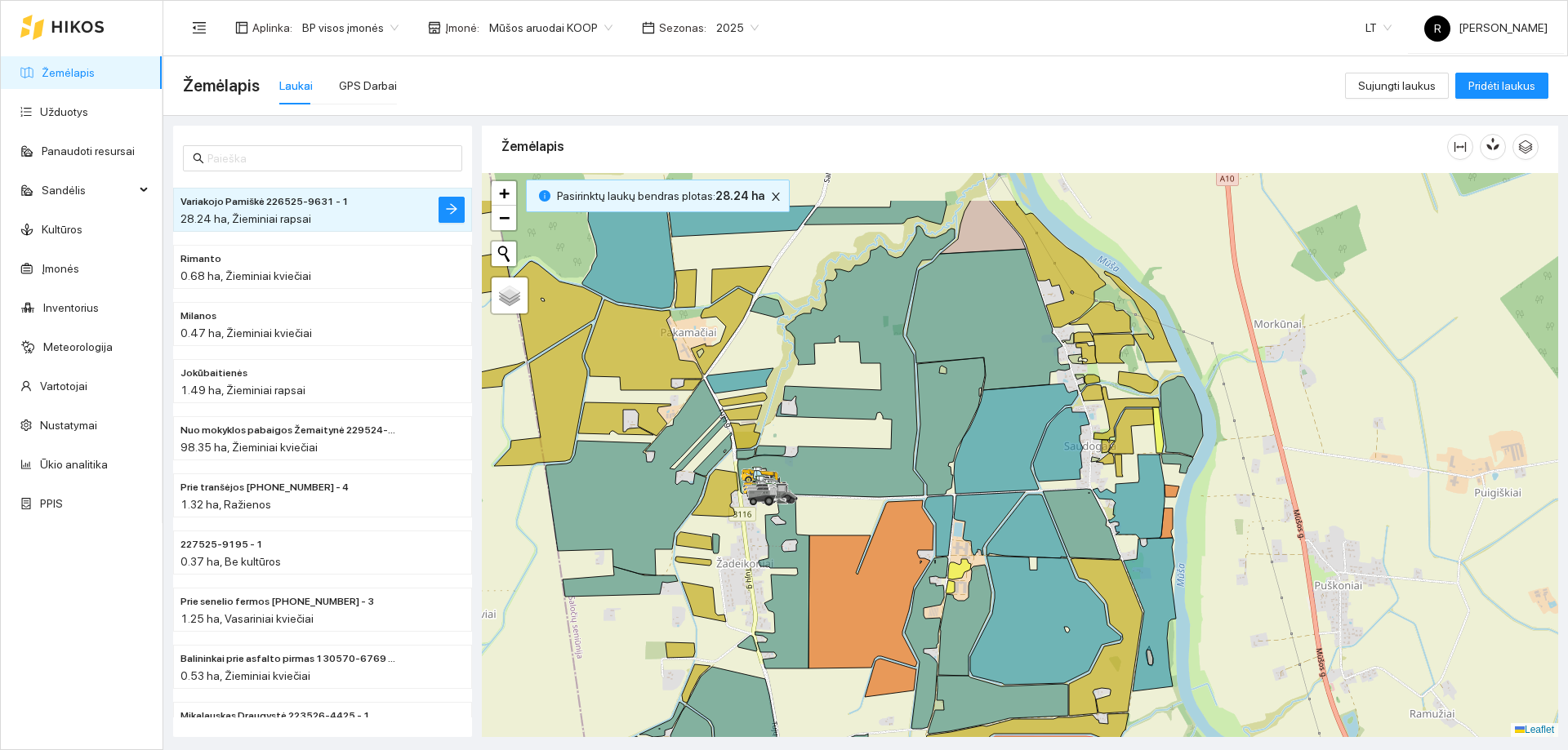
drag, startPoint x: 810, startPoint y: 342, endPoint x: 724, endPoint y: 406, distance: 107.2
click at [700, 401] on icon at bounding box center [636, 477] width 182 height 196
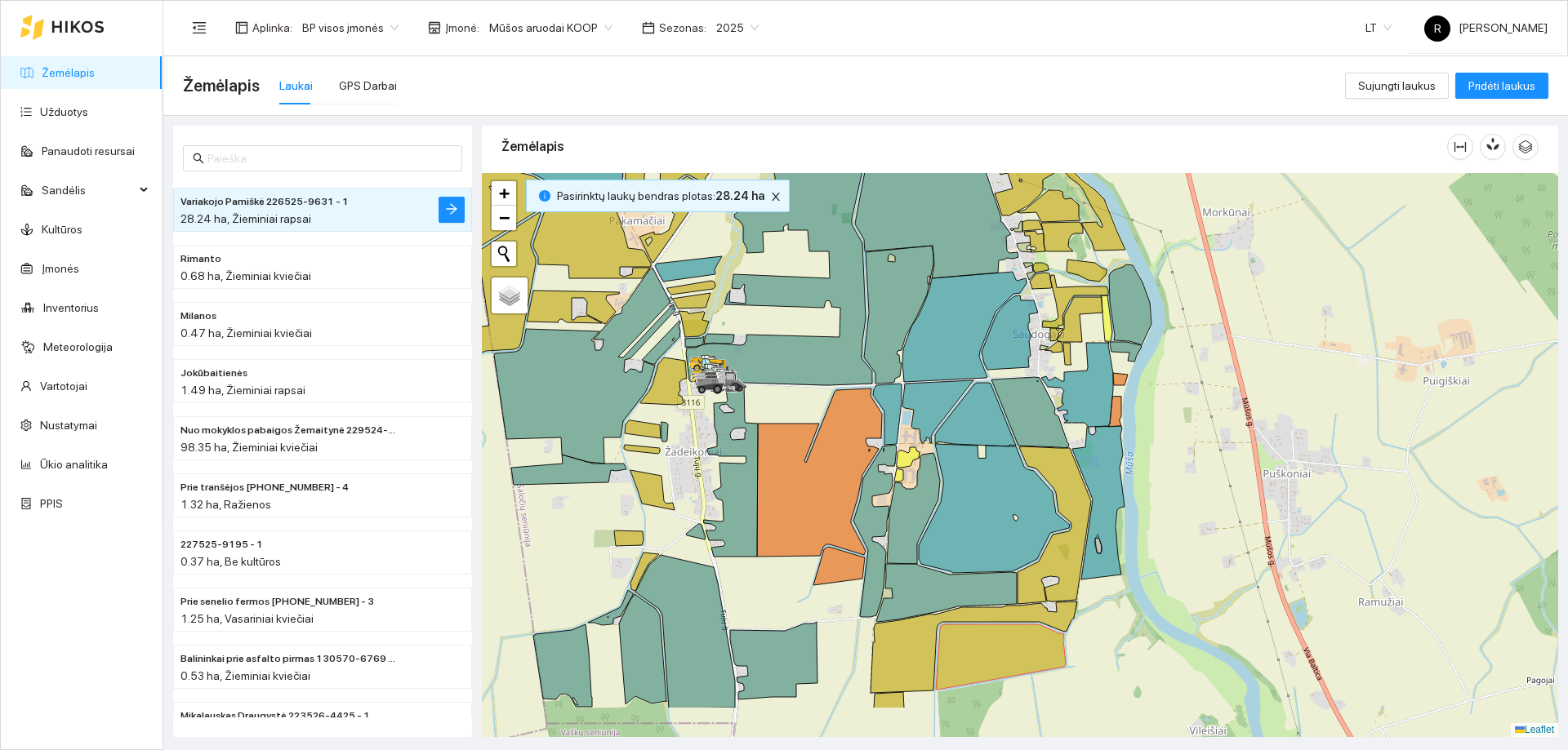
drag, startPoint x: 898, startPoint y: 470, endPoint x: 860, endPoint y: 316, distance: 158.6
click at [860, 316] on div at bounding box center [1020, 455] width 1077 height 565
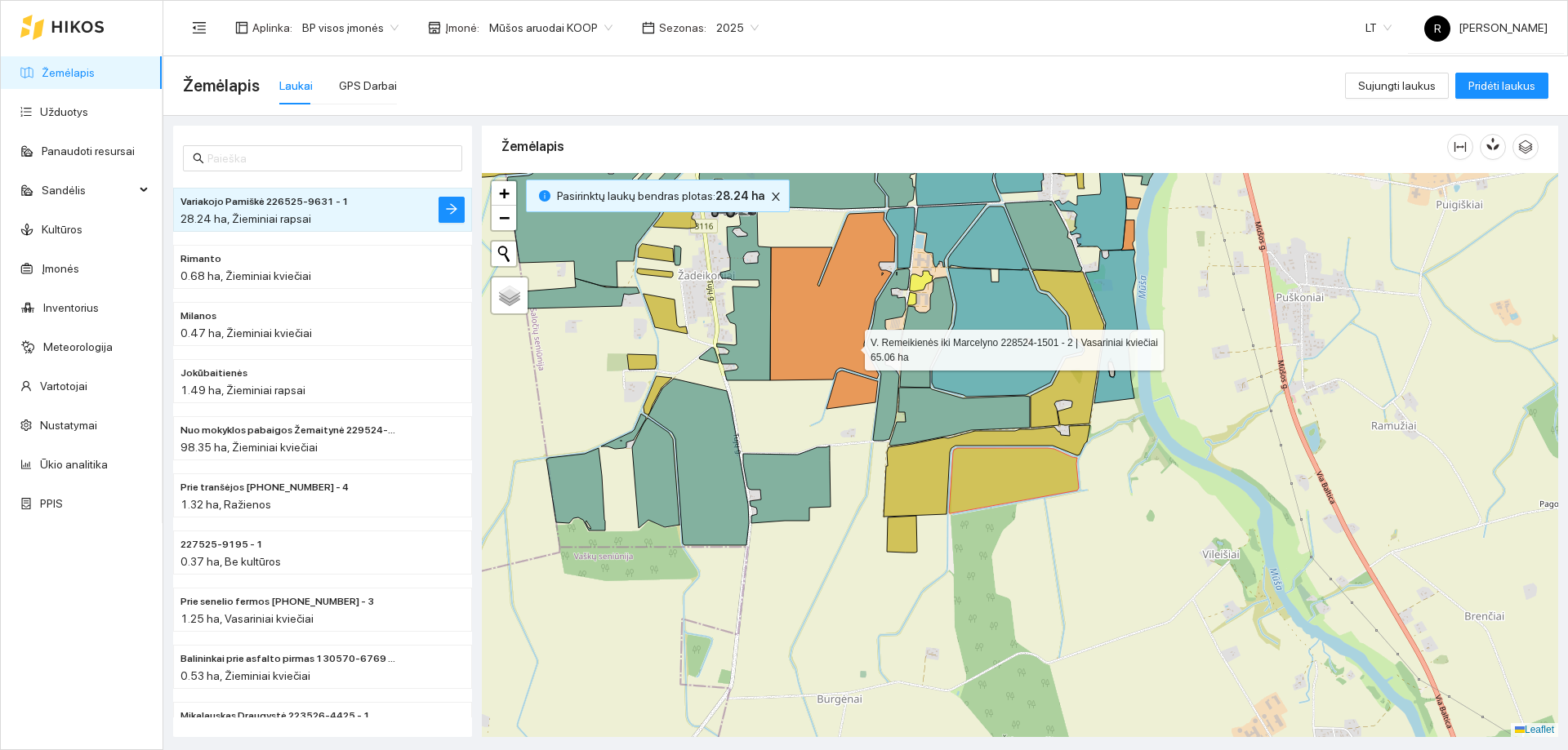
drag, startPoint x: 837, startPoint y: 438, endPoint x: 851, endPoint y: 347, distance: 92.1
click at [851, 347] on icon at bounding box center [832, 296] width 125 height 168
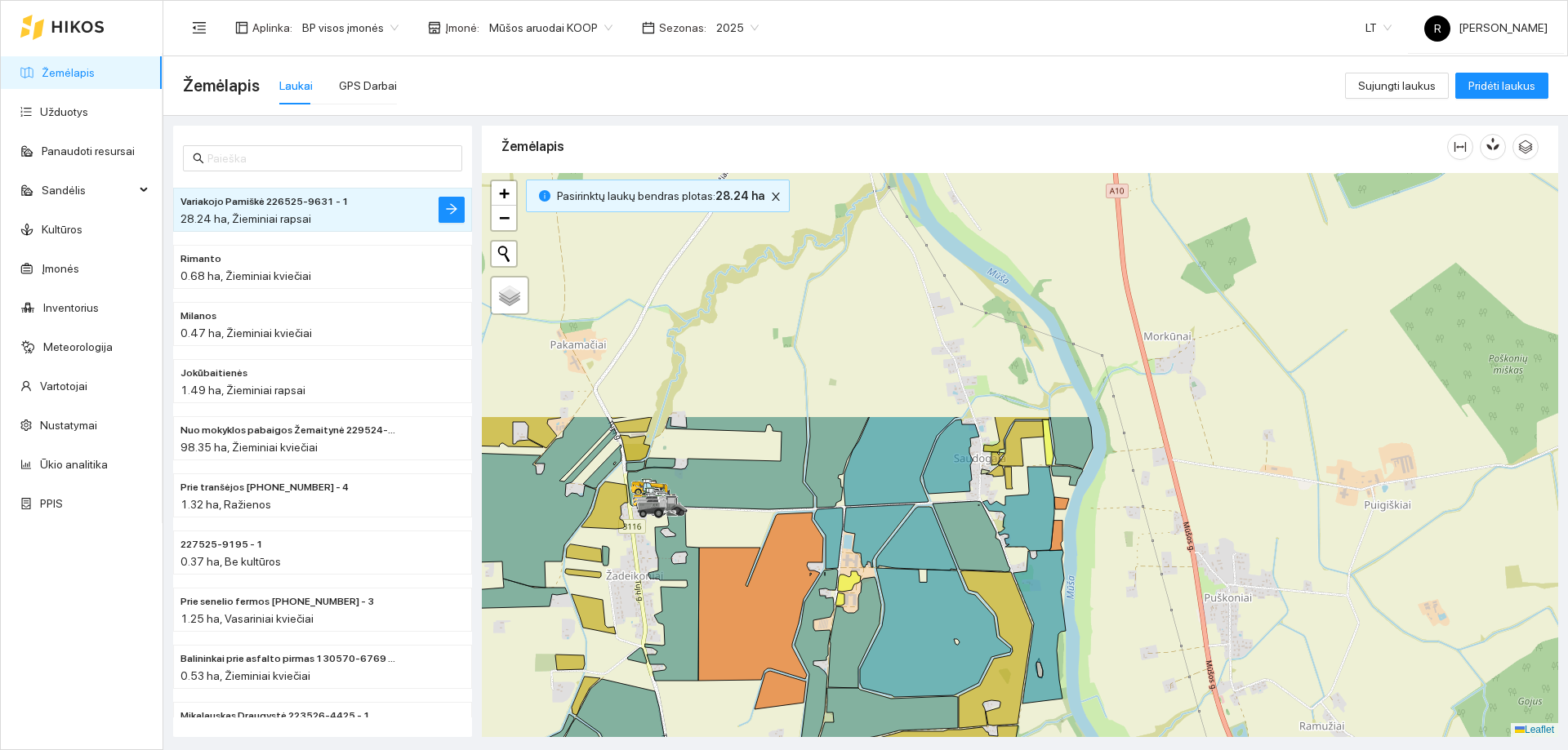
drag, startPoint x: 1040, startPoint y: 224, endPoint x: 951, endPoint y: 589, distance: 375.7
click at [951, 572] on icon at bounding box center [971, 537] width 77 height 71
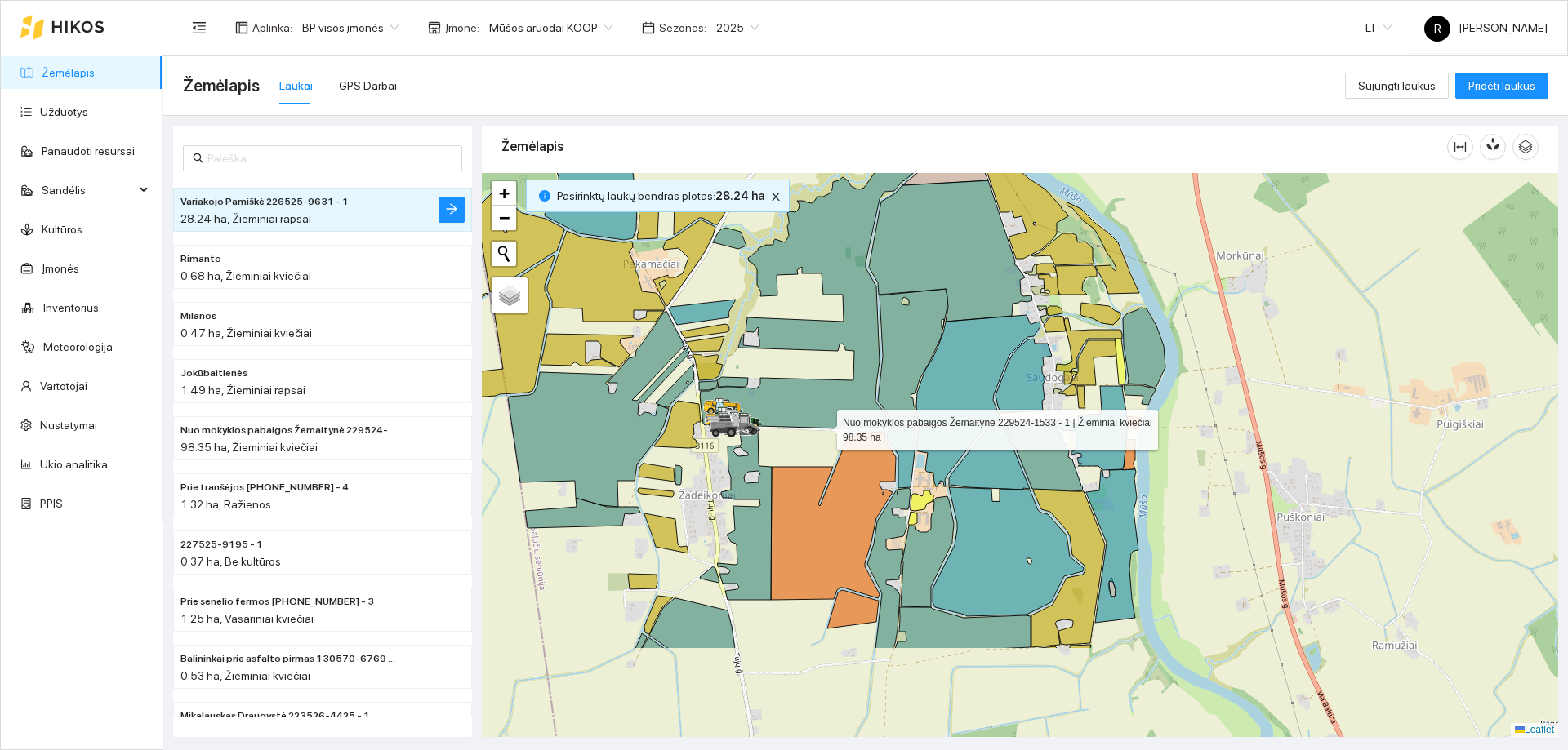
drag, startPoint x: 733, startPoint y: 572, endPoint x: 823, endPoint y: 427, distance: 170.7
click at [823, 427] on icon at bounding box center [808, 292] width 217 height 271
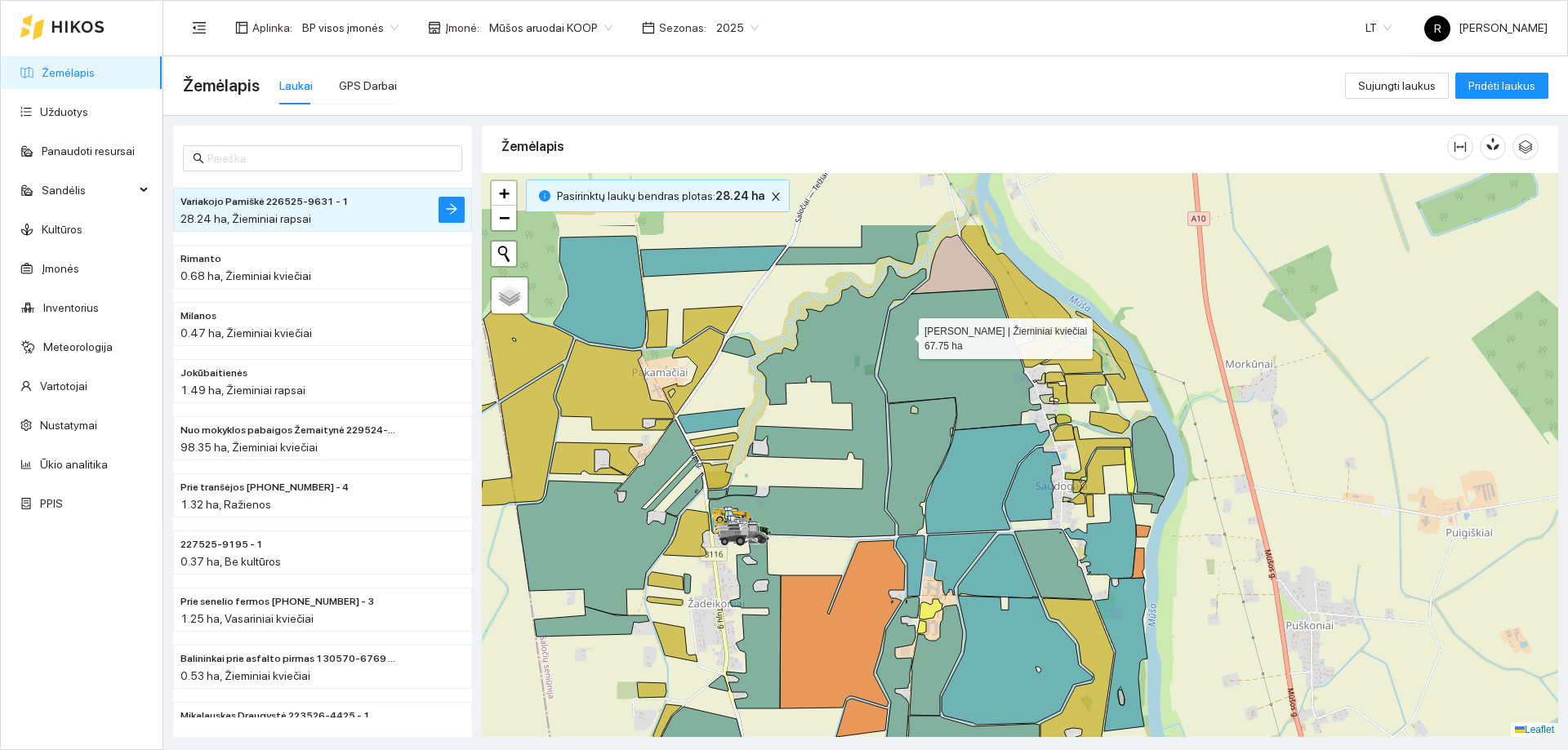
drag, startPoint x: 895, startPoint y: 221, endPoint x: 909, endPoint y: 339, distance: 118.8
click at [909, 339] on icon at bounding box center [959, 359] width 163 height 141
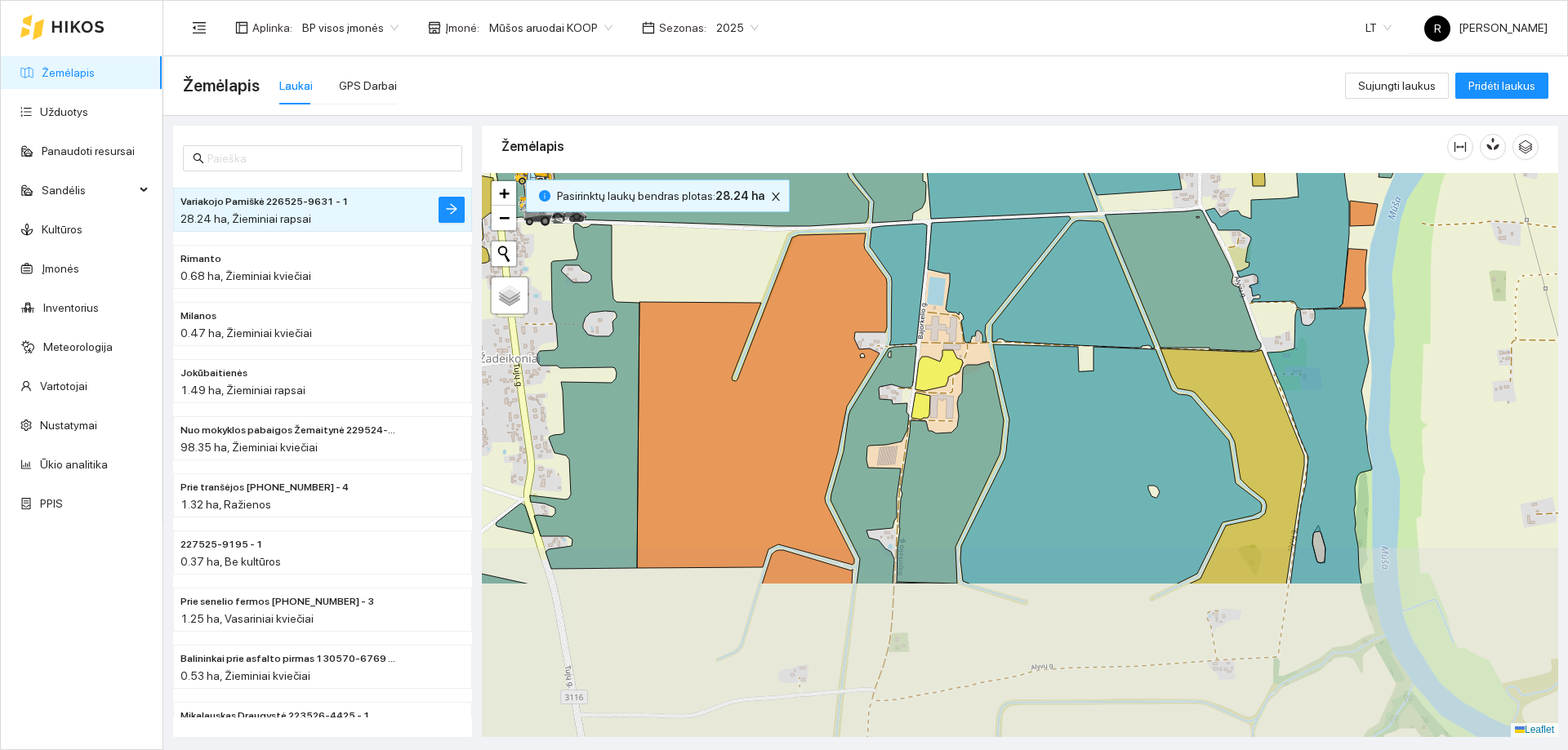
drag, startPoint x: 937, startPoint y: 656, endPoint x: 953, endPoint y: 410, distance: 246.5
click at [953, 410] on icon at bounding box center [950, 473] width 107 height 222
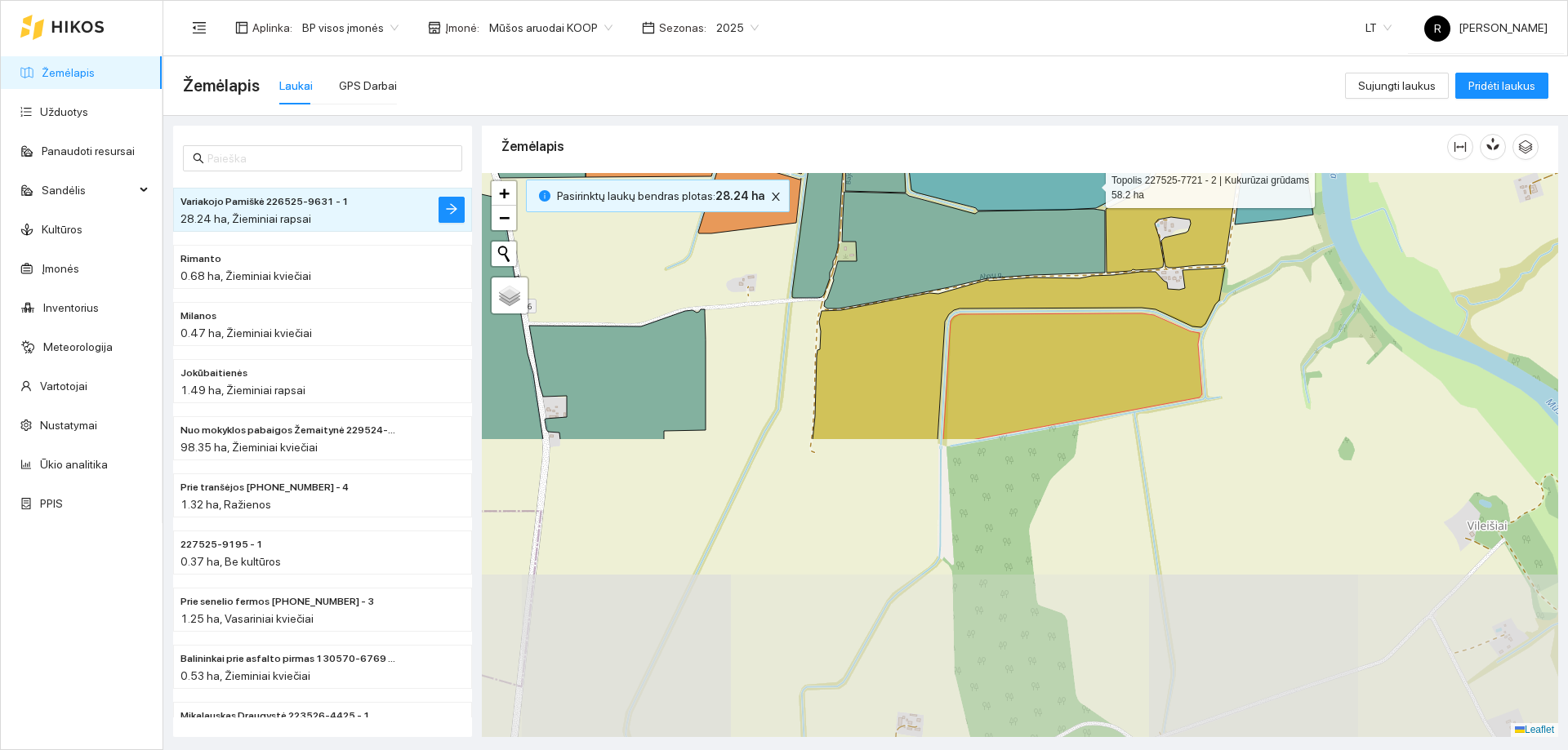
drag, startPoint x: 1160, startPoint y: 547, endPoint x: 1091, endPoint y: 176, distance: 377.4
click at [1091, 176] on icon at bounding box center [1060, 82] width 301 height 257
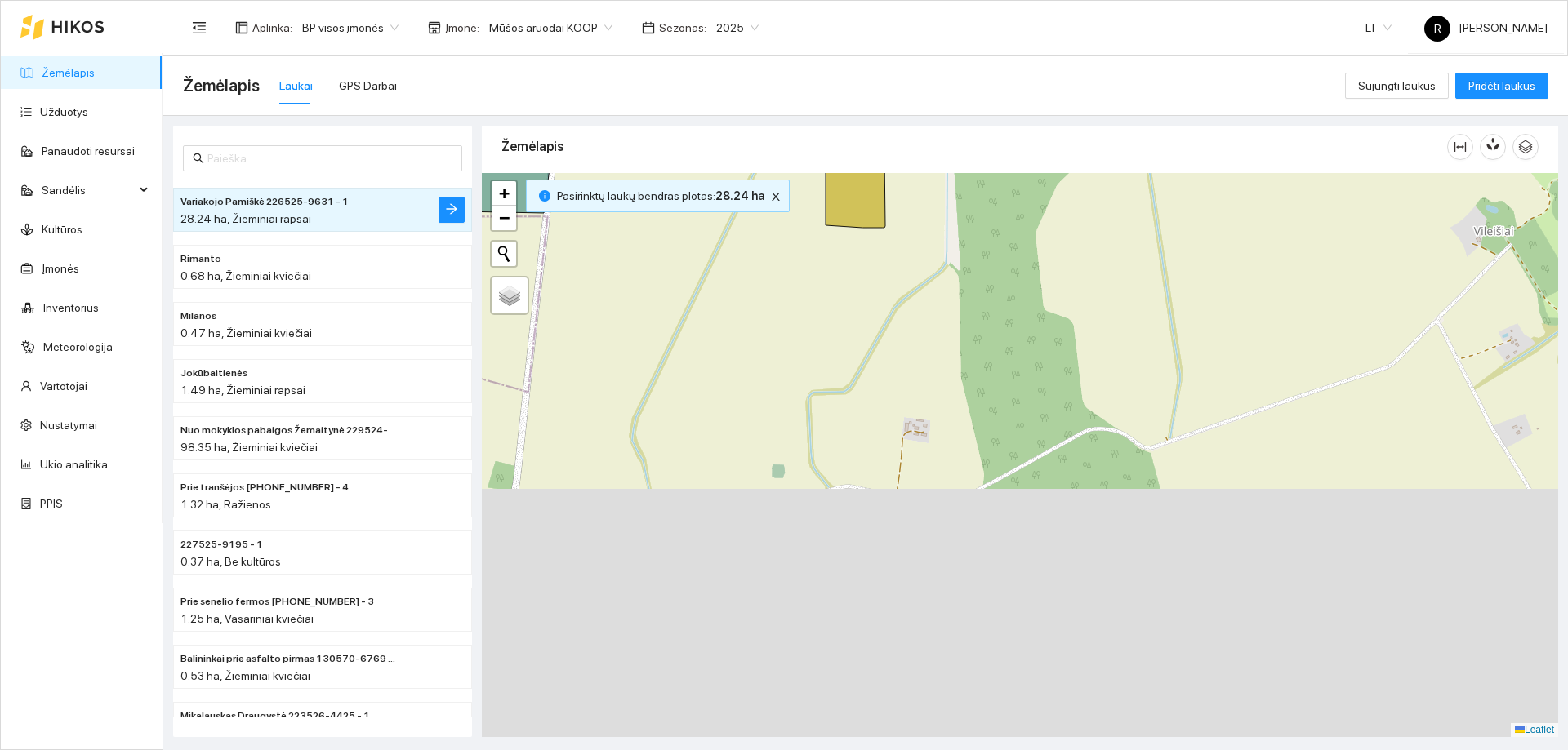
drag, startPoint x: 1119, startPoint y: 533, endPoint x: 1128, endPoint y: 236, distance: 297.1
click at [1128, 236] on div at bounding box center [1020, 455] width 1077 height 565
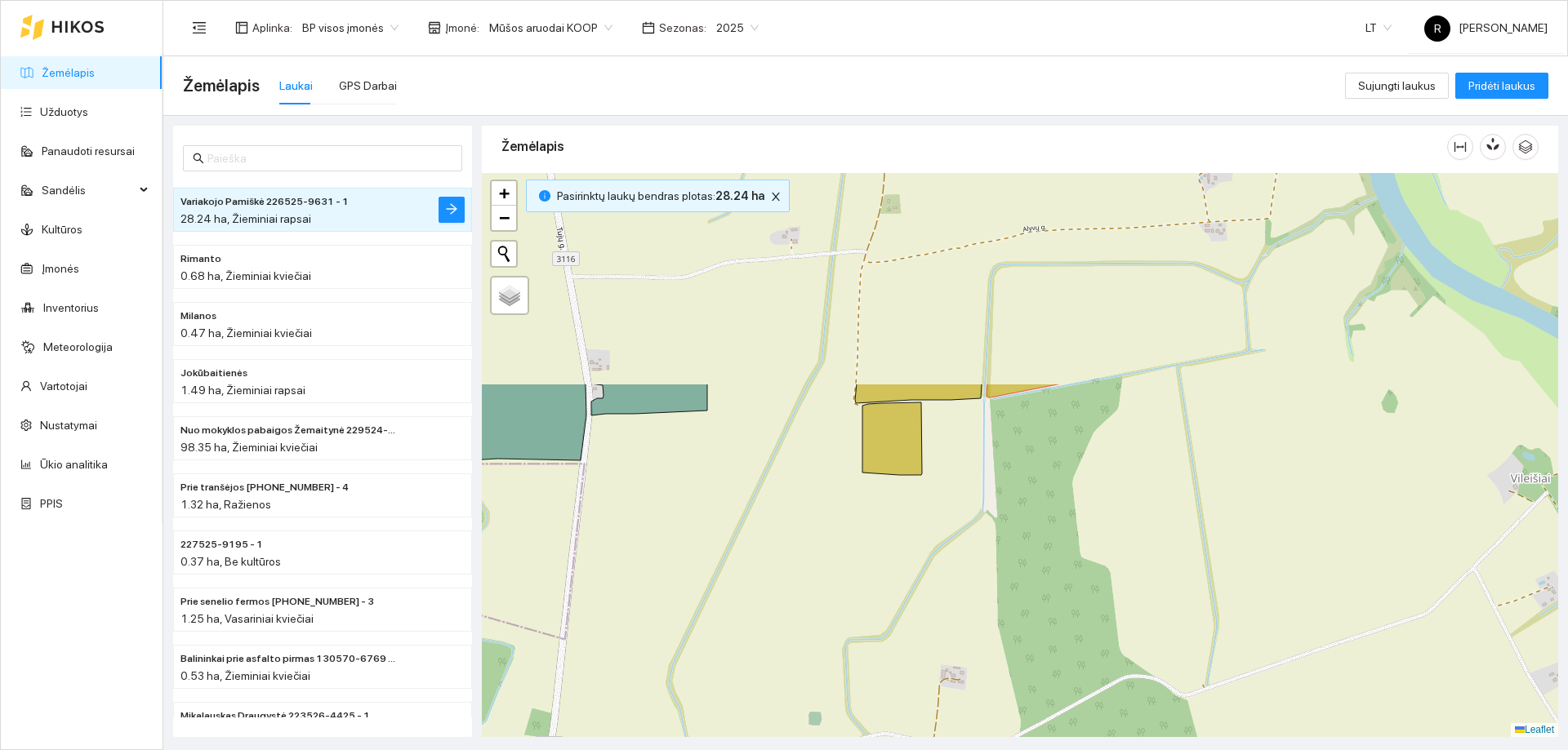
drag, startPoint x: 944, startPoint y: 591, endPoint x: 984, endPoint y: 761, distance: 174.6
click at [984, 750] on html "Žemėlapis Užduotys Panaudoti resursai Sandėlis Kultūros Įmonės Inventorius Mete…" at bounding box center [784, 375] width 1568 height 750
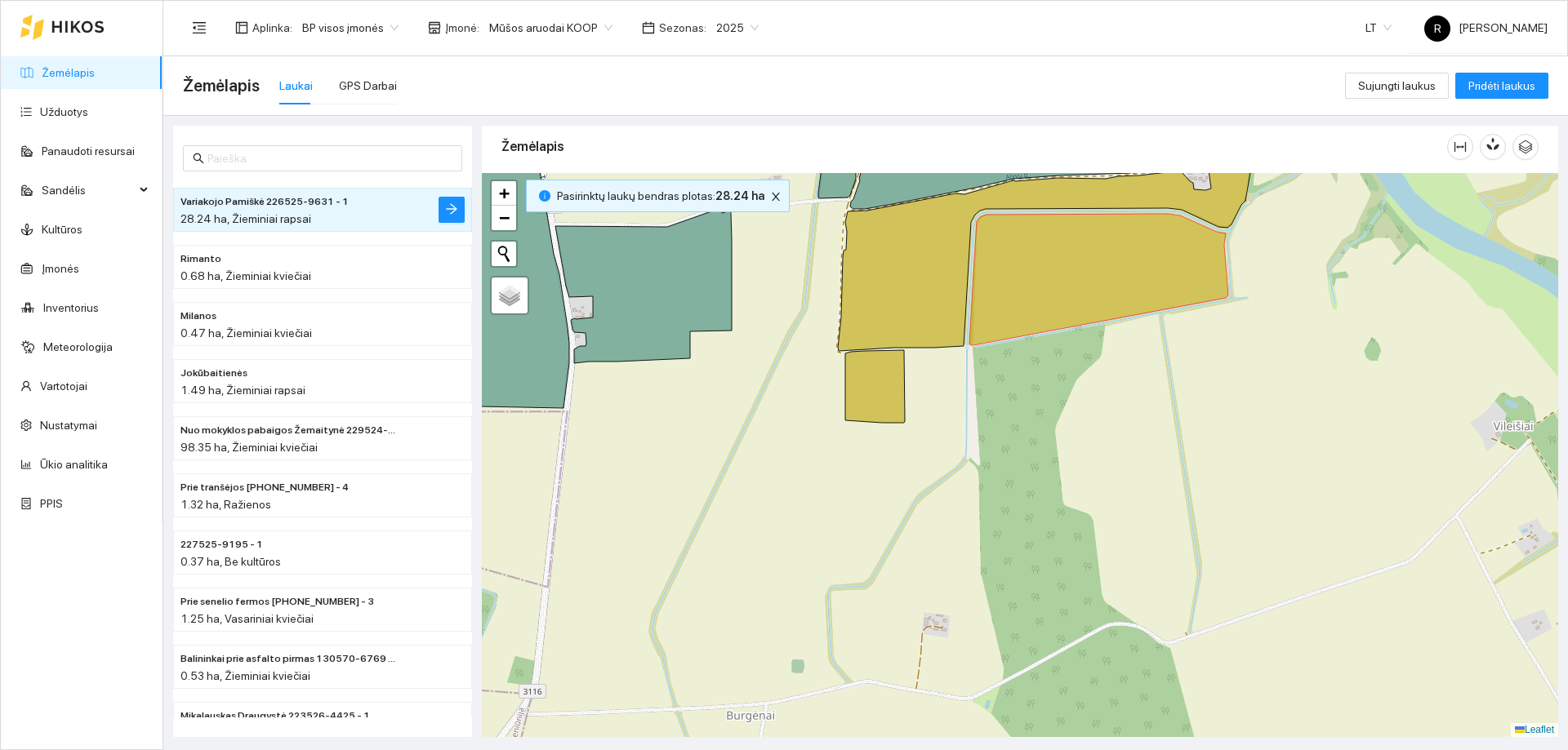
drag, startPoint x: 953, startPoint y: 715, endPoint x: 921, endPoint y: 82, distance: 633.8
click at [917, 79] on main "Žemėlapis Laukai GPS Darbai Sujungti laukus Pridėti laukus Alinos 1.49 ha, Žiem…" at bounding box center [865, 403] width 1405 height 694
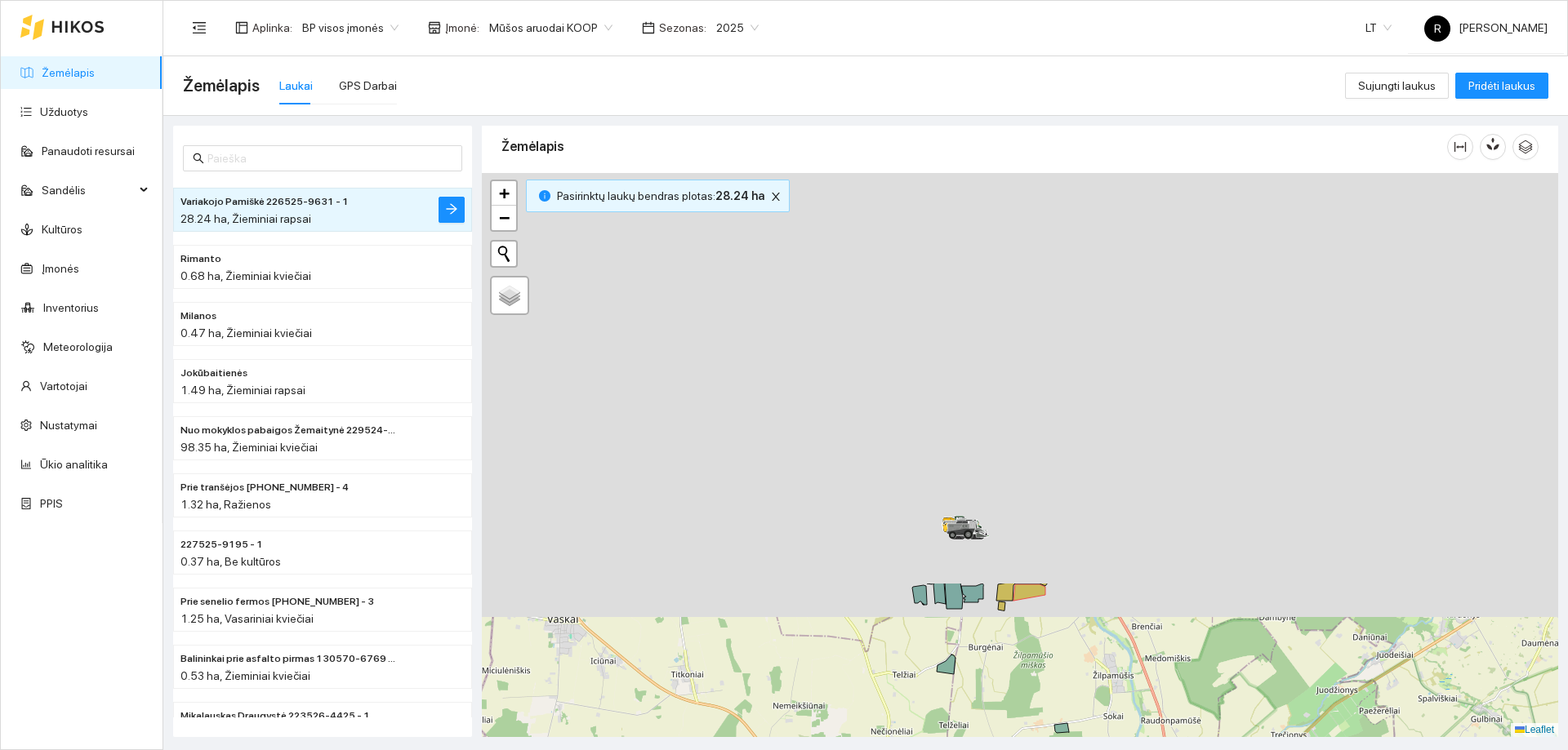
drag, startPoint x: 940, startPoint y: 186, endPoint x: 1018, endPoint y: 674, distance: 494.2
click at [1016, 673] on div at bounding box center [1020, 455] width 1077 height 565
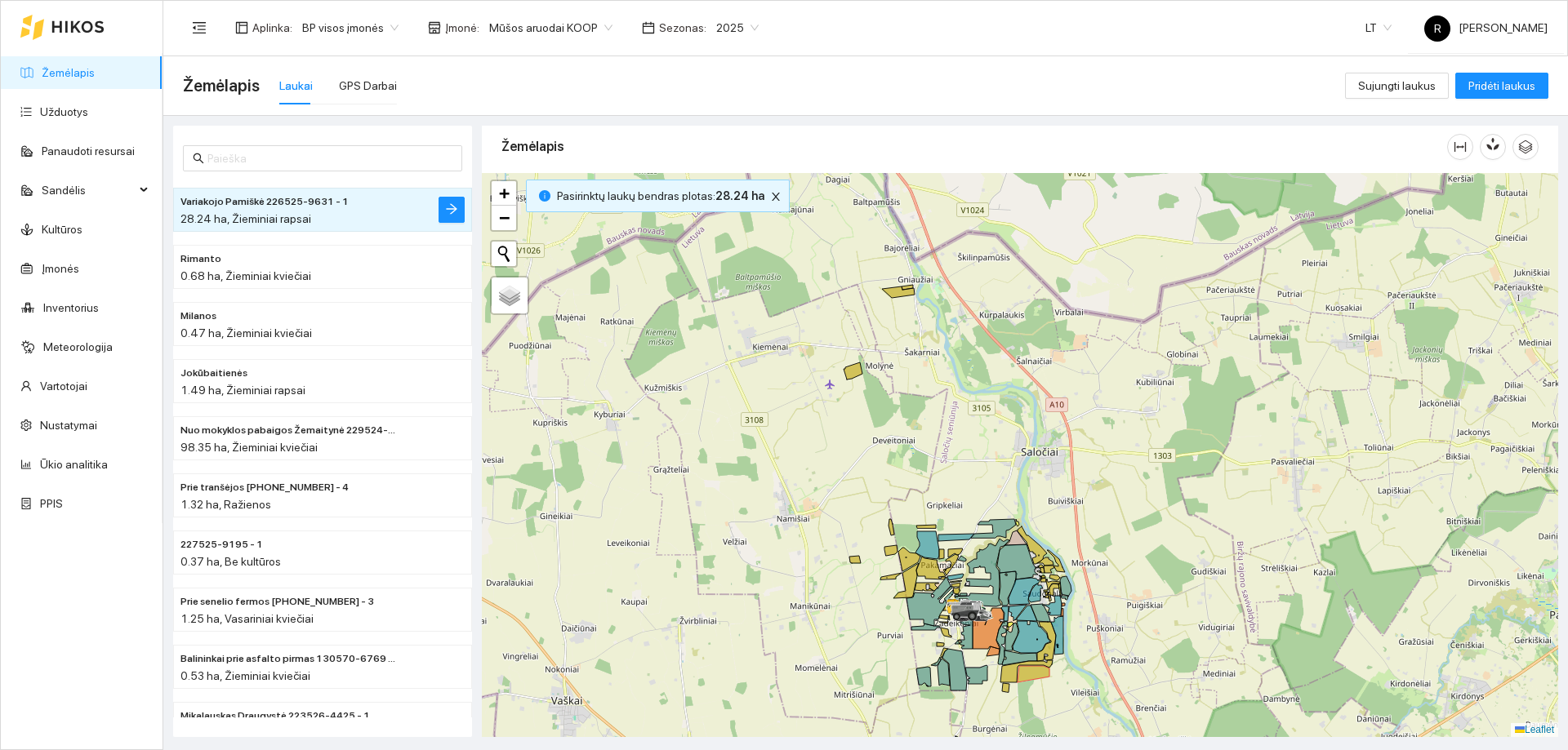
drag, startPoint x: 991, startPoint y: 412, endPoint x: 990, endPoint y: 478, distance: 66.0
click at [990, 478] on div at bounding box center [1020, 455] width 1077 height 565
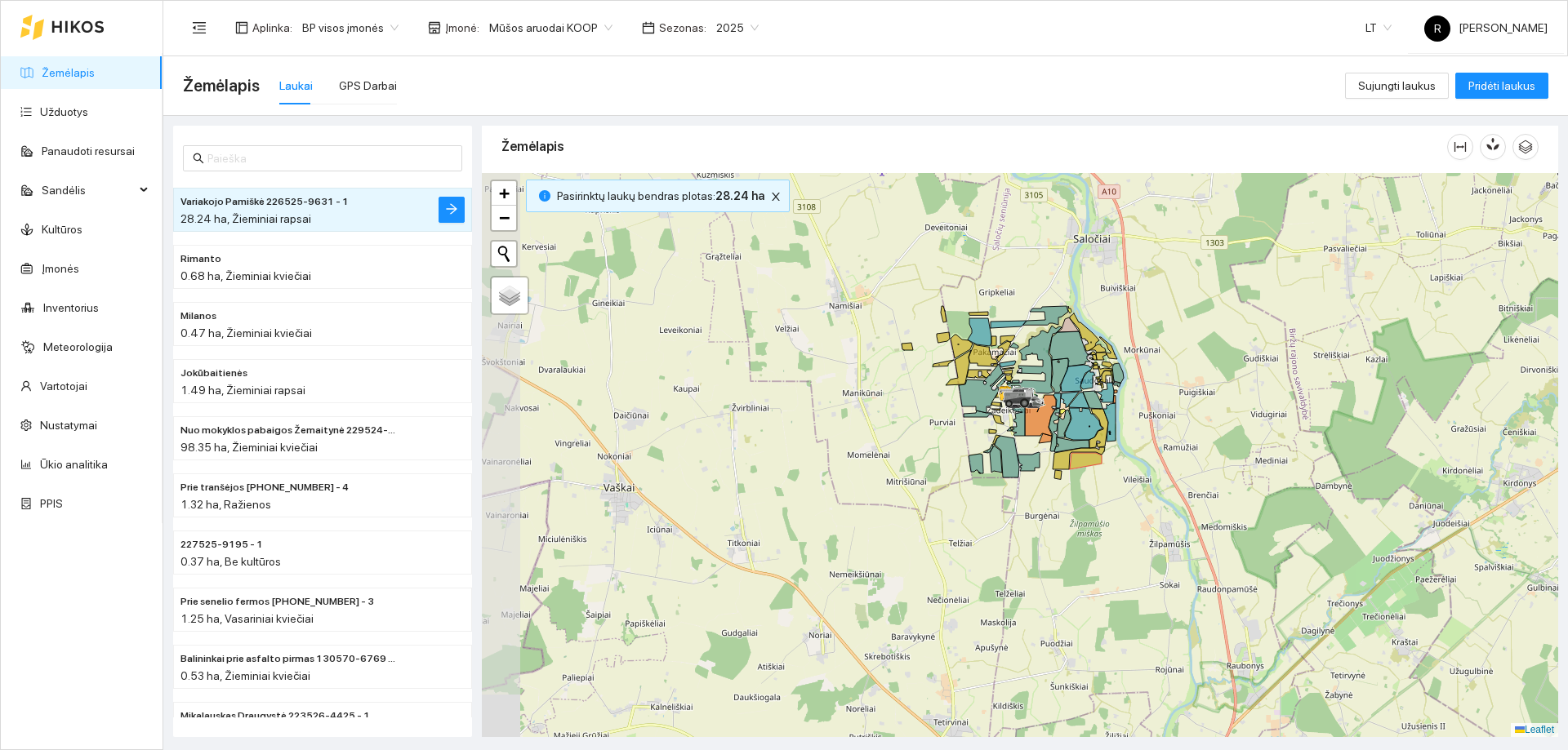
drag, startPoint x: 963, startPoint y: 479, endPoint x: 1026, endPoint y: 167, distance: 318.3
click at [1025, 172] on div "Žemėlapis" at bounding box center [1020, 427] width 1077 height 612
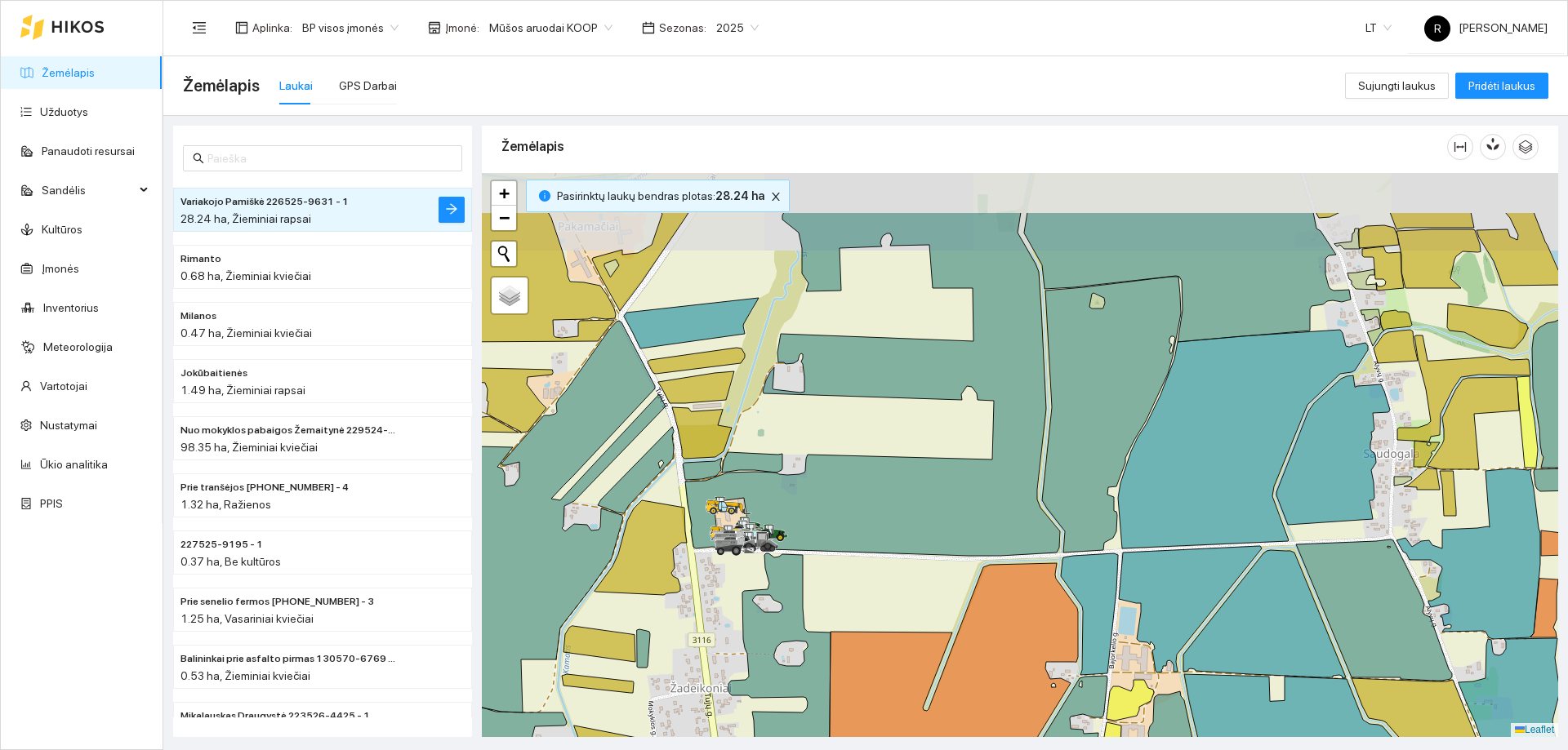
drag, startPoint x: 1053, startPoint y: 344, endPoint x: 811, endPoint y: 521, distance: 299.8
click at [809, 530] on div at bounding box center [1020, 455] width 1077 height 565
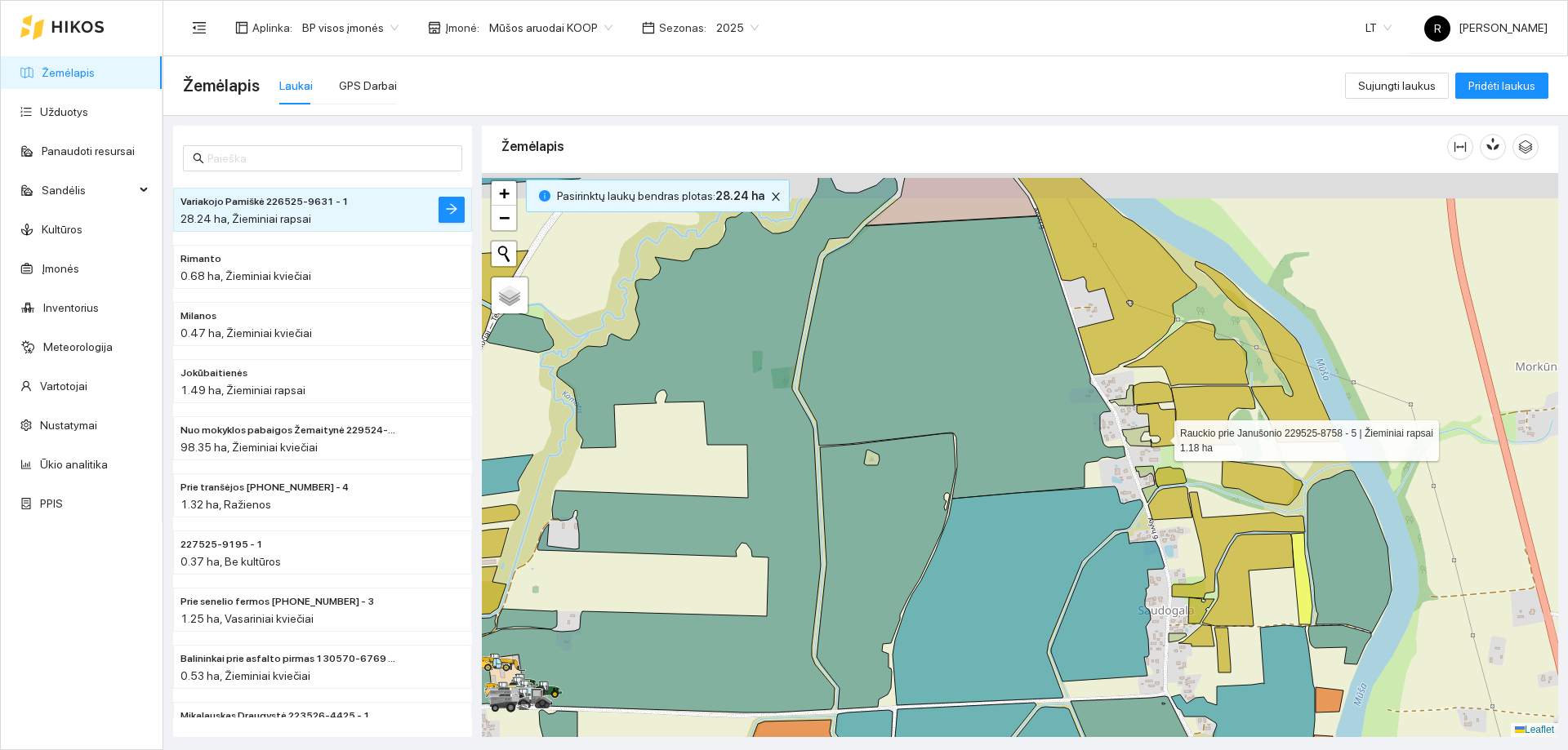
drag, startPoint x: 1214, startPoint y: 397, endPoint x: 1046, endPoint y: 461, distance: 179.8
click at [1137, 448] on icon at bounding box center [1158, 426] width 42 height 44
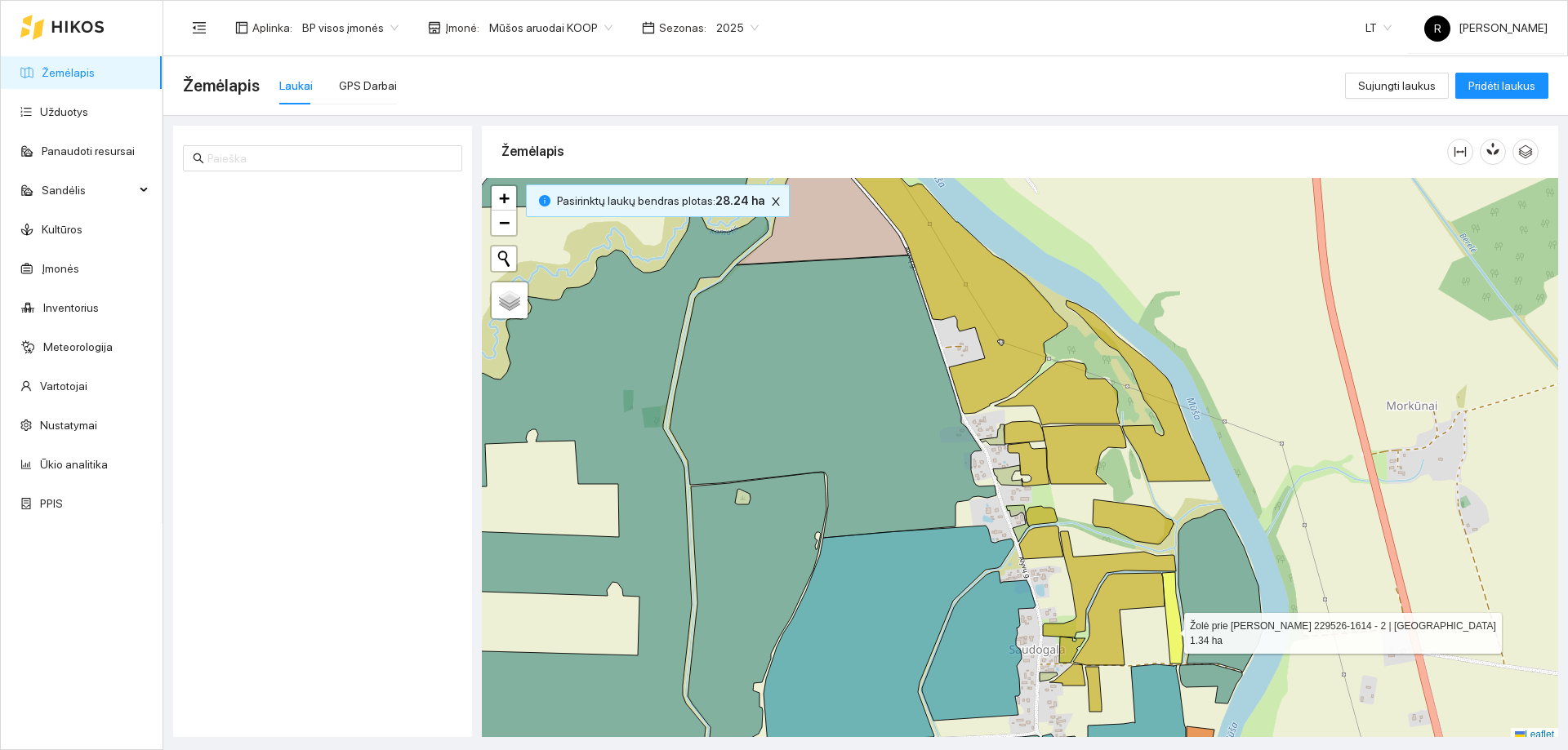
scroll to position [5, 0]
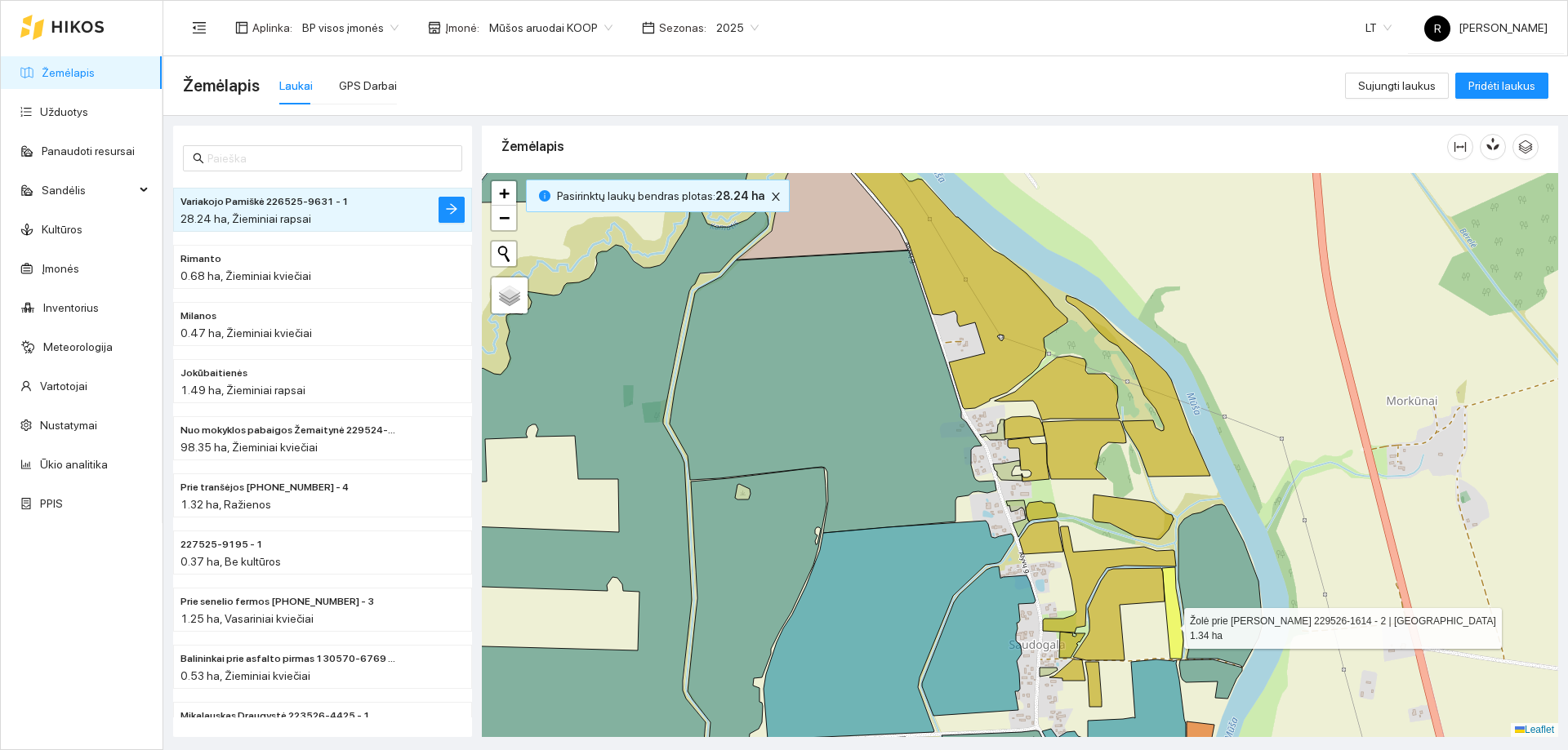
drag, startPoint x: 0, startPoint y: 0, endPoint x: 1162, endPoint y: 618, distance: 1316.1
